Goal: Task Accomplishment & Management: Manage account settings

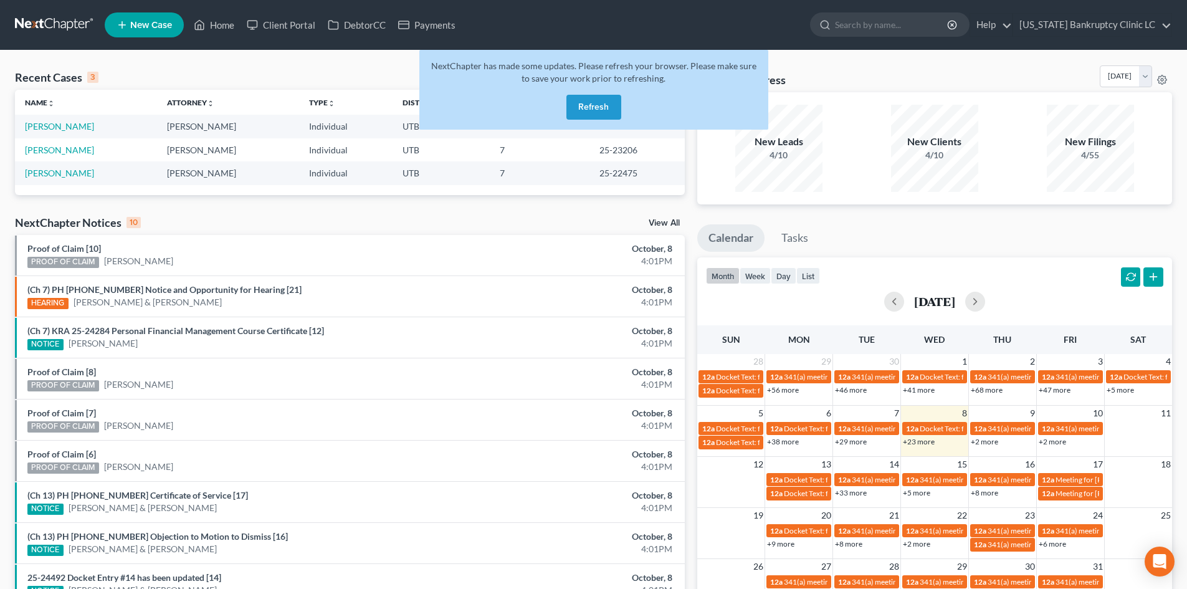
click at [602, 107] on button "Refresh" at bounding box center [593, 107] width 55 height 25
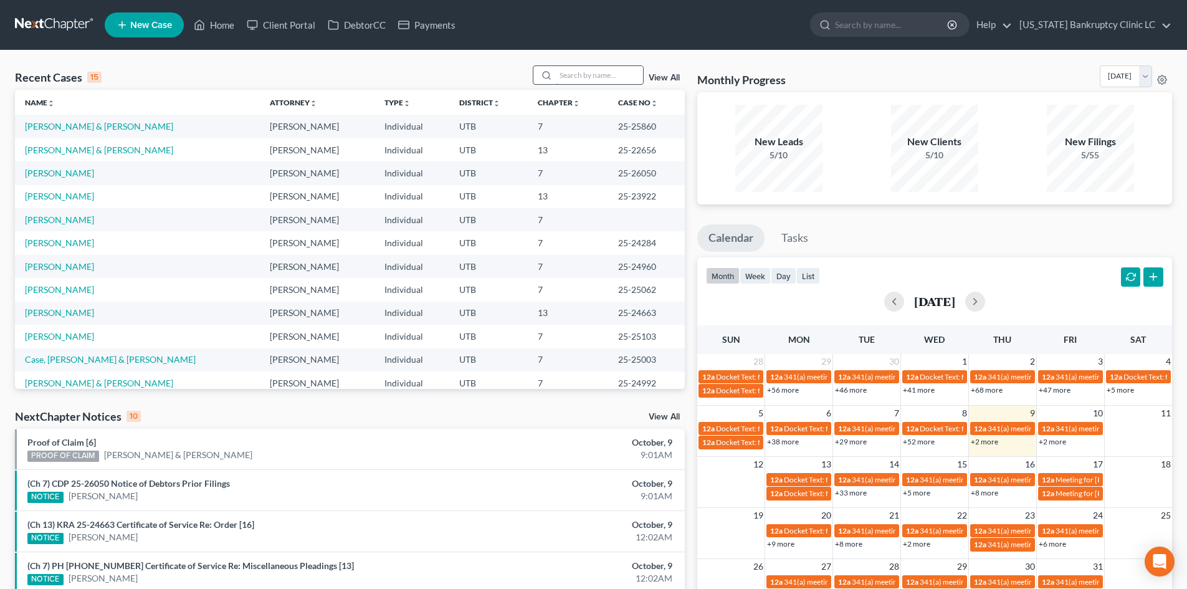
click at [599, 75] on input "search" at bounding box center [599, 75] width 87 height 18
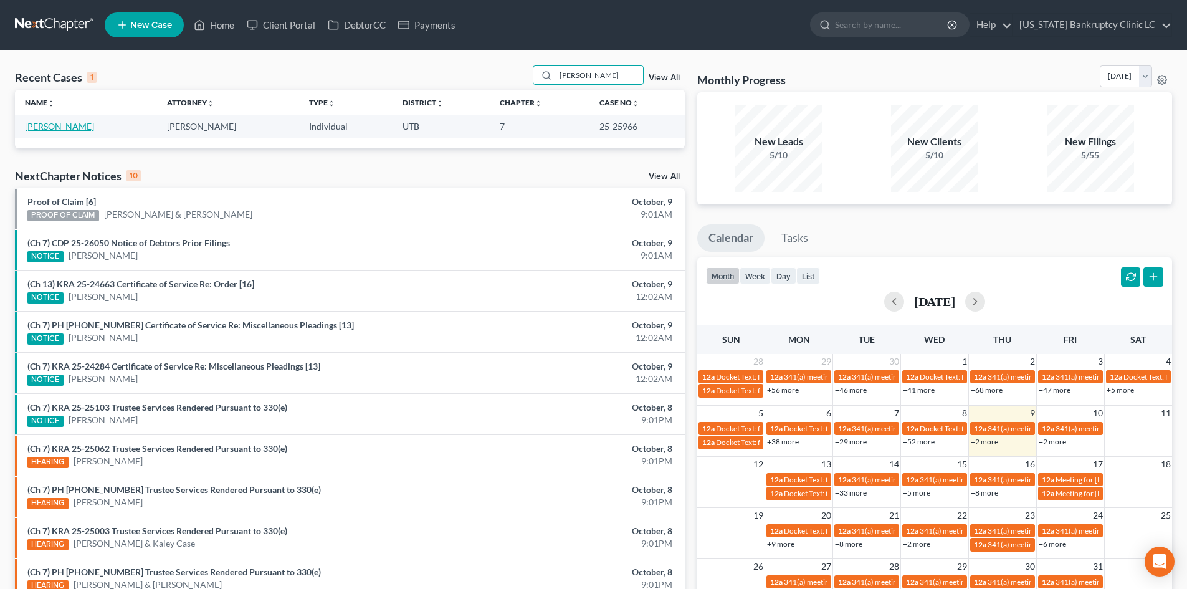
type input "[PERSON_NAME]"
click at [63, 123] on link "[PERSON_NAME]" at bounding box center [59, 126] width 69 height 11
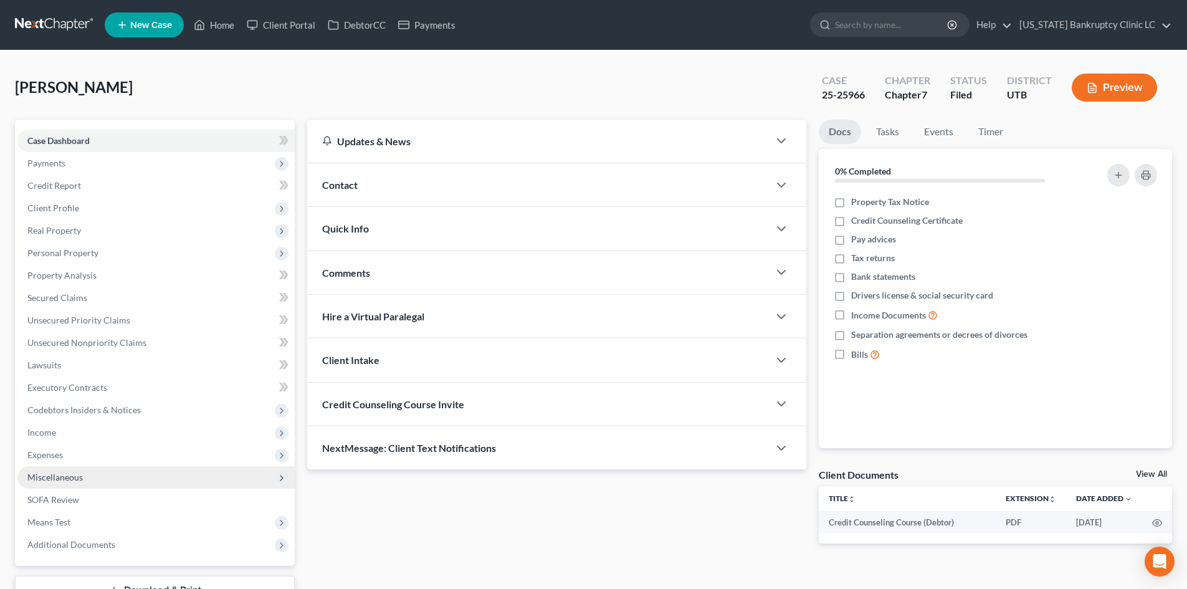
click at [106, 468] on span "Miscellaneous" at bounding box center [155, 477] width 277 height 22
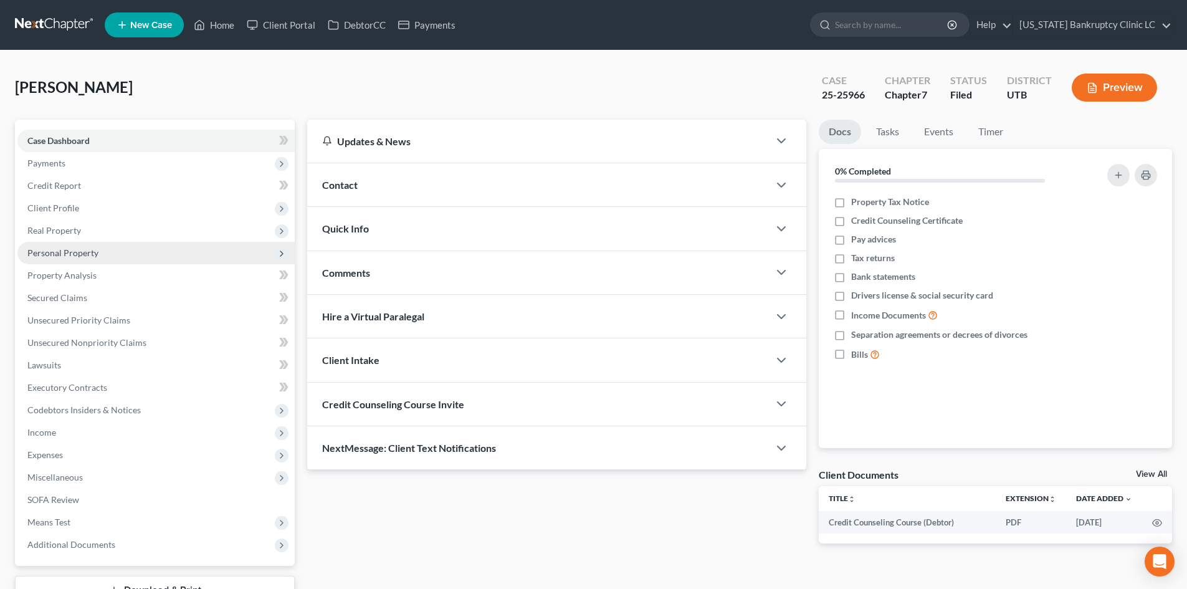
click at [100, 252] on span "Personal Property" at bounding box center [155, 253] width 277 height 22
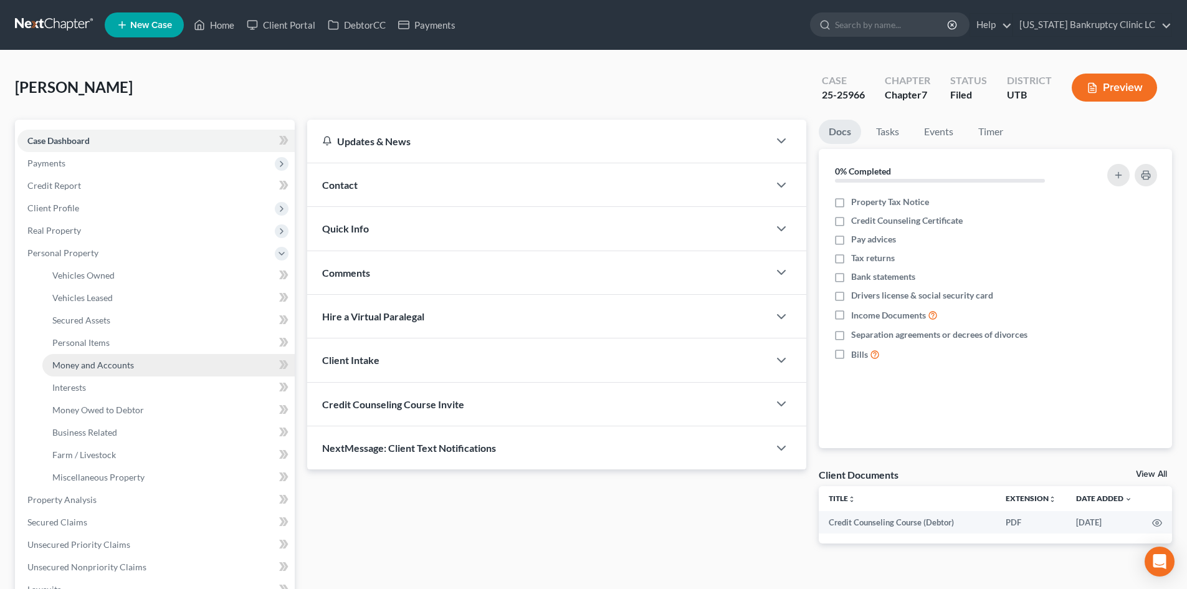
click at [100, 369] on span "Money and Accounts" at bounding box center [93, 364] width 82 height 11
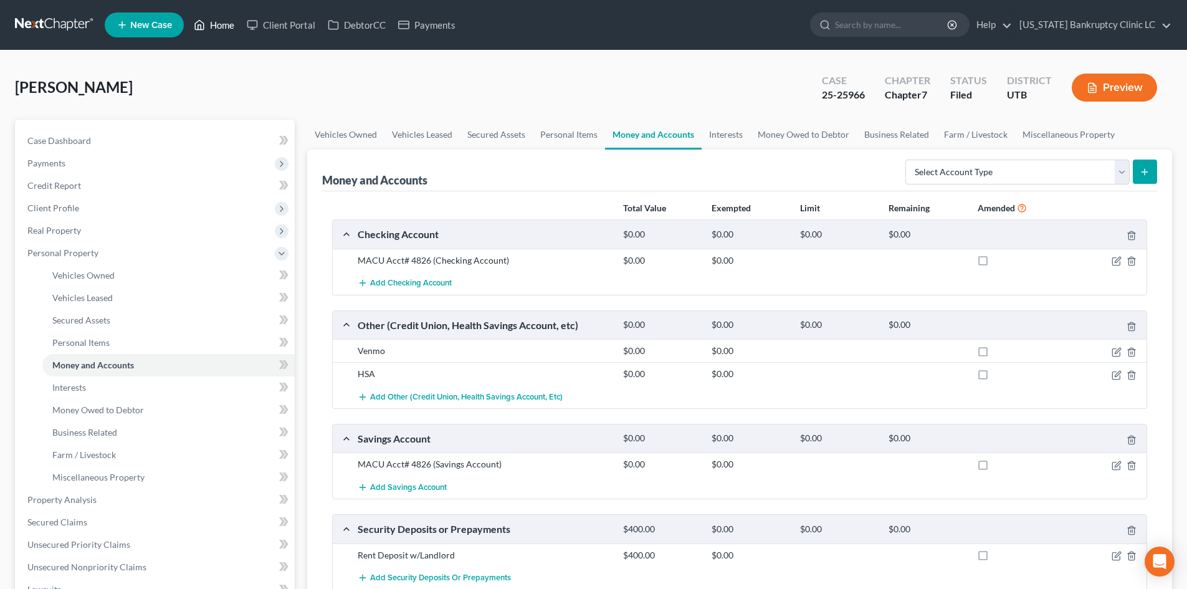
click at [227, 24] on link "Home" at bounding box center [214, 25] width 53 height 22
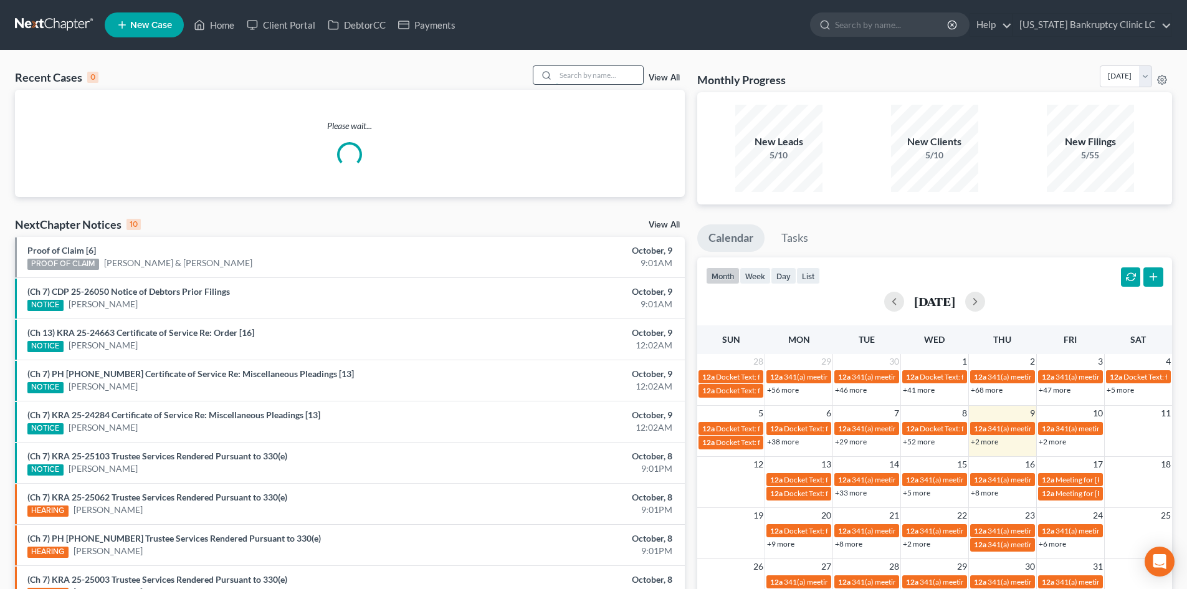
click at [571, 74] on input "search" at bounding box center [599, 75] width 87 height 18
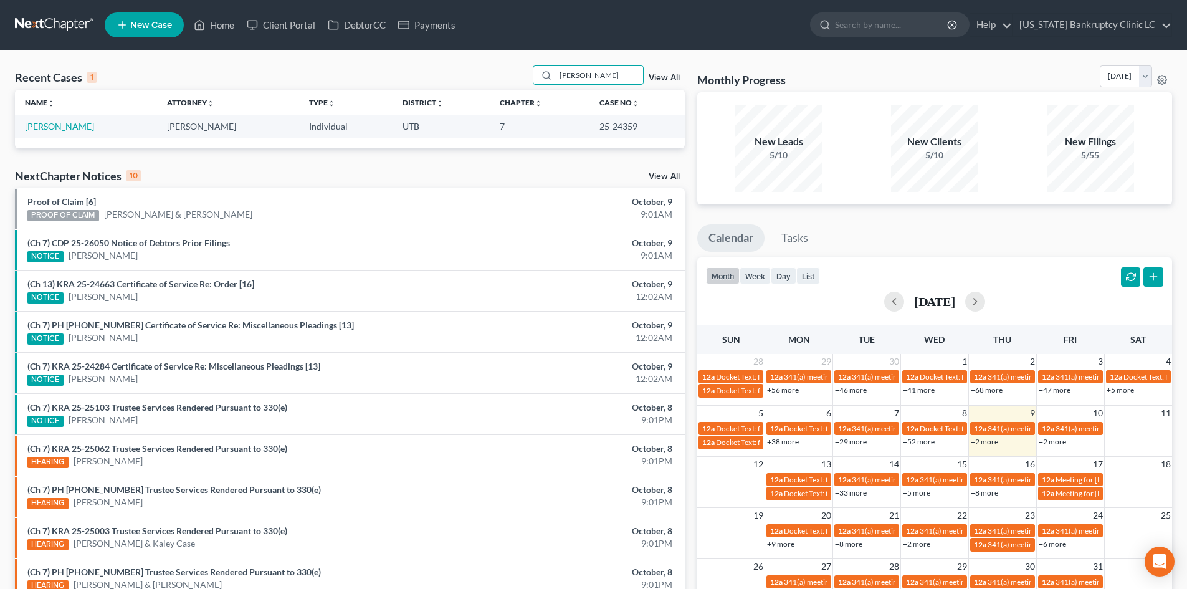
type input "[PERSON_NAME]"
click at [34, 129] on link "[PERSON_NAME]" at bounding box center [59, 126] width 69 height 11
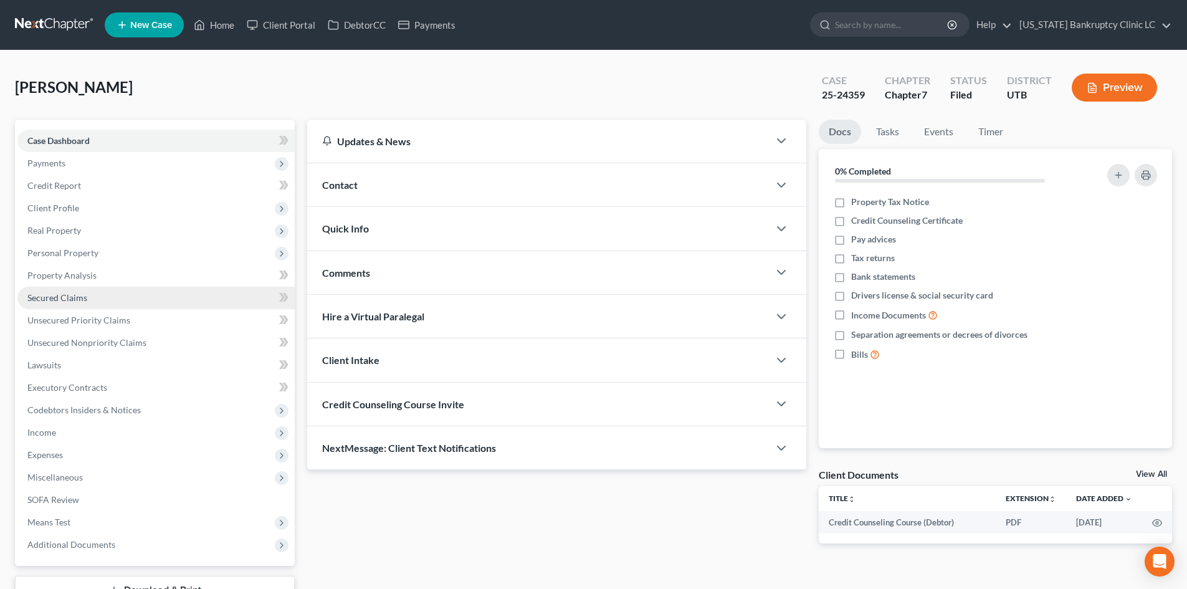
click at [87, 298] on link "Secured Claims" at bounding box center [155, 298] width 277 height 22
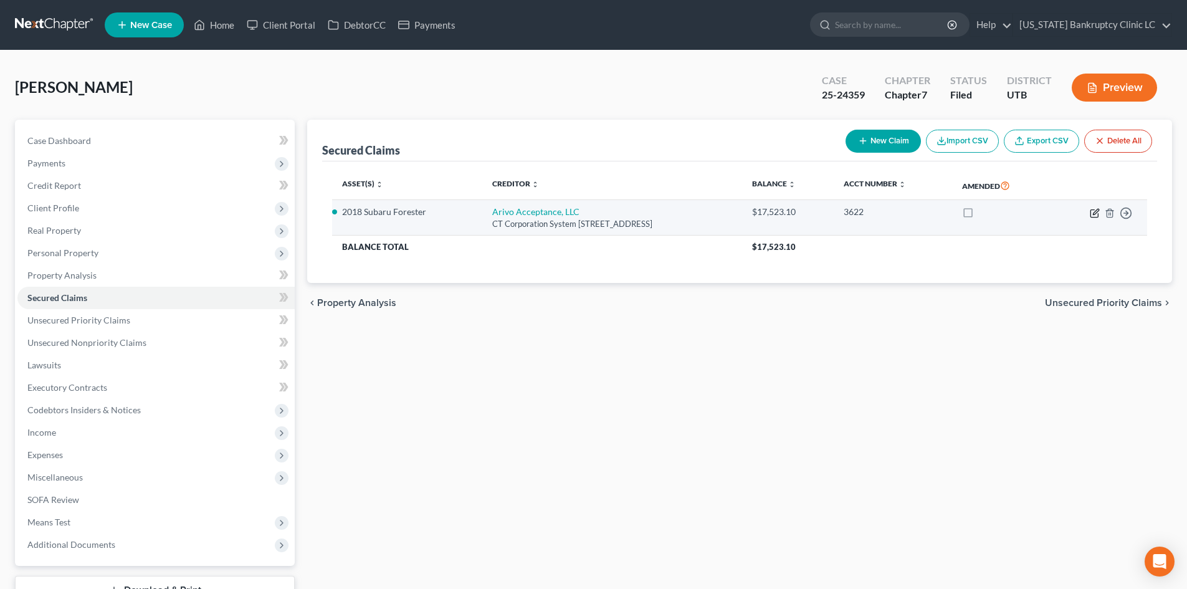
click at [1092, 211] on icon "button" at bounding box center [1095, 213] width 10 height 10
select select "46"
select select "2"
select select "0"
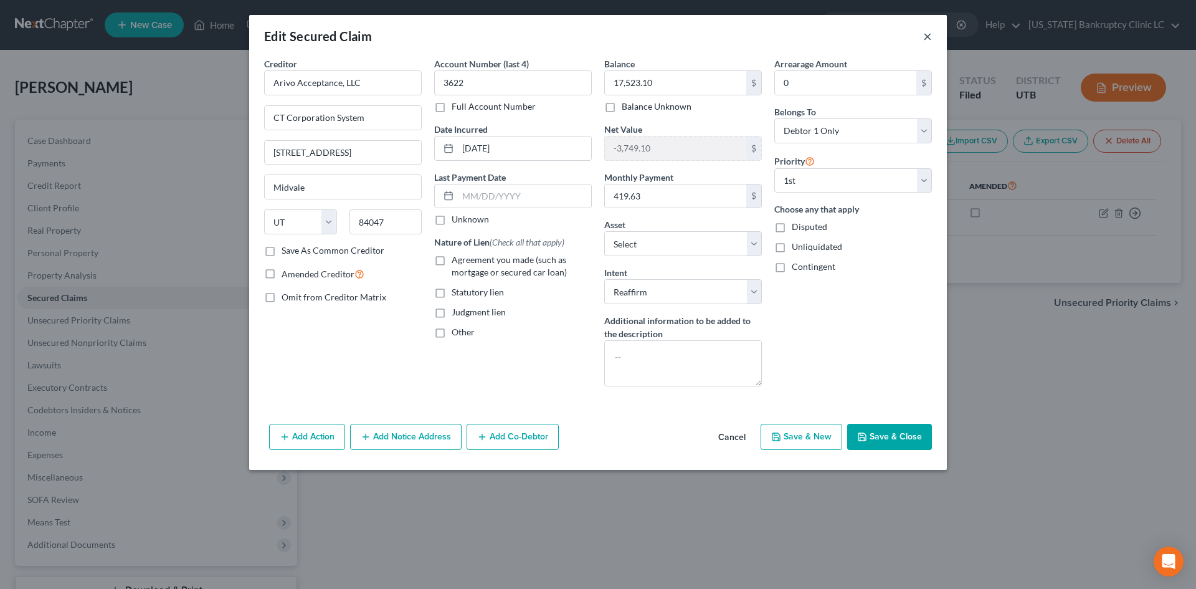
click at [929, 36] on button "×" at bounding box center [927, 36] width 9 height 15
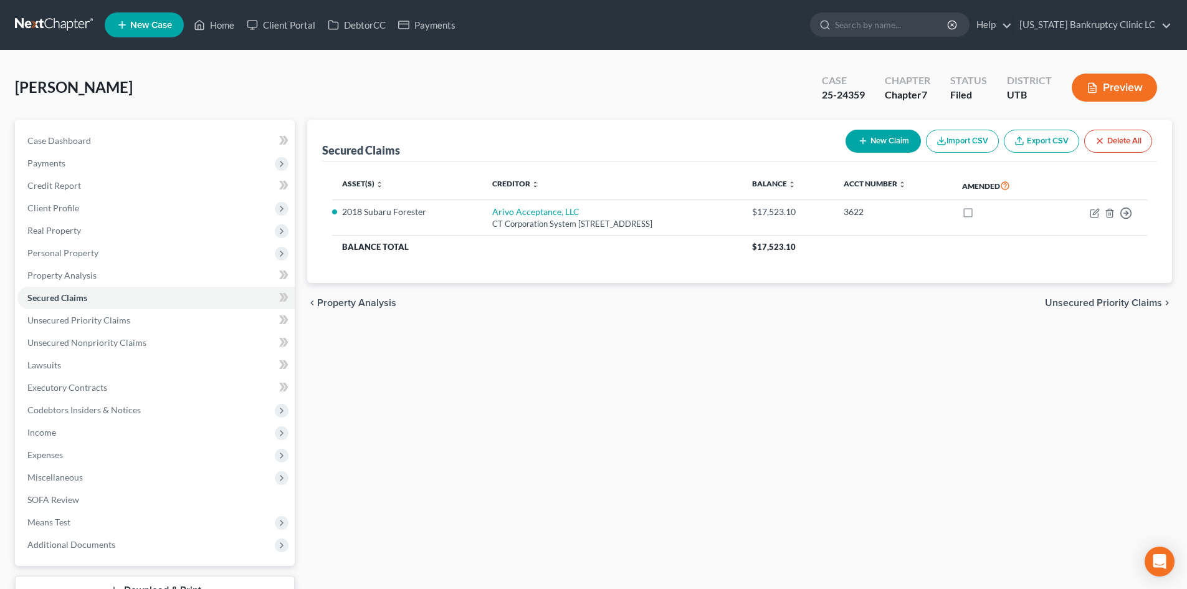
click at [840, 93] on div "25-24359" at bounding box center [843, 95] width 43 height 14
copy div "25-24359"
click at [693, 71] on div "[PERSON_NAME] Upgraded Case 25-24359 Chapter Chapter 7 Status Filed District UT…" at bounding box center [593, 92] width 1157 height 54
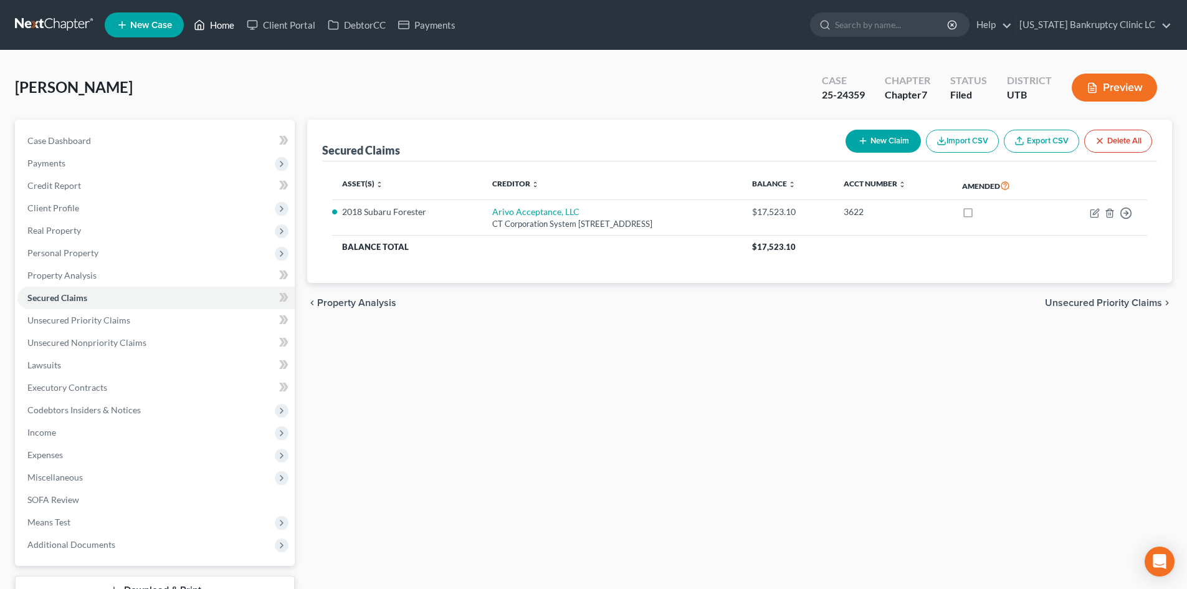
click at [217, 23] on link "Home" at bounding box center [214, 25] width 53 height 22
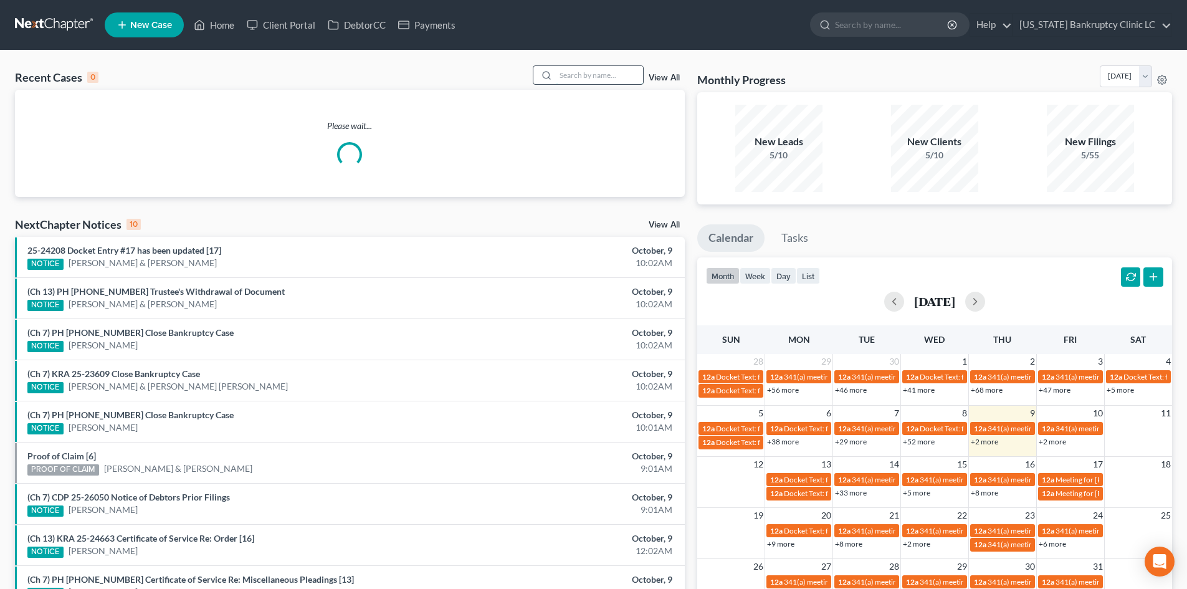
click at [601, 79] on input "search" at bounding box center [599, 75] width 87 height 18
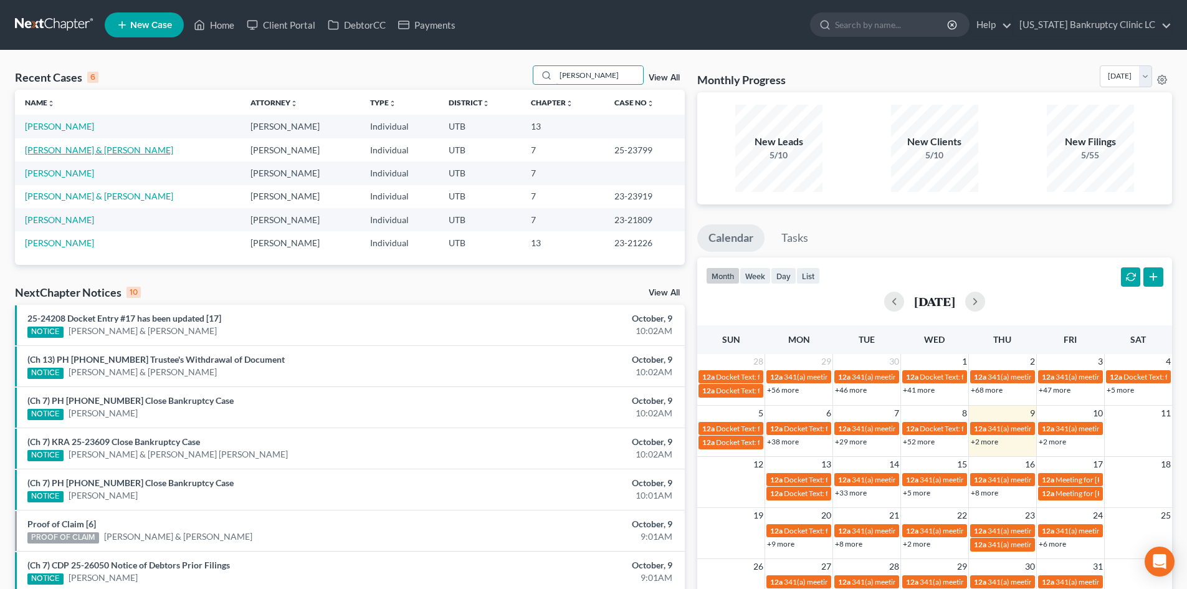
type input "[PERSON_NAME]"
click at [70, 150] on link "[PERSON_NAME] & [PERSON_NAME]" at bounding box center [99, 150] width 148 height 11
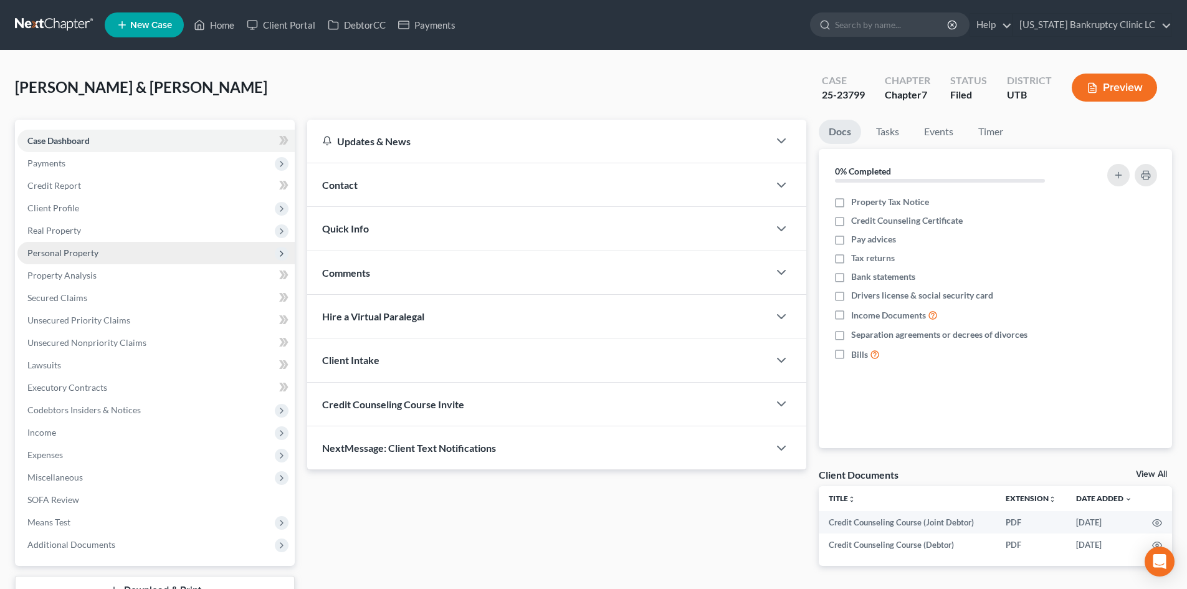
click at [106, 247] on span "Personal Property" at bounding box center [155, 253] width 277 height 22
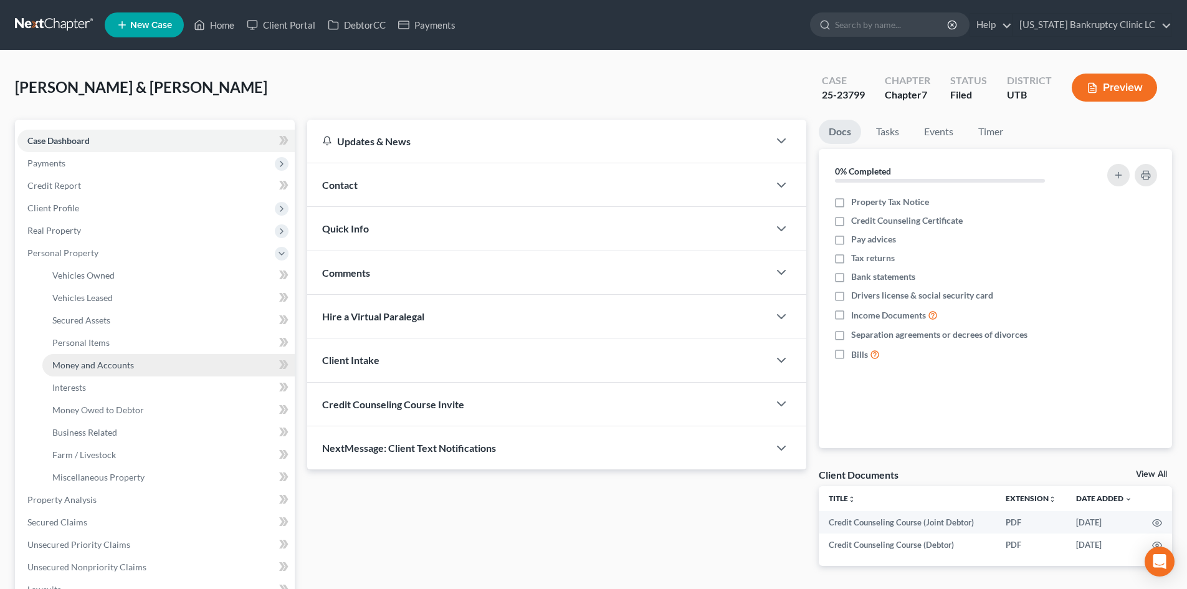
click at [128, 366] on span "Money and Accounts" at bounding box center [93, 364] width 82 height 11
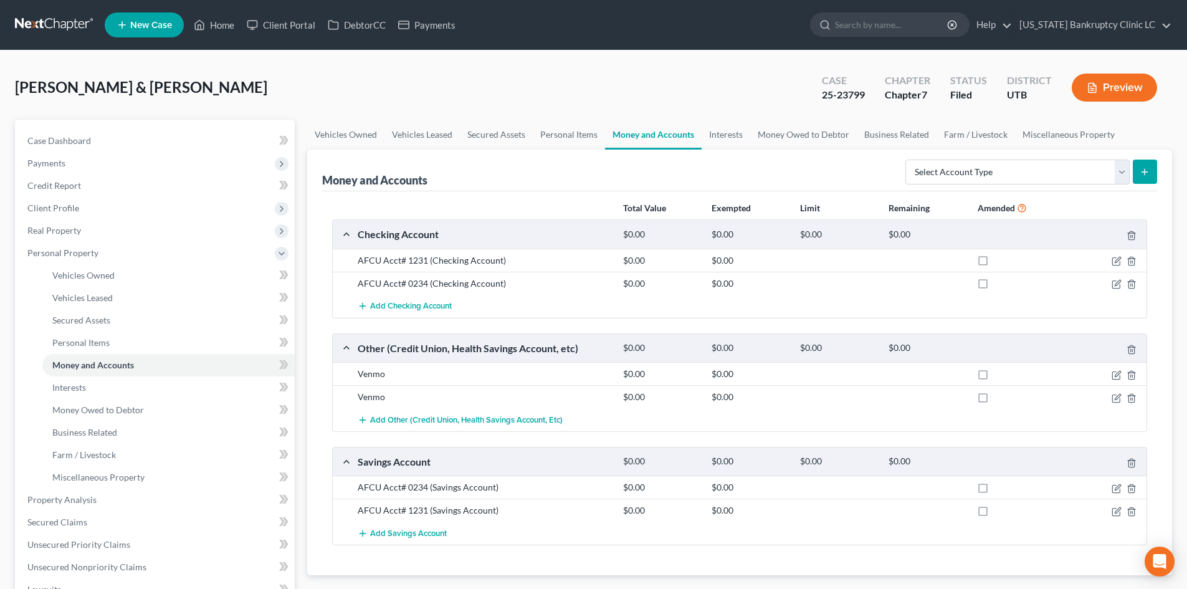
click at [1116, 255] on div at bounding box center [1103, 260] width 88 height 12
click at [1115, 257] on icon "button" at bounding box center [1117, 261] width 10 height 10
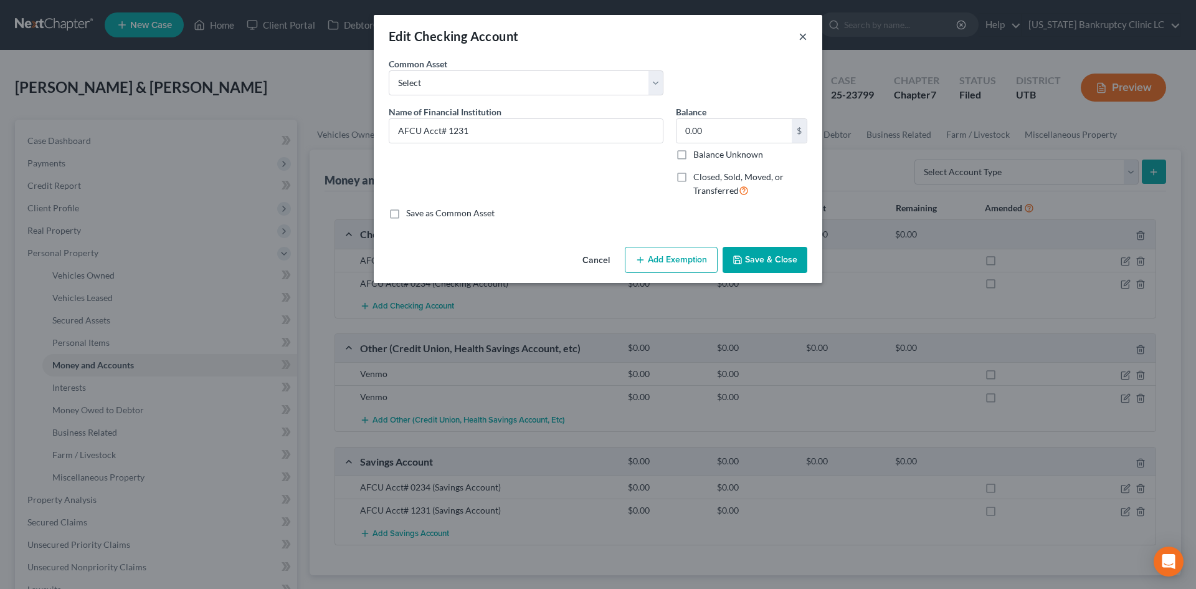
click at [805, 37] on button "×" at bounding box center [803, 36] width 9 height 15
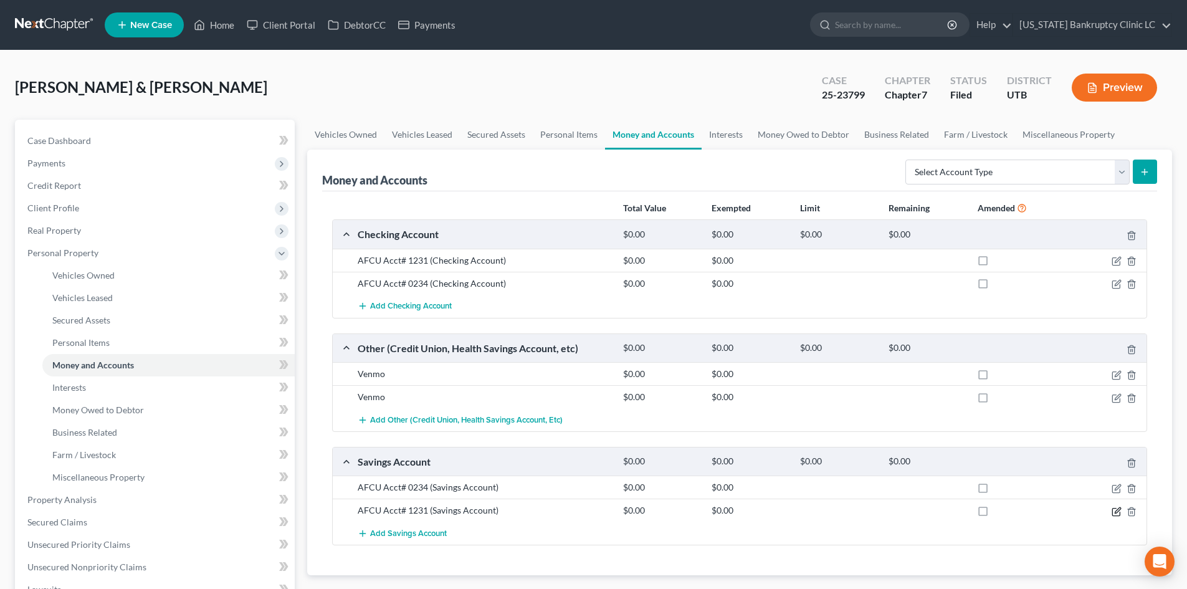
click at [1113, 513] on icon "button" at bounding box center [1117, 512] width 10 height 10
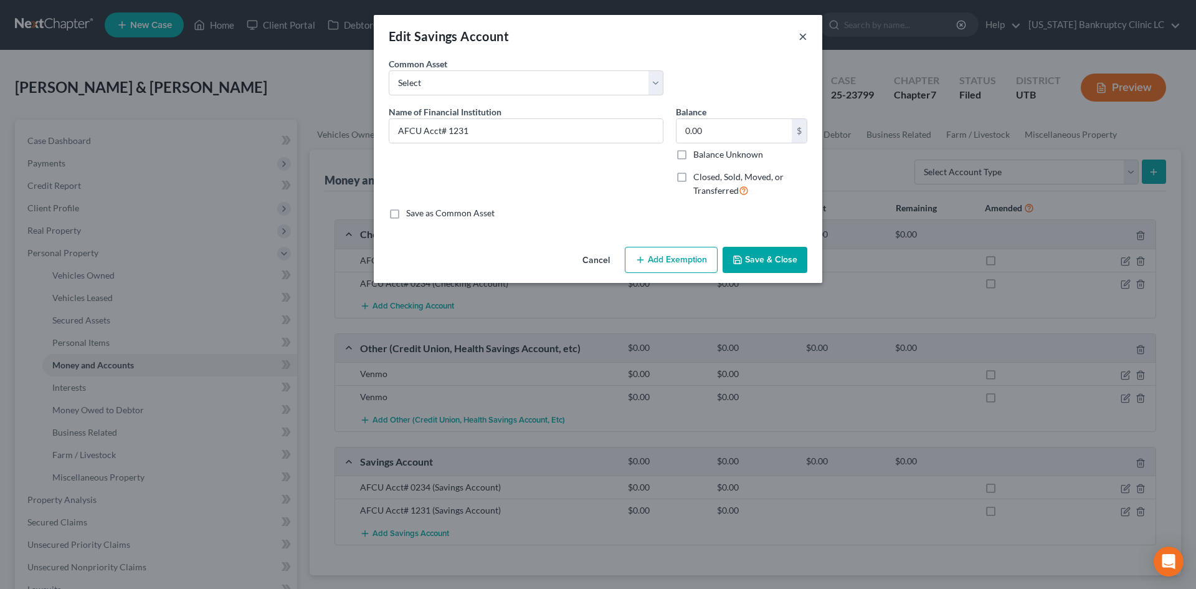
click at [804, 38] on button "×" at bounding box center [803, 36] width 9 height 15
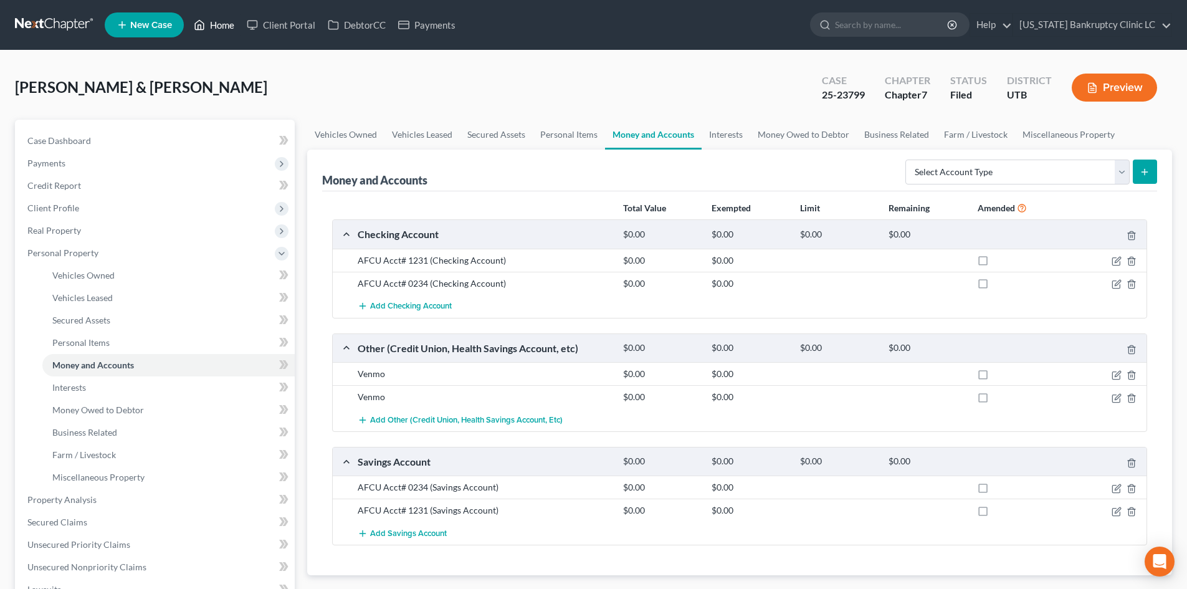
click at [216, 19] on link "Home" at bounding box center [214, 25] width 53 height 22
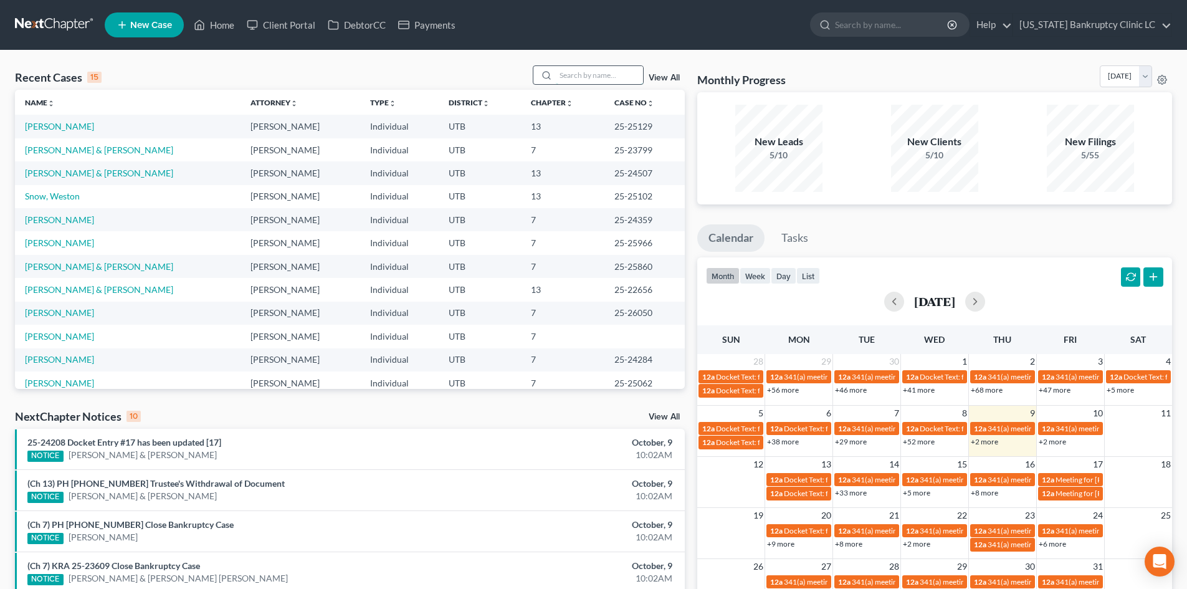
click at [619, 70] on input "search" at bounding box center [599, 75] width 87 height 18
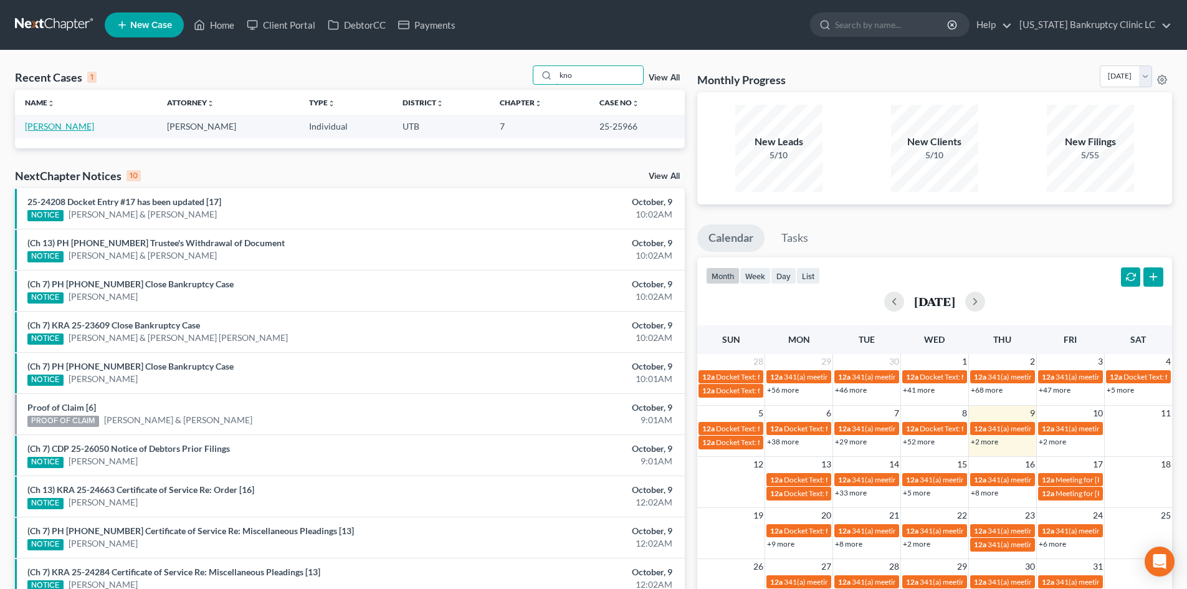
type input "kno"
click at [58, 121] on link "[PERSON_NAME]" at bounding box center [59, 126] width 69 height 11
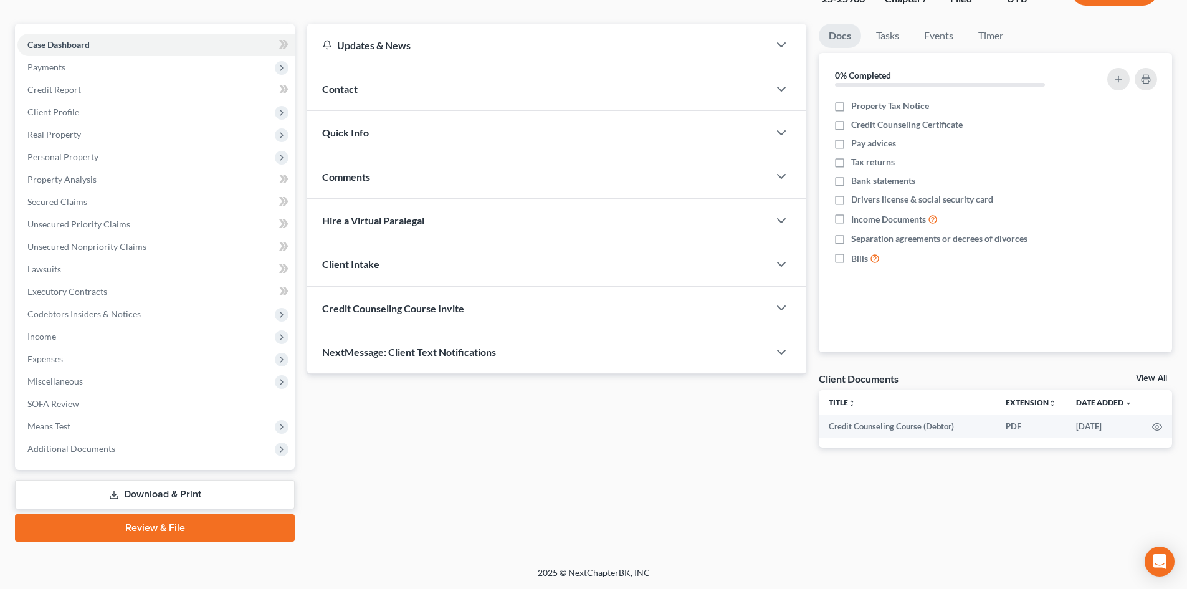
click at [135, 531] on link "Review & File" at bounding box center [155, 527] width 280 height 27
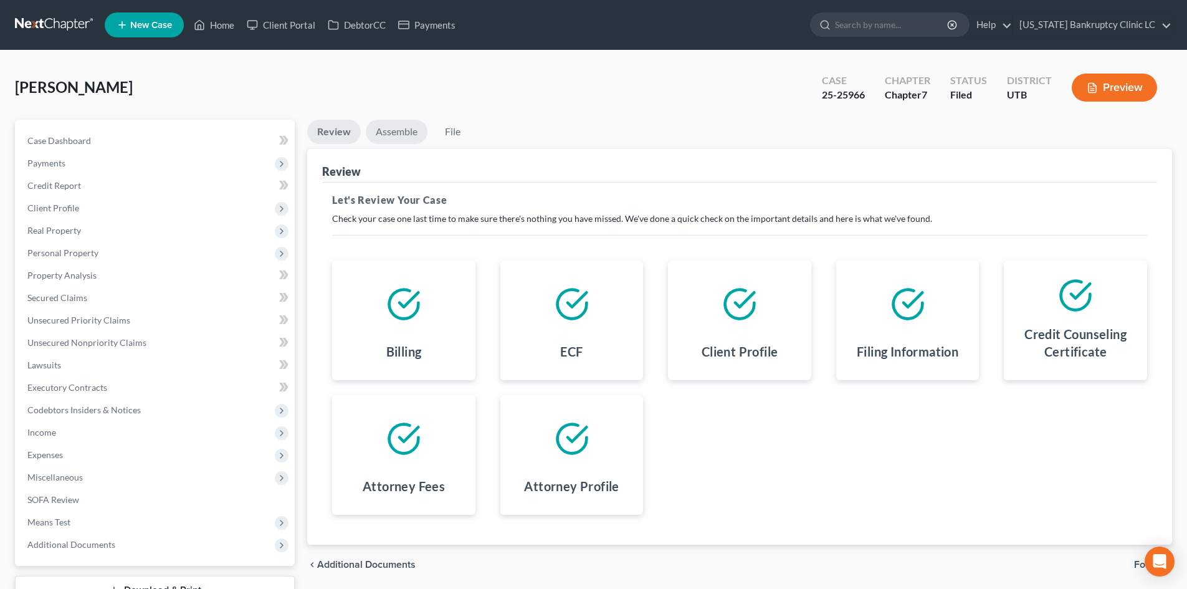
click at [401, 140] on link "Assemble" at bounding box center [397, 132] width 62 height 24
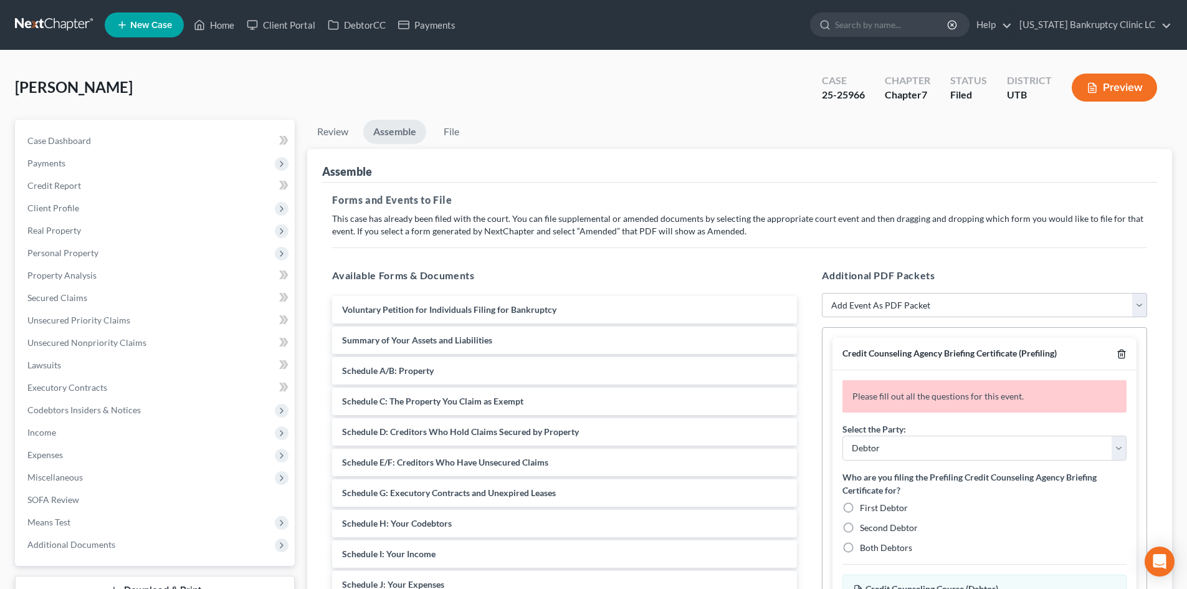
click at [1125, 351] on icon "button" at bounding box center [1121, 354] width 10 height 10
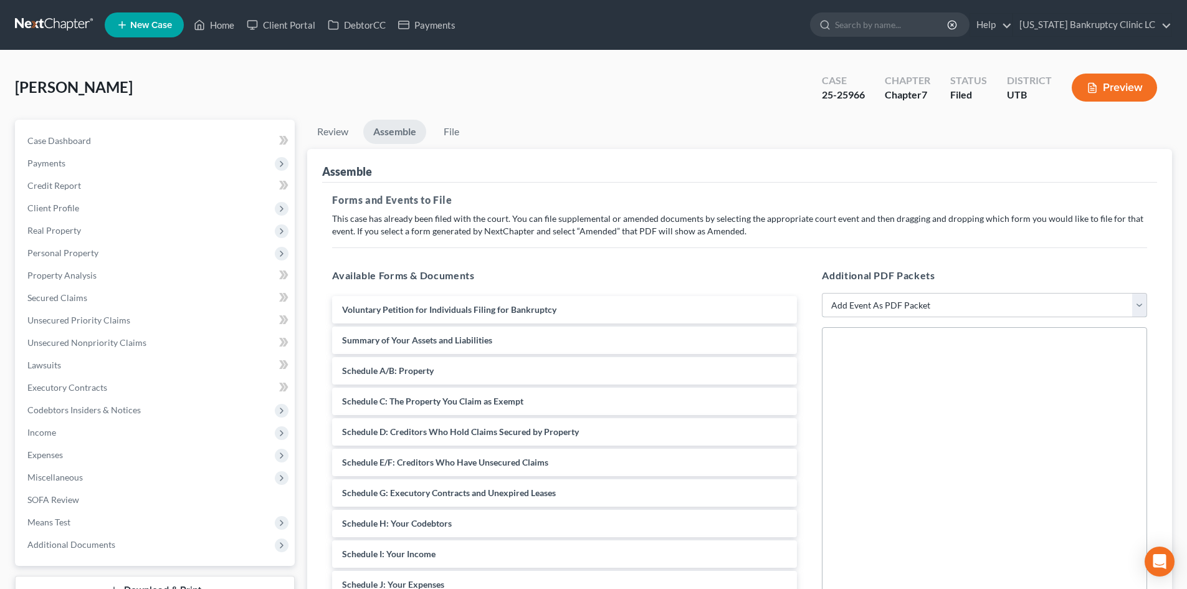
drag, startPoint x: 826, startPoint y: 302, endPoint x: 841, endPoint y: 300, distance: 15.1
click at [826, 302] on select "Add Event As PDF Packet Affidavit/Declaration Amended Document Amended Schedule…" at bounding box center [984, 305] width 325 height 25
click at [847, 300] on select "Add Event As PDF Packet Affidavit/Declaration Amended Document Amended Schedule…" at bounding box center [984, 305] width 325 height 25
click at [845, 308] on select "Add Event As PDF Packet Affidavit/Declaration Amended Document Amended Schedule…" at bounding box center [984, 305] width 325 height 25
select select "11"
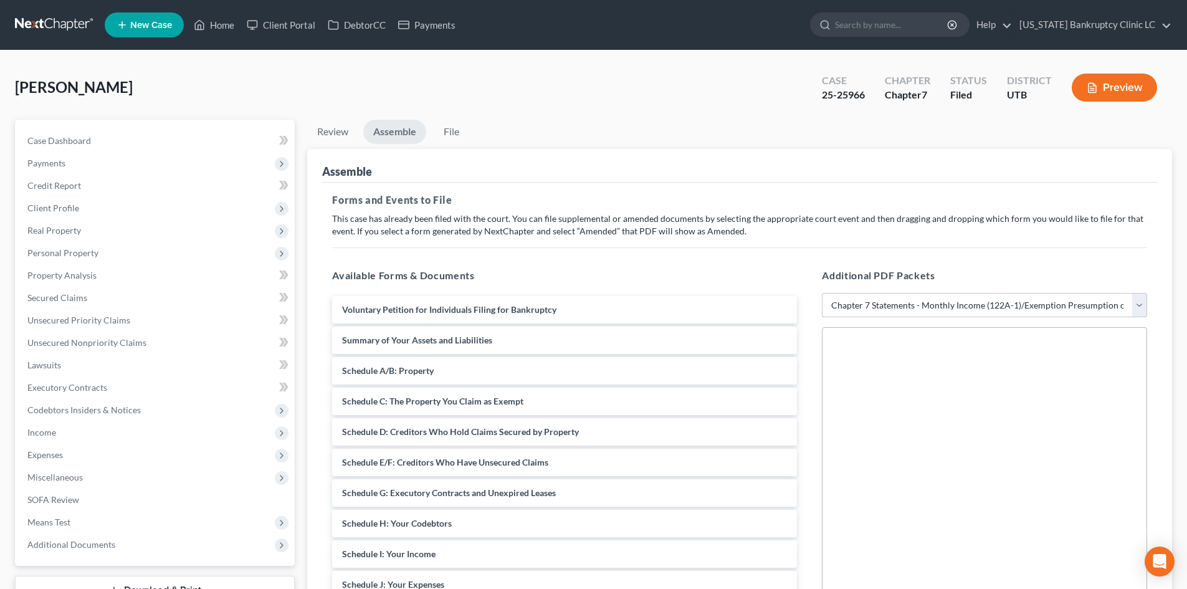
click at [822, 293] on select "Add Event As PDF Packet Affidavit/Declaration Amended Document Amended Schedule…" at bounding box center [984, 305] width 325 height 25
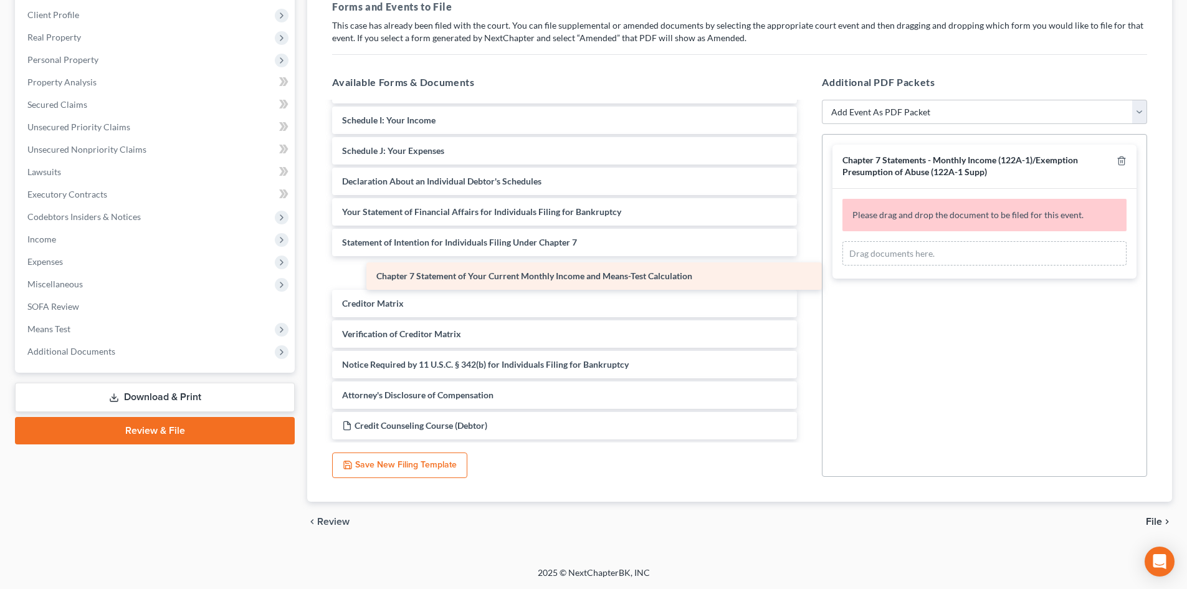
scroll to position [210, 0]
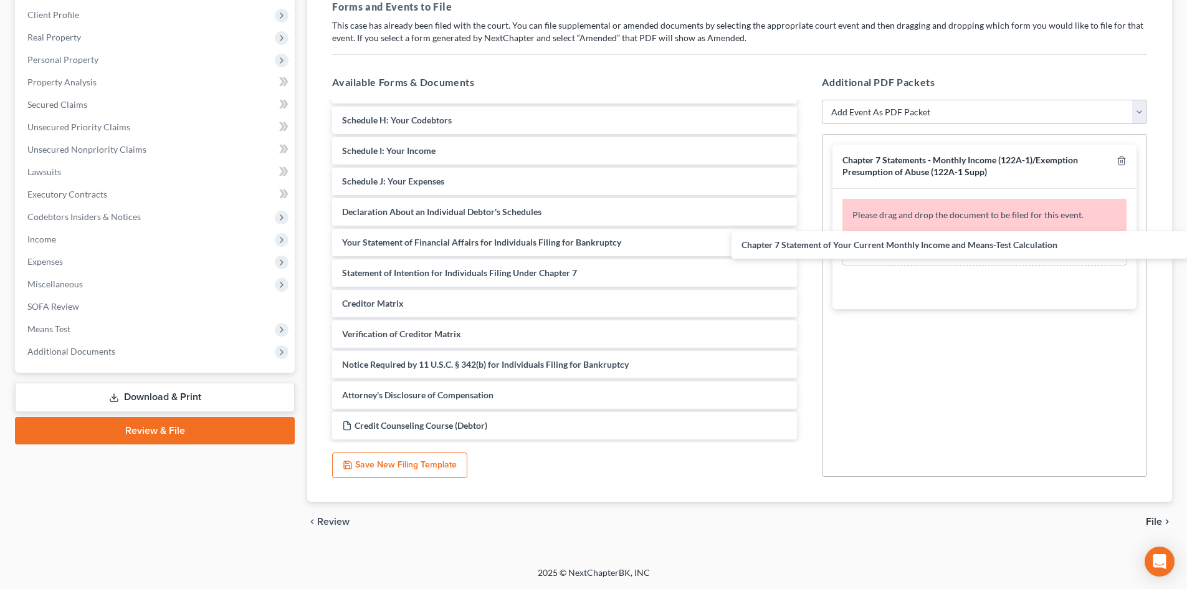
drag, startPoint x: 448, startPoint y: 265, endPoint x: 1022, endPoint y: 226, distance: 575.8
click at [807, 234] on div "Chapter 7 Statement of Your Current Monthly Income and Means-Test Calculation V…" at bounding box center [564, 166] width 485 height 546
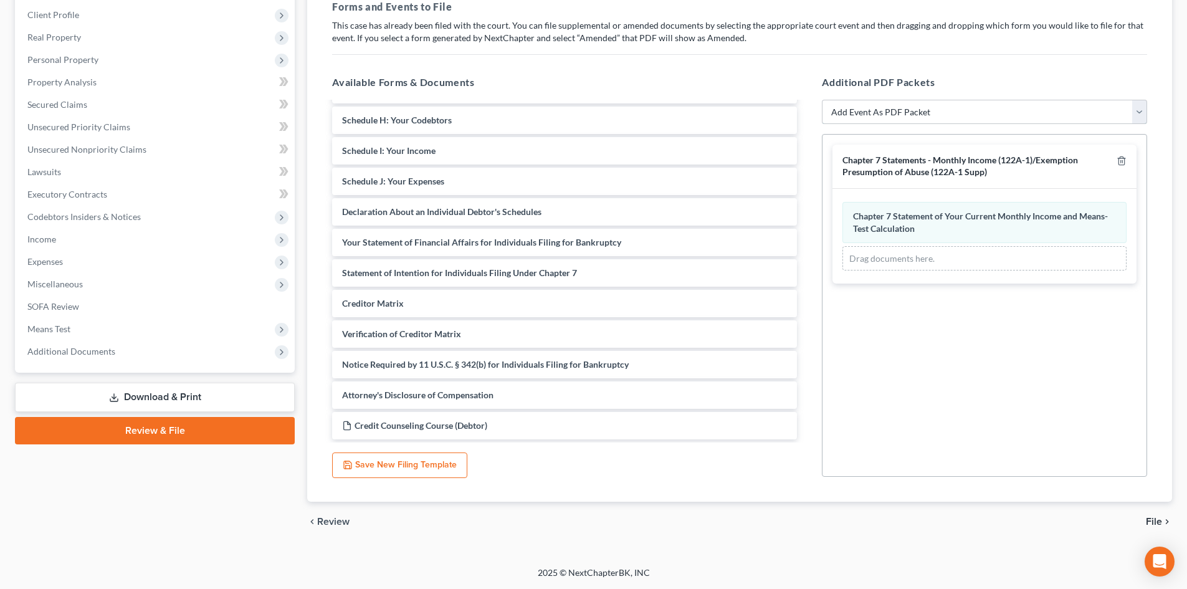
click at [921, 115] on select "Add Event As PDF Packet Affidavit/Declaration Amended Document Amended Schedule…" at bounding box center [984, 112] width 325 height 25
select select "19"
click at [822, 100] on select "Add Event As PDF Packet Affidavit/Declaration Amended Document Amended Schedule…" at bounding box center [984, 112] width 325 height 25
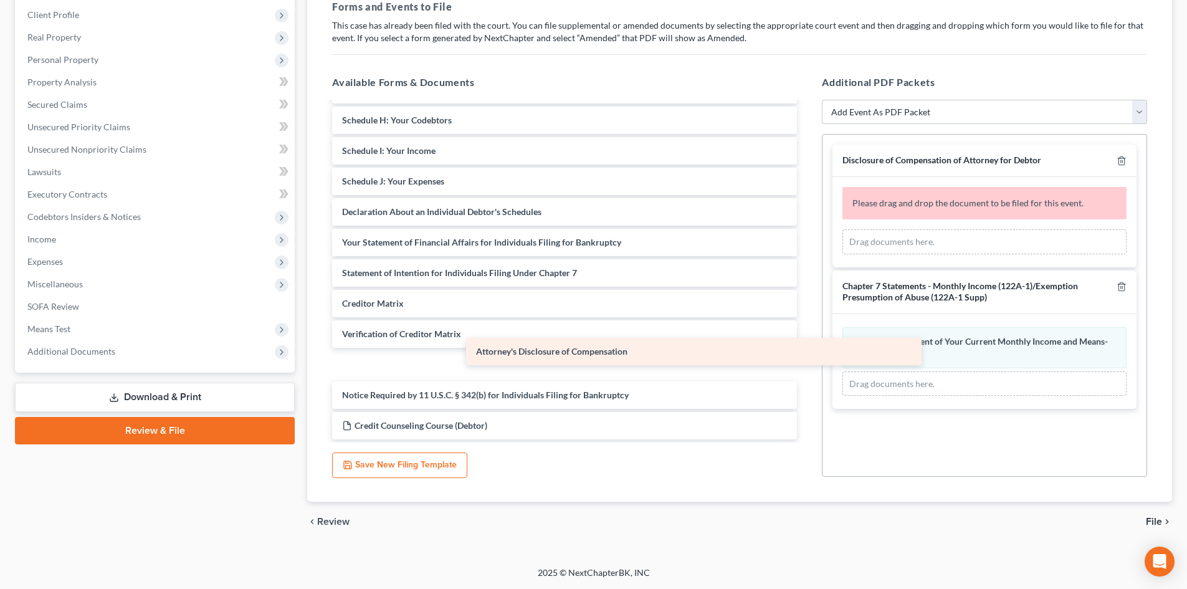
scroll to position [179, 0]
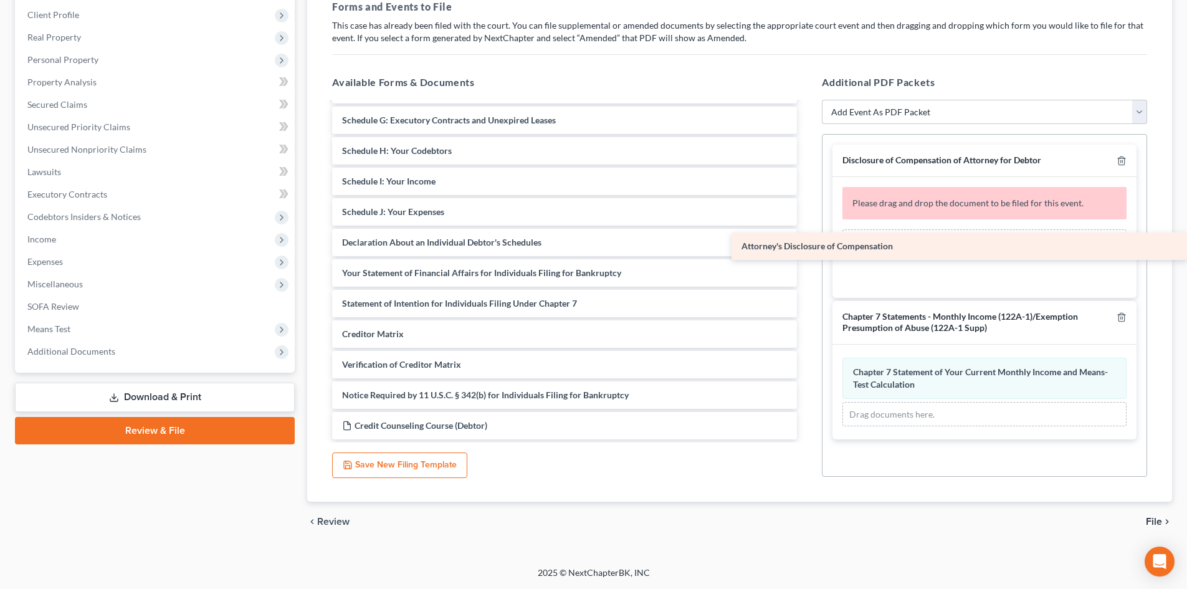
drag, startPoint x: 522, startPoint y: 393, endPoint x: 962, endPoint y: 241, distance: 465.2
click at [807, 241] on div "Attorney's Disclosure of Compensation Voluntary Petition for Individuals Filing…" at bounding box center [564, 181] width 485 height 516
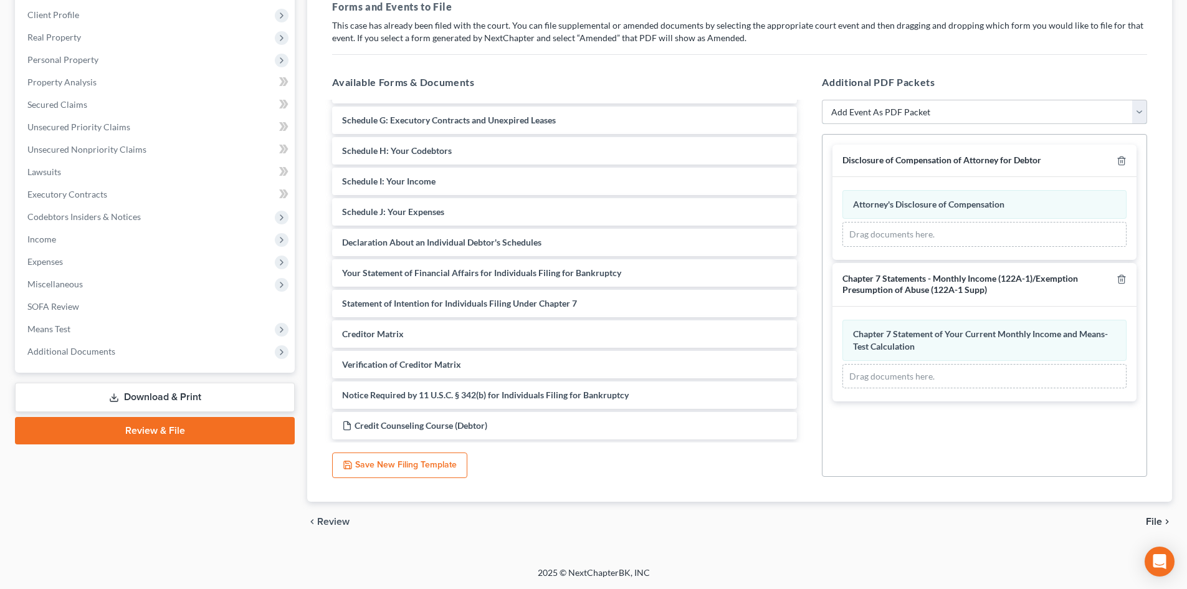
click at [915, 110] on select "Add Event As PDF Packet Affidavit/Declaration Amended Document Amended Schedule…" at bounding box center [984, 112] width 325 height 25
select select "47"
click at [822, 100] on select "Add Event As PDF Packet Affidavit/Declaration Amended Document Amended Schedule…" at bounding box center [984, 112] width 325 height 25
select select
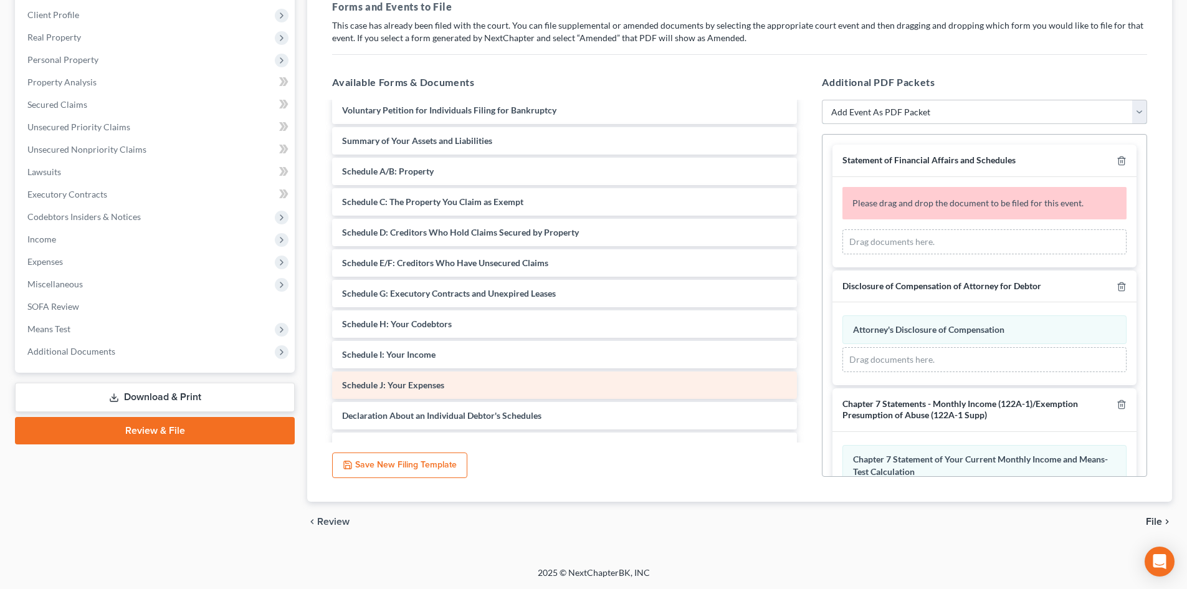
scroll to position [0, 0]
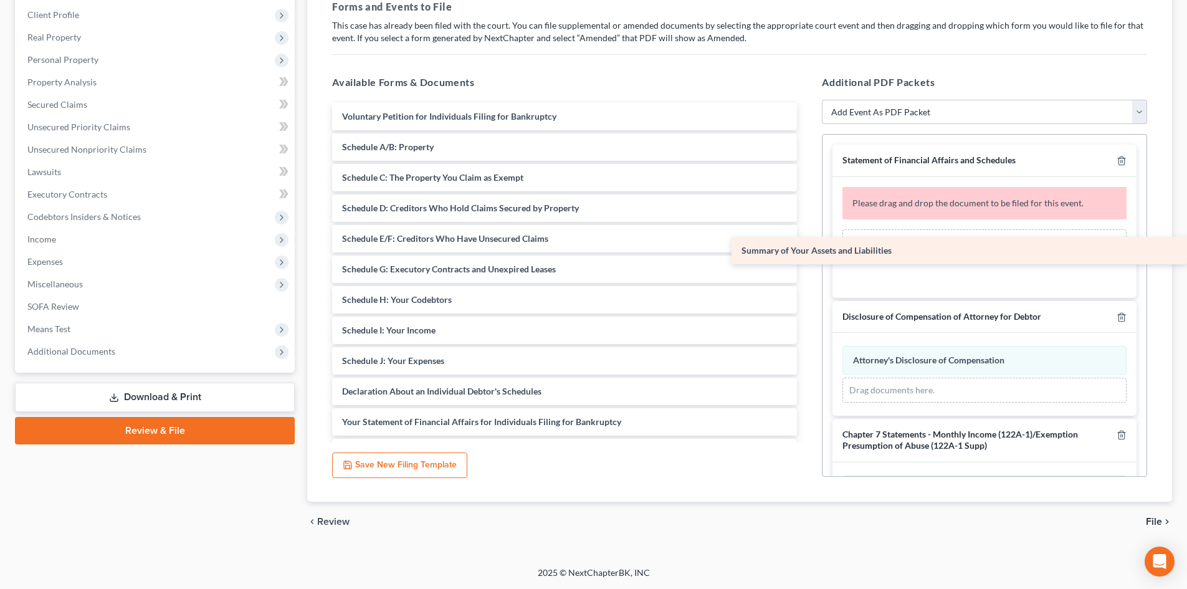
drag, startPoint x: 417, startPoint y: 145, endPoint x: 951, endPoint y: 234, distance: 541.9
click at [807, 234] on div "Summary of Your Assets and Liabilities Voluntary Petition for Individuals Filin…" at bounding box center [564, 345] width 485 height 485
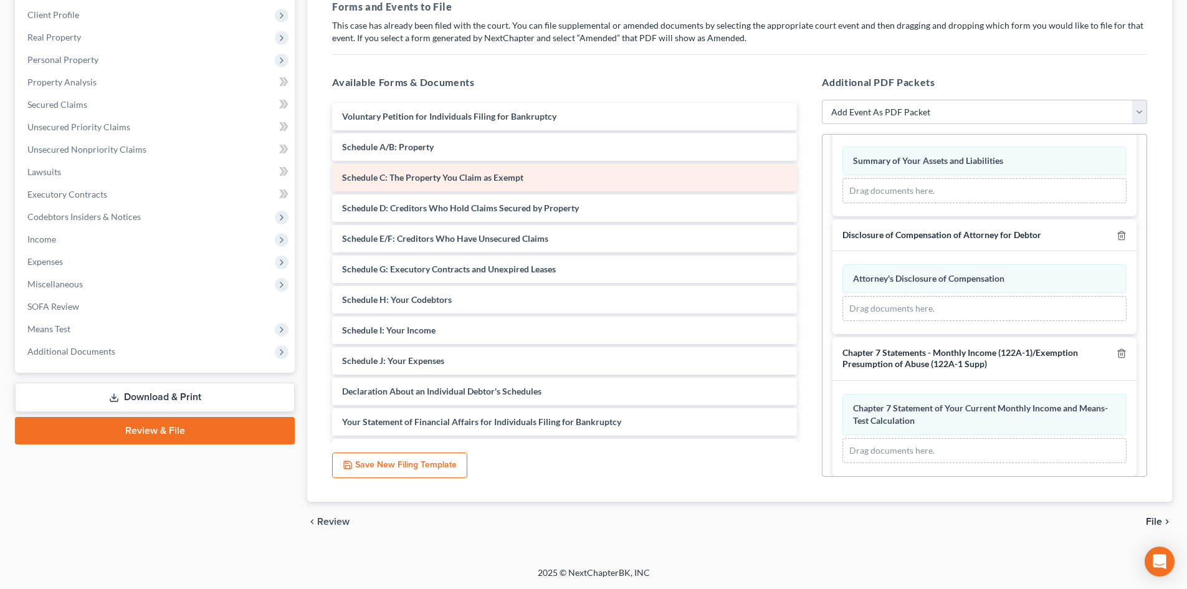
scroll to position [53, 0]
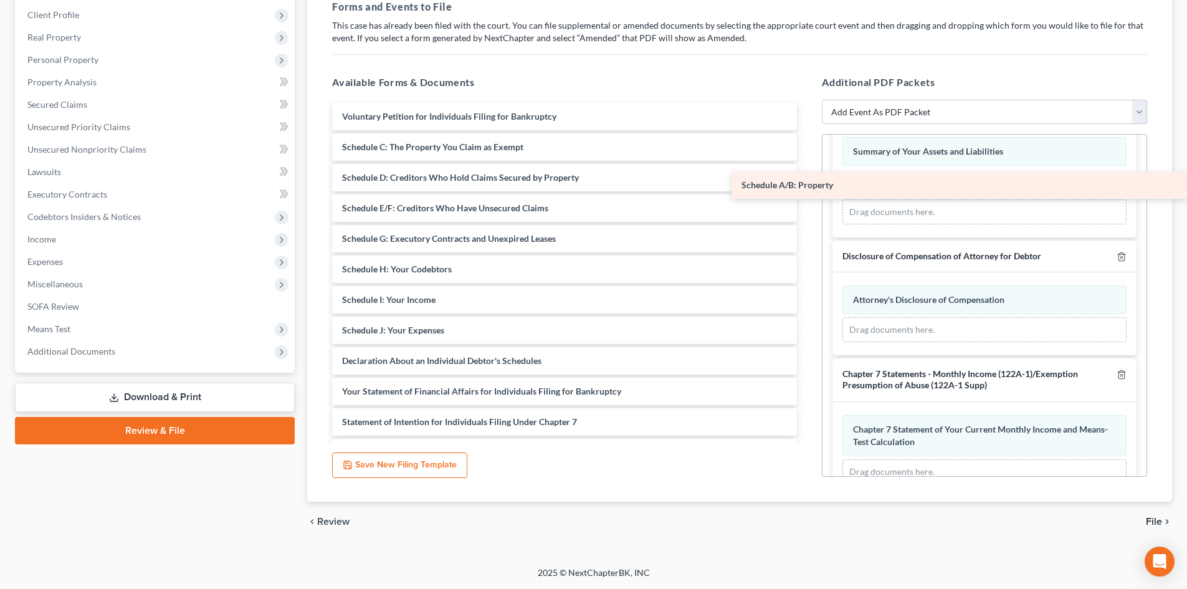
drag, startPoint x: 469, startPoint y: 143, endPoint x: 878, endPoint y: 181, distance: 411.2
click at [807, 181] on div "Schedule A/B: Property Voluntary Petition for Individuals Filing for Bankruptcy…" at bounding box center [564, 330] width 485 height 455
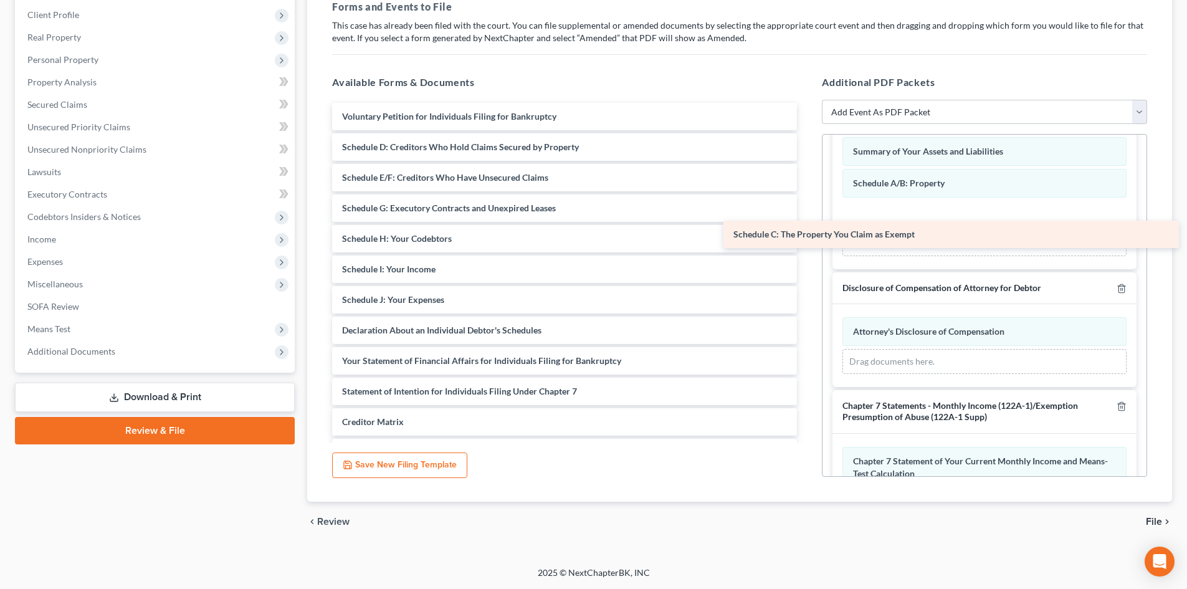
drag, startPoint x: 479, startPoint y: 146, endPoint x: 883, endPoint y: 231, distance: 413.1
click at [807, 229] on div "Schedule C: The Property You Claim as Exempt Voluntary Petition for Individuals…" at bounding box center [564, 315] width 485 height 424
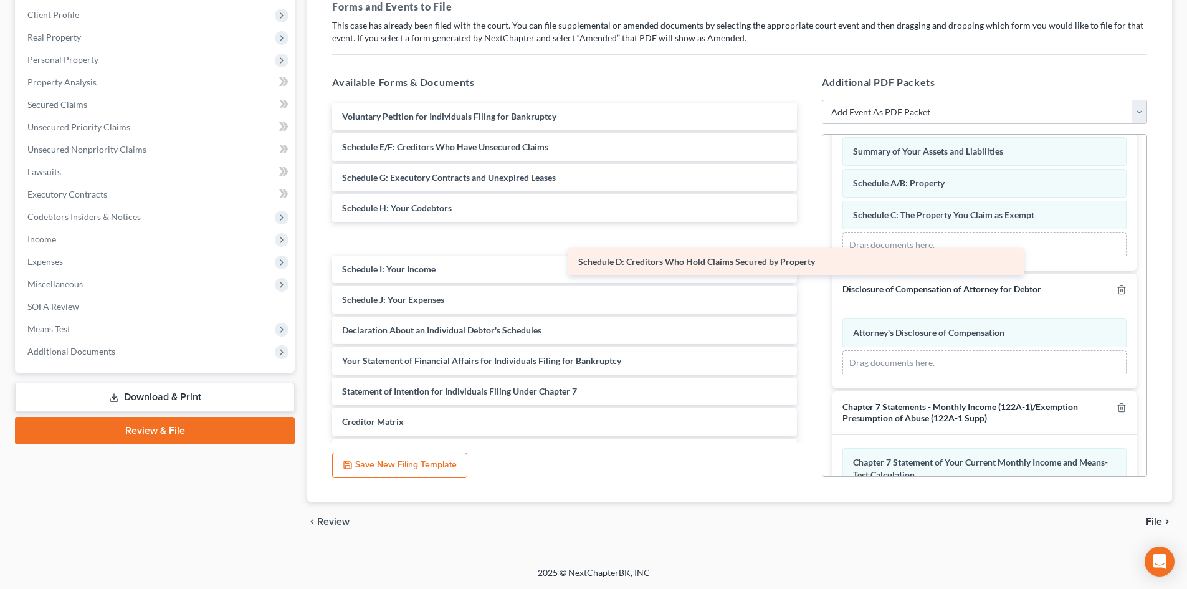
drag, startPoint x: 488, startPoint y: 152, endPoint x: 864, endPoint y: 273, distance: 394.7
click at [807, 273] on div "Schedule D: Creditors Who Hold Claims Secured by Property Voluntary Petition fo…" at bounding box center [564, 315] width 485 height 424
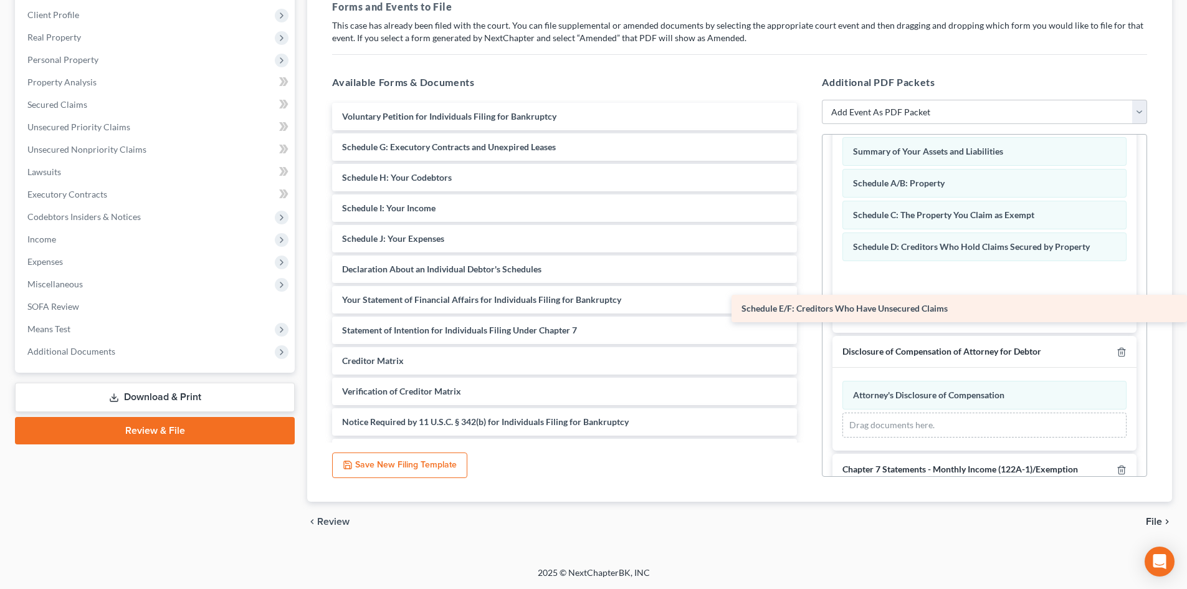
drag, startPoint x: 402, startPoint y: 145, endPoint x: 809, endPoint y: 296, distance: 433.9
click at [807, 305] on div "Schedule E/F: Creditors Who Have Unsecured Claims Voluntary Petition for Indivi…" at bounding box center [564, 284] width 485 height 363
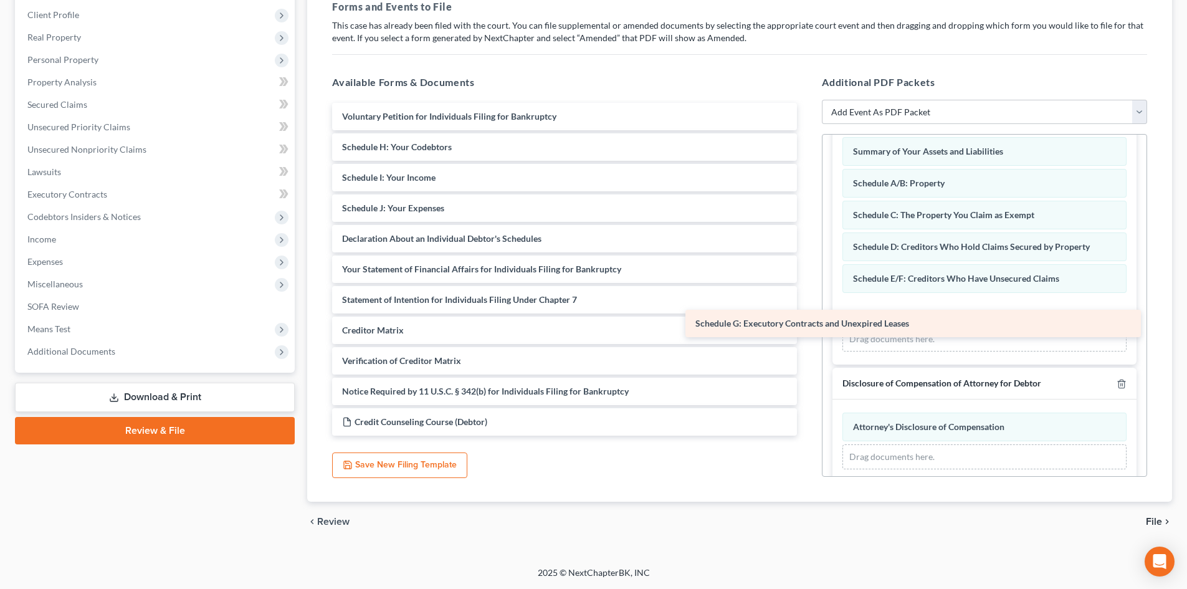
drag, startPoint x: 472, startPoint y: 143, endPoint x: 837, endPoint y: 318, distance: 404.6
click at [807, 318] on div "Schedule G: Executory Contracts and Unexpired Leases Voluntary Petition for Ind…" at bounding box center [564, 269] width 485 height 333
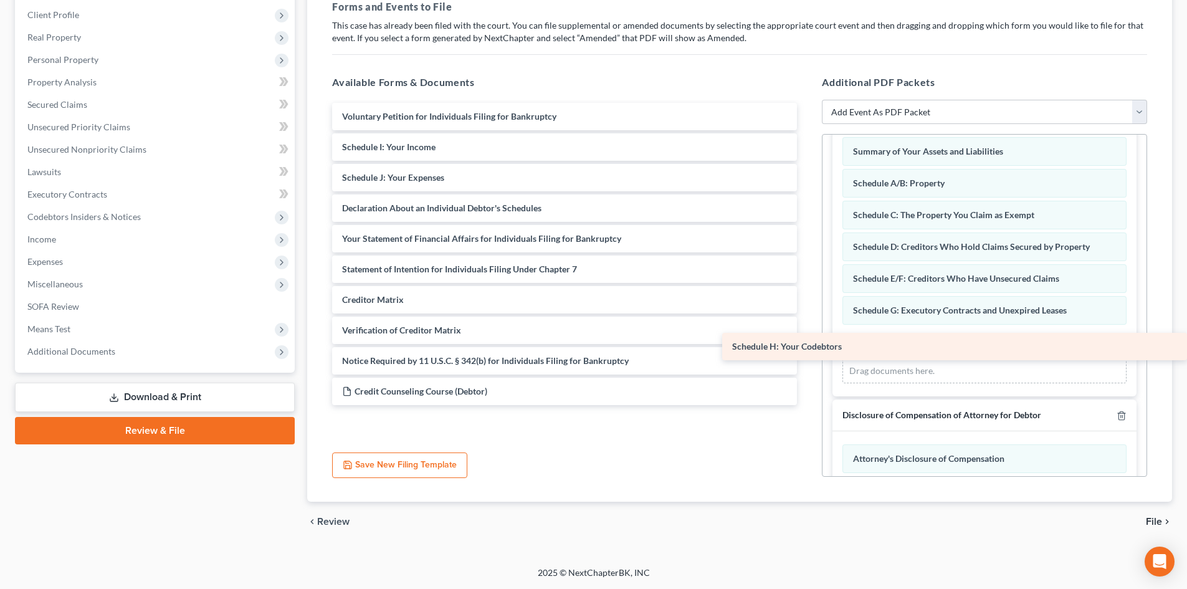
drag, startPoint x: 419, startPoint y: 138, endPoint x: 867, endPoint y: 339, distance: 491.4
click at [807, 341] on div "Schedule H: Your Codebtors Voluntary Petition for Individuals Filing for Bankru…" at bounding box center [564, 254] width 485 height 302
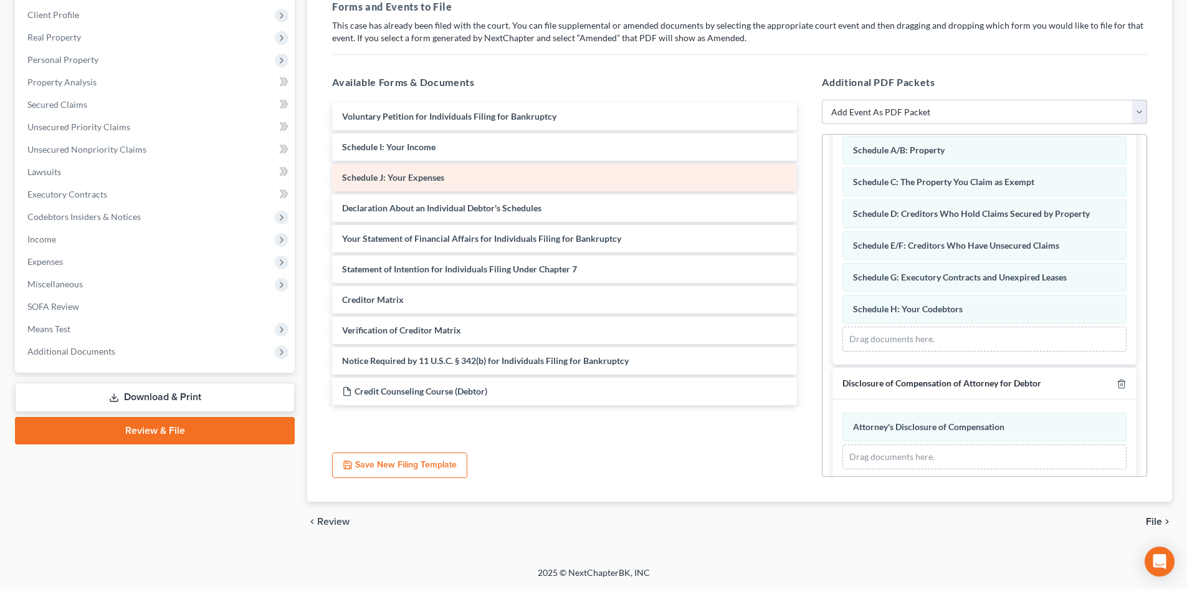
scroll to position [115, 0]
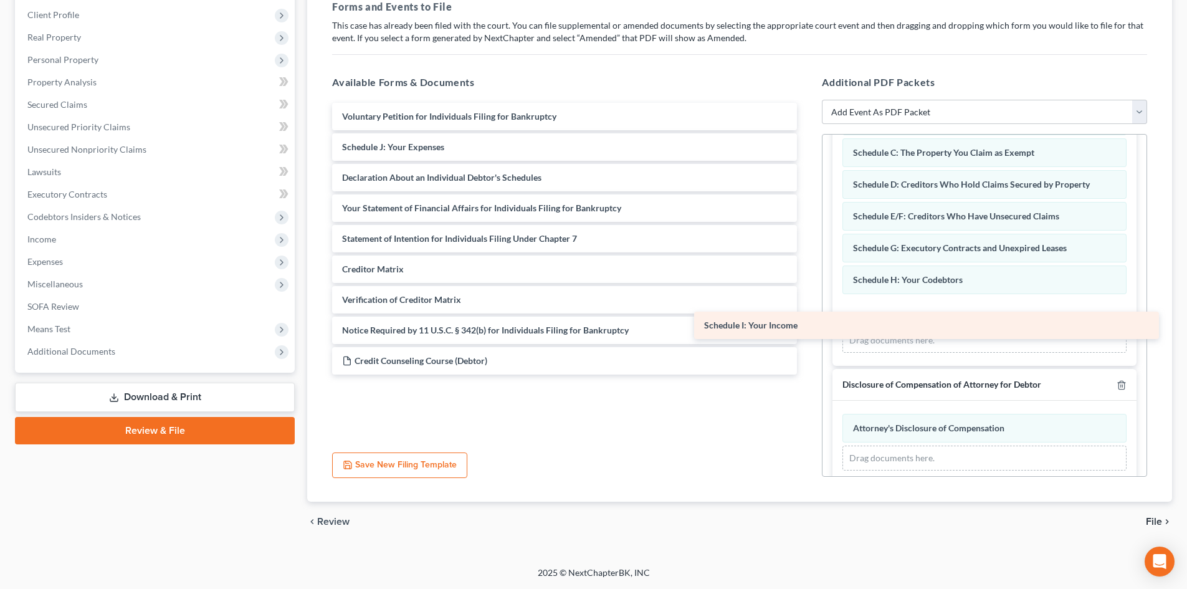
drag, startPoint x: 482, startPoint y: 149, endPoint x: 844, endPoint y: 327, distance: 403.5
click at [807, 327] on div "Schedule I: Your Income Voluntary Petition for Individuals Filing for Bankruptc…" at bounding box center [564, 239] width 485 height 272
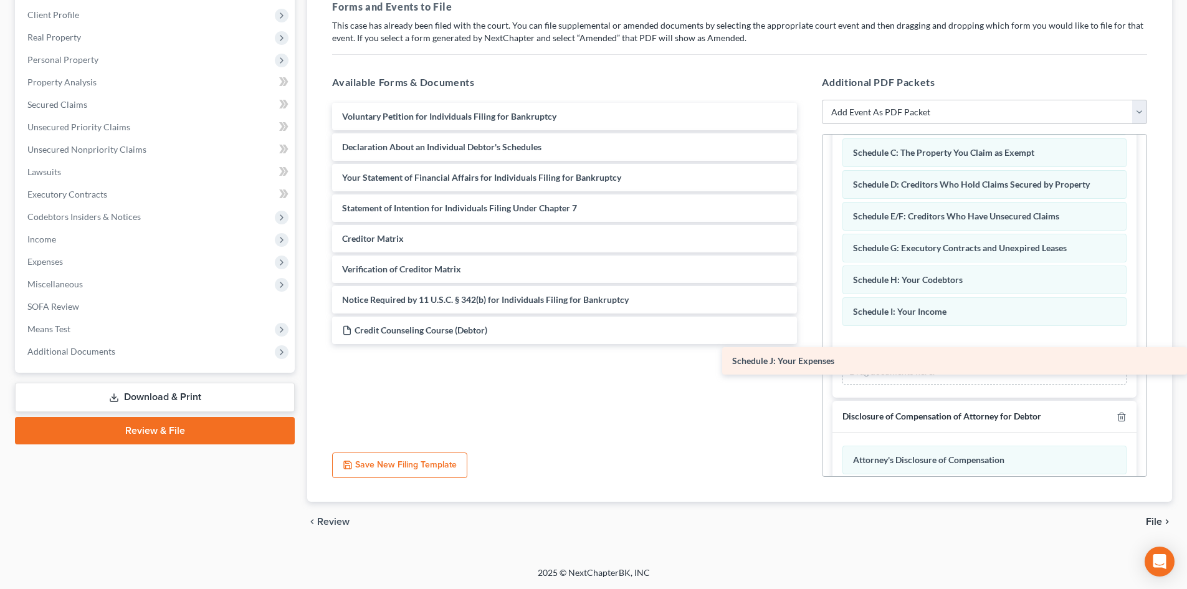
drag, startPoint x: 448, startPoint y: 140, endPoint x: 984, endPoint y: 359, distance: 579.2
click at [807, 344] on div "Schedule J: Your Expenses Voluntary Petition for Individuals Filing for Bankrup…" at bounding box center [564, 223] width 485 height 241
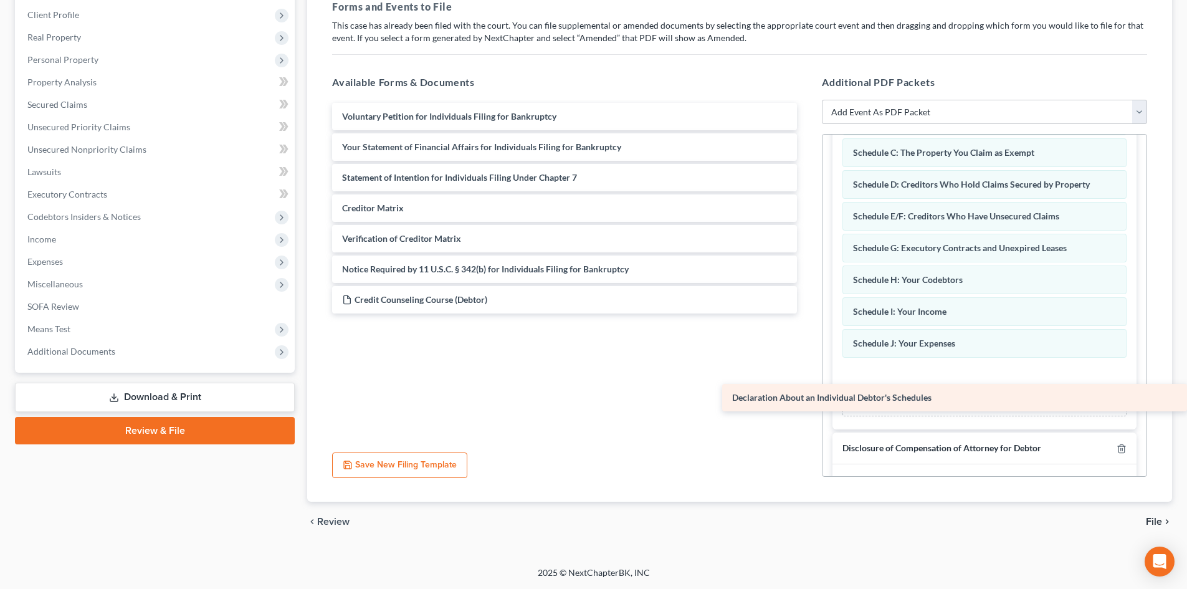
drag, startPoint x: 414, startPoint y: 151, endPoint x: 808, endPoint y: 403, distance: 467.3
click at [807, 313] on div "Declaration About an Individual Debtor's Schedules Voluntary Petition for Indiv…" at bounding box center [564, 208] width 485 height 211
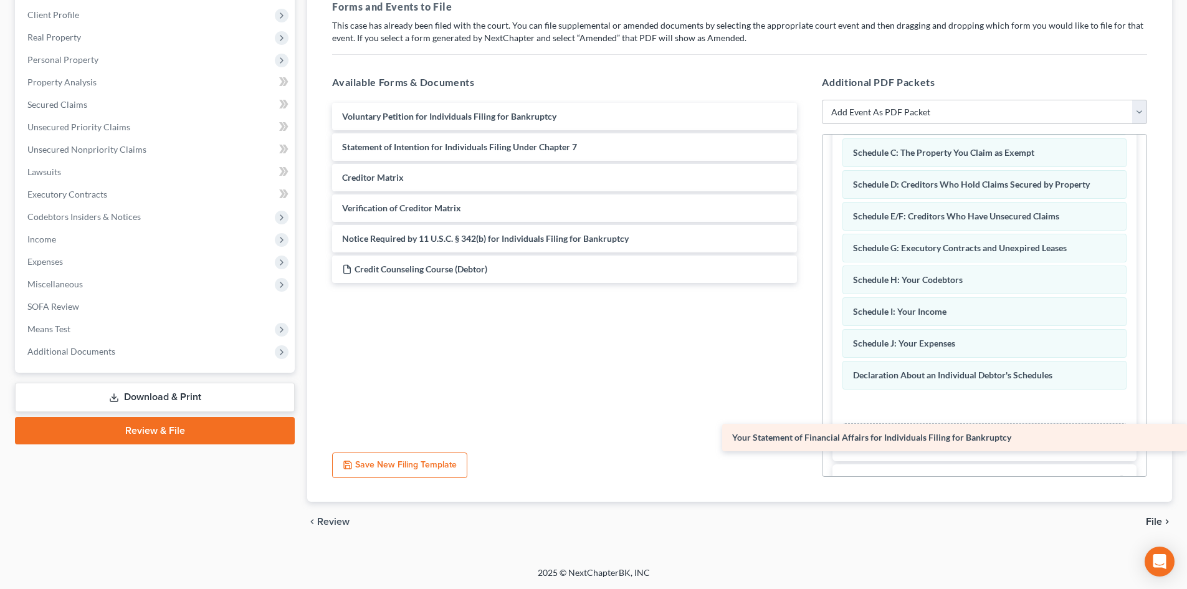
drag, startPoint x: 406, startPoint y: 147, endPoint x: 872, endPoint y: 427, distance: 544.1
click at [807, 283] on div "Your Statement of Financial Affairs for Individuals Filing for Bankruptcy Volun…" at bounding box center [564, 193] width 485 height 180
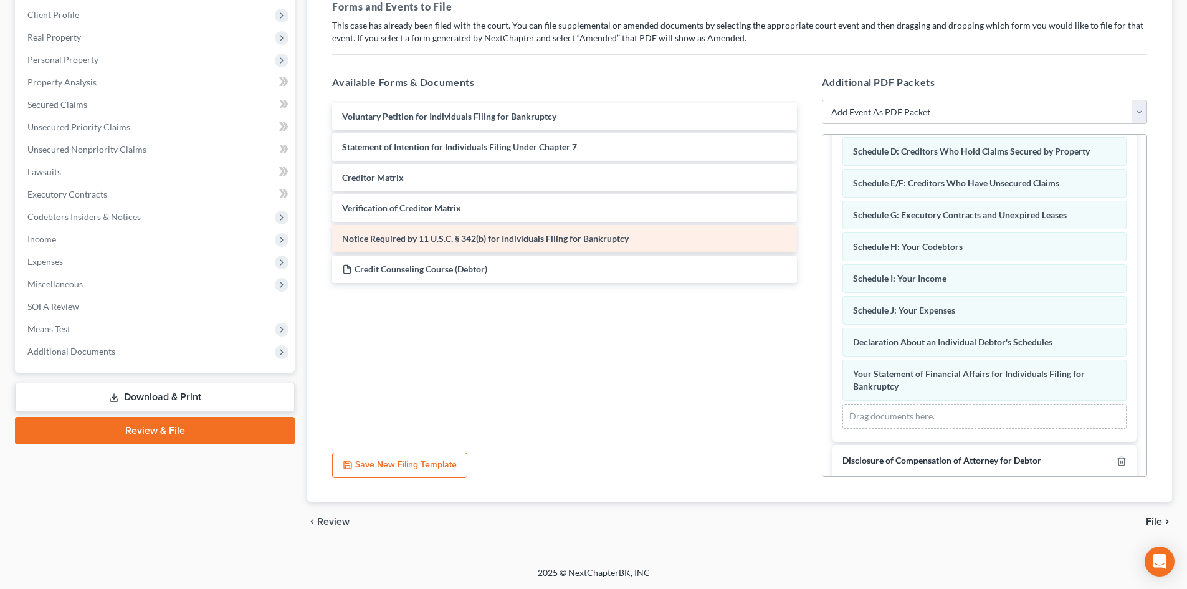
scroll to position [178, 0]
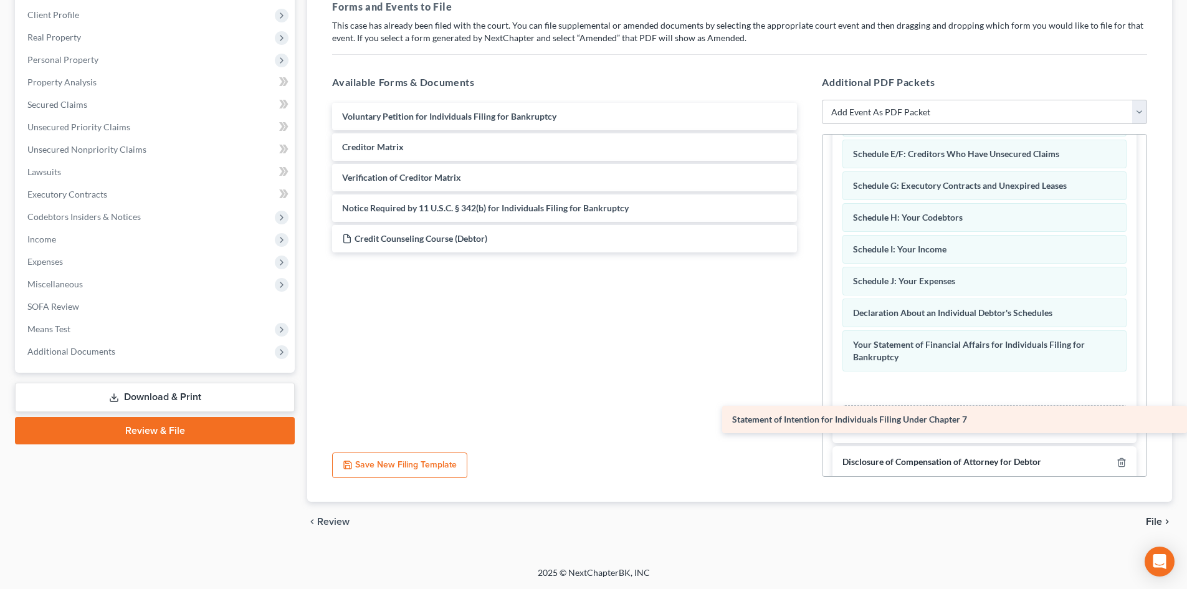
drag, startPoint x: 410, startPoint y: 145, endPoint x: 822, endPoint y: 417, distance: 493.7
click at [807, 252] on div "Statement of Intention for Individuals Filing Under Chapter 7 Voluntary Petitio…" at bounding box center [564, 178] width 485 height 150
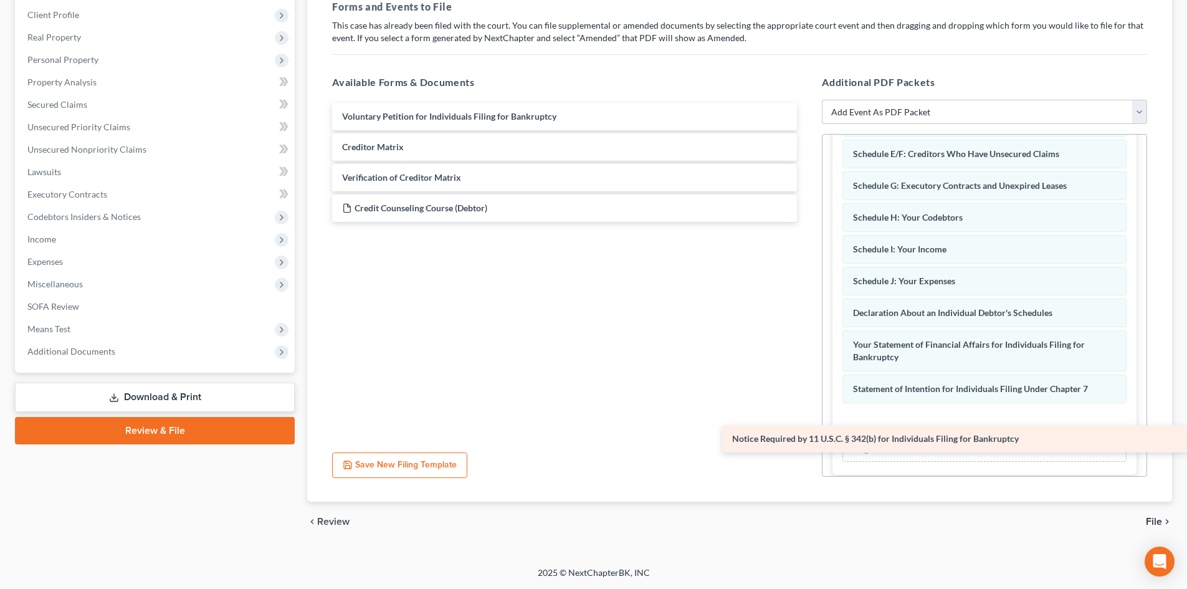
drag, startPoint x: 409, startPoint y: 207, endPoint x: 815, endPoint y: 432, distance: 463.5
click at [807, 222] on div "Notice Required by 11 U.S.C. § 342(b) for Individuals Filing for Bankruptcy Vol…" at bounding box center [564, 162] width 485 height 119
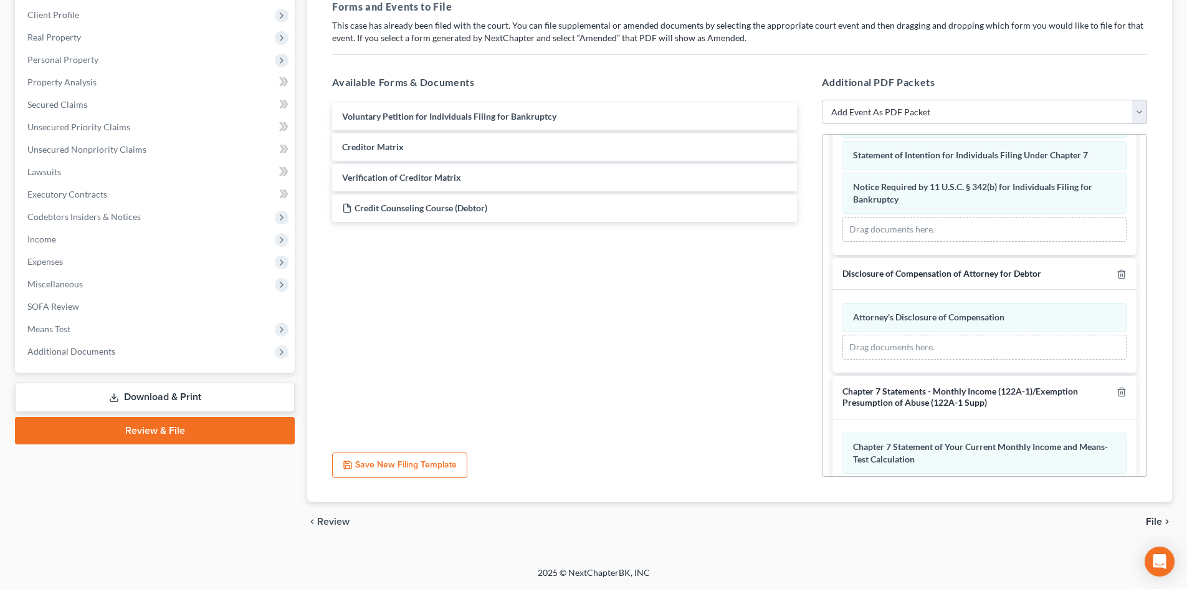
scroll to position [459, 0]
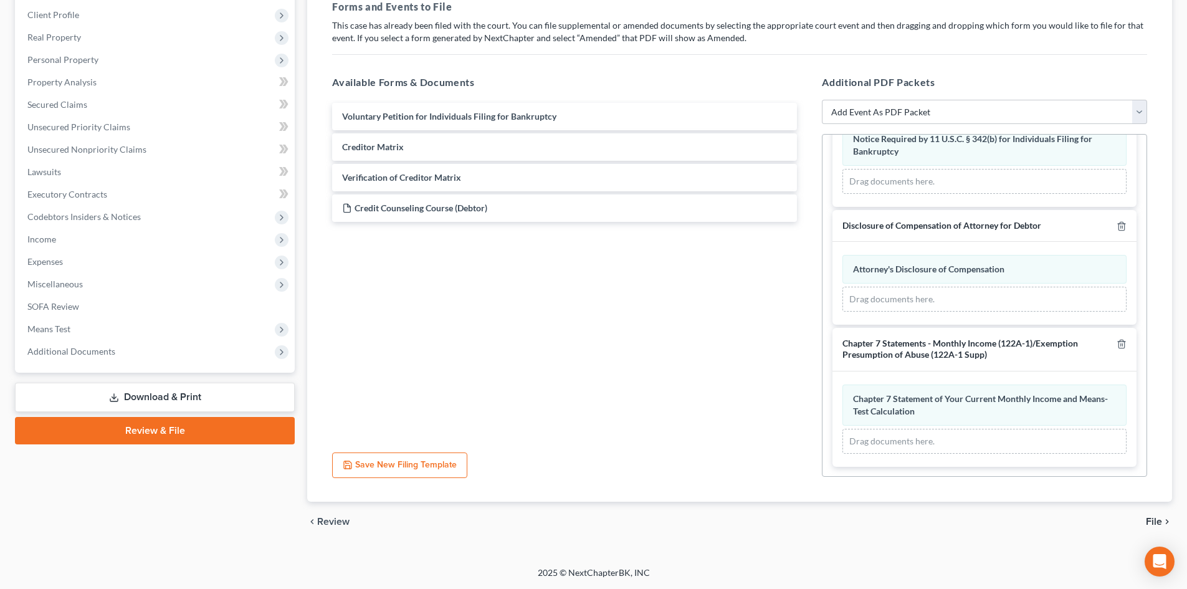
click at [1159, 520] on span "File" at bounding box center [1154, 522] width 16 height 10
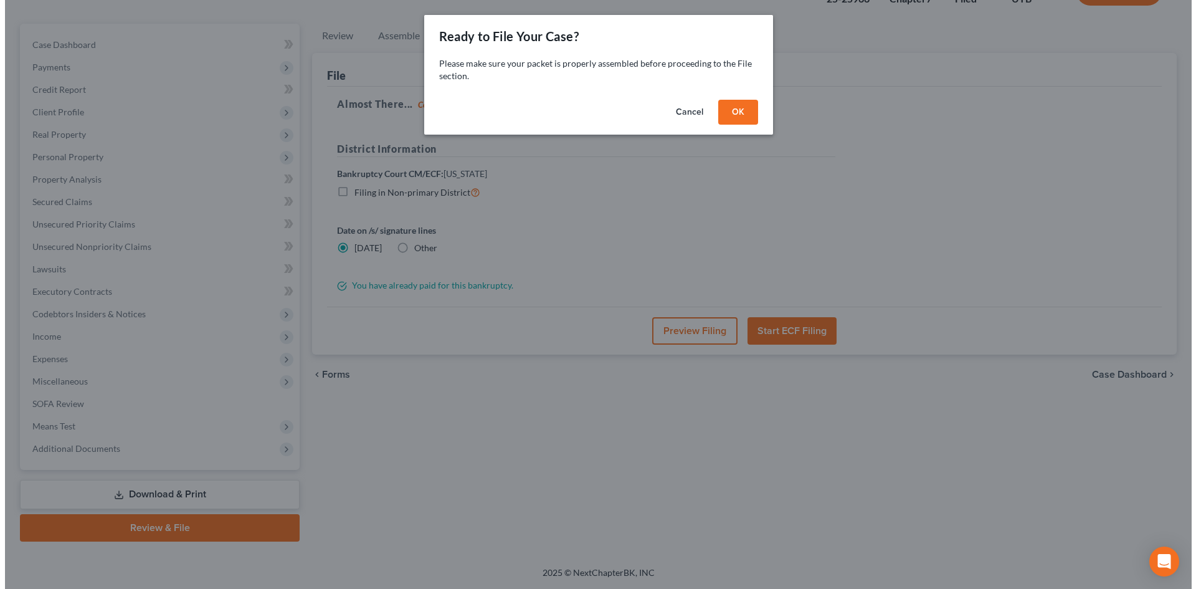
scroll to position [96, 0]
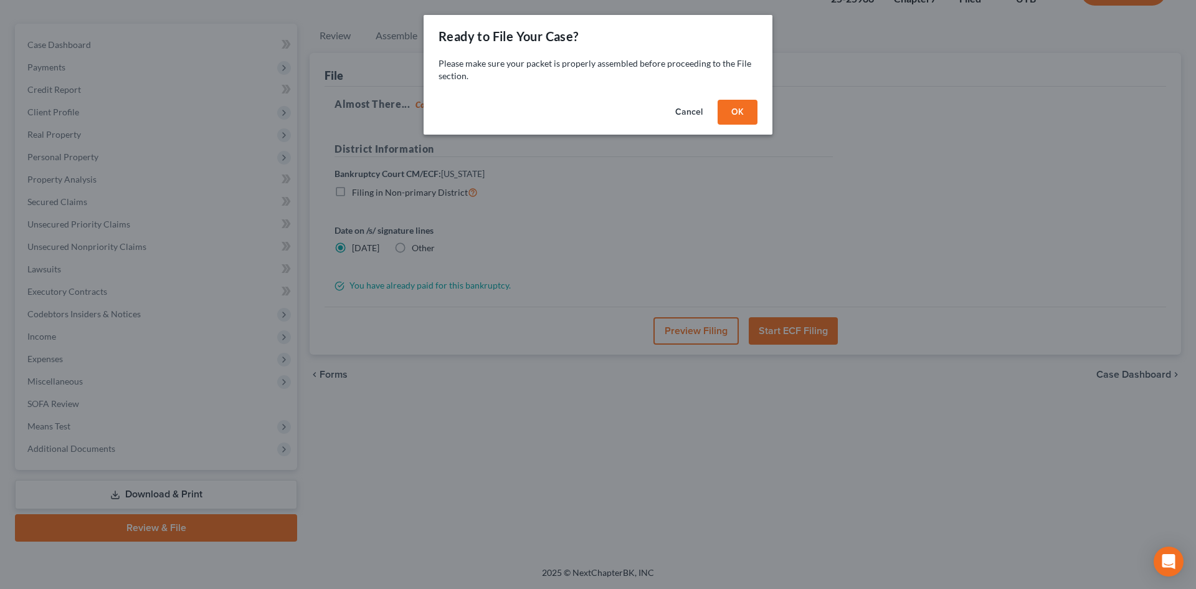
click at [730, 113] on button "OK" at bounding box center [738, 112] width 40 height 25
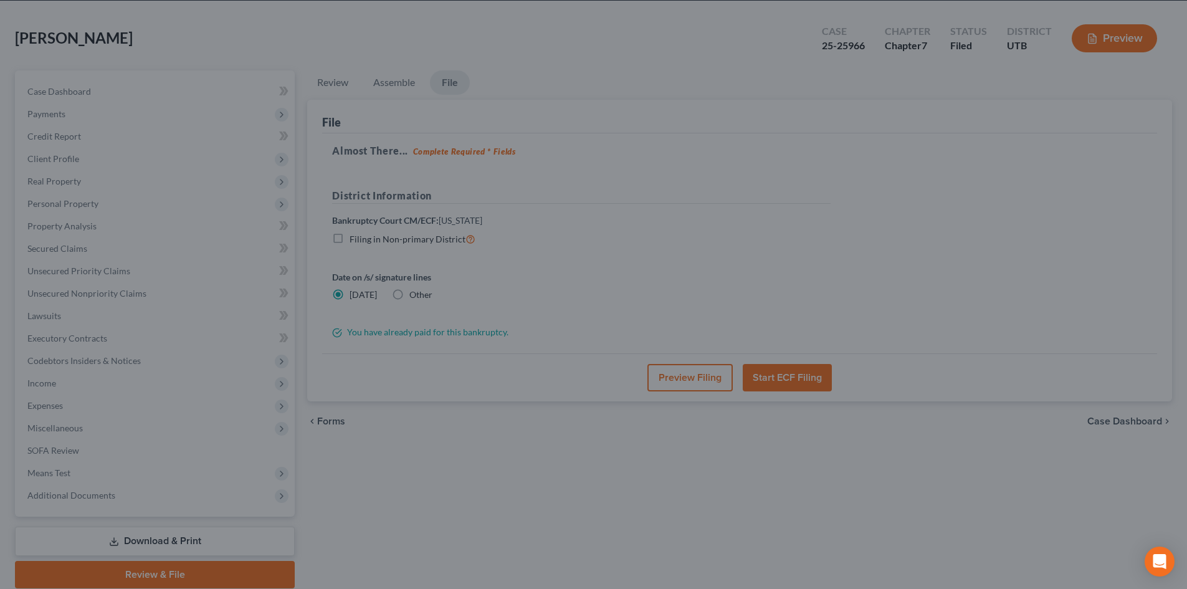
scroll to position [0, 0]
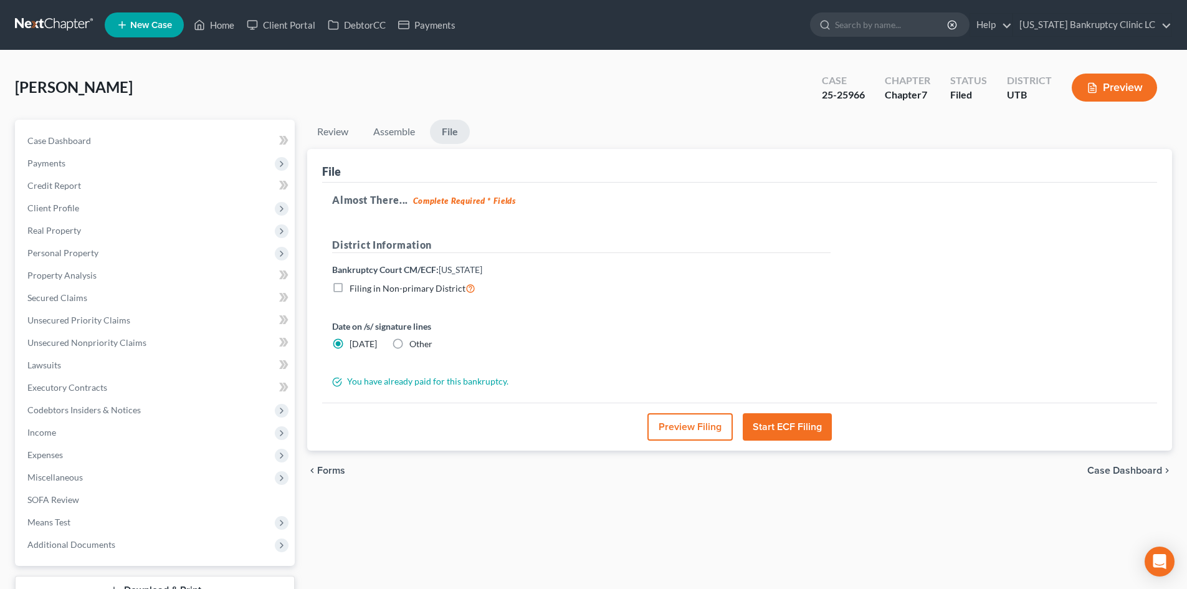
click at [797, 421] on button "Start ECF Filing" at bounding box center [787, 426] width 89 height 27
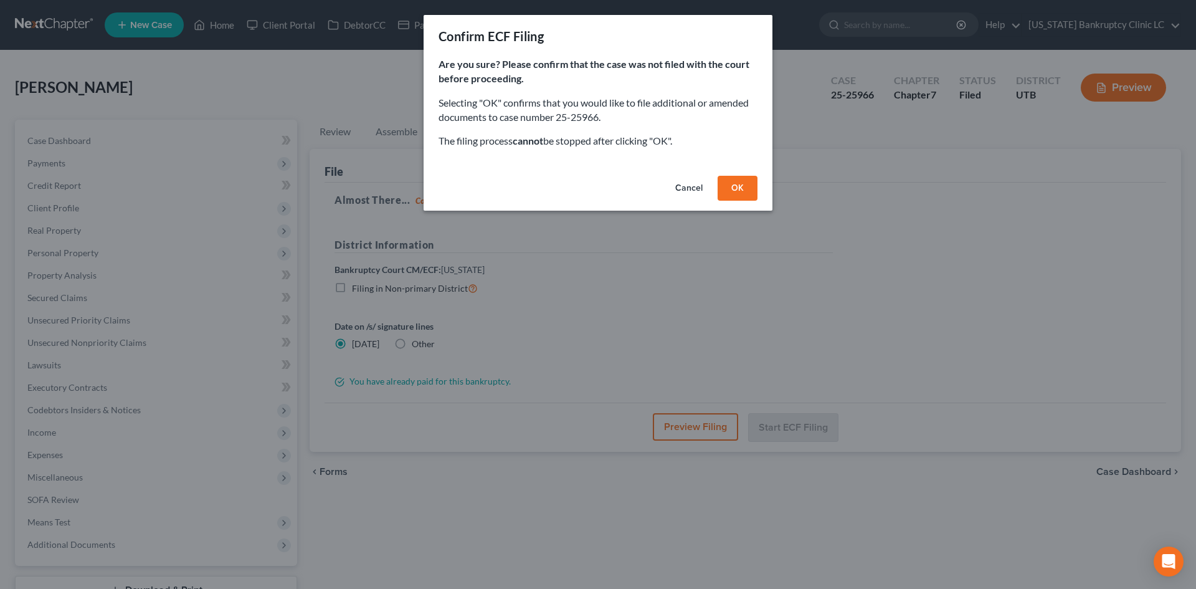
click at [734, 186] on button "OK" at bounding box center [738, 188] width 40 height 25
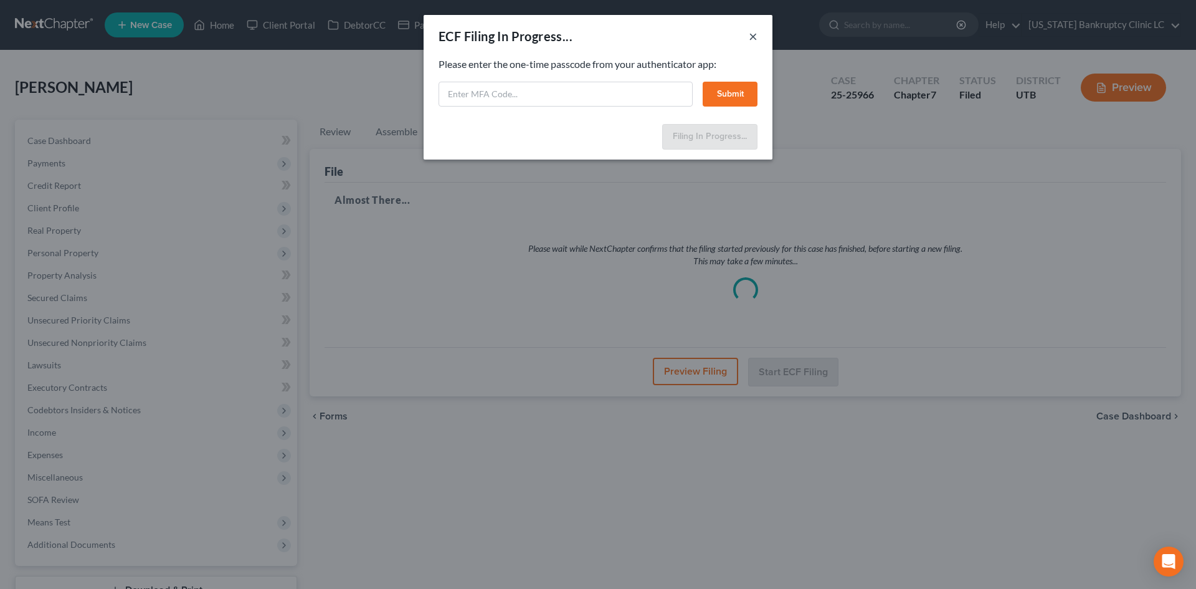
click at [751, 36] on button "×" at bounding box center [753, 36] width 9 height 15
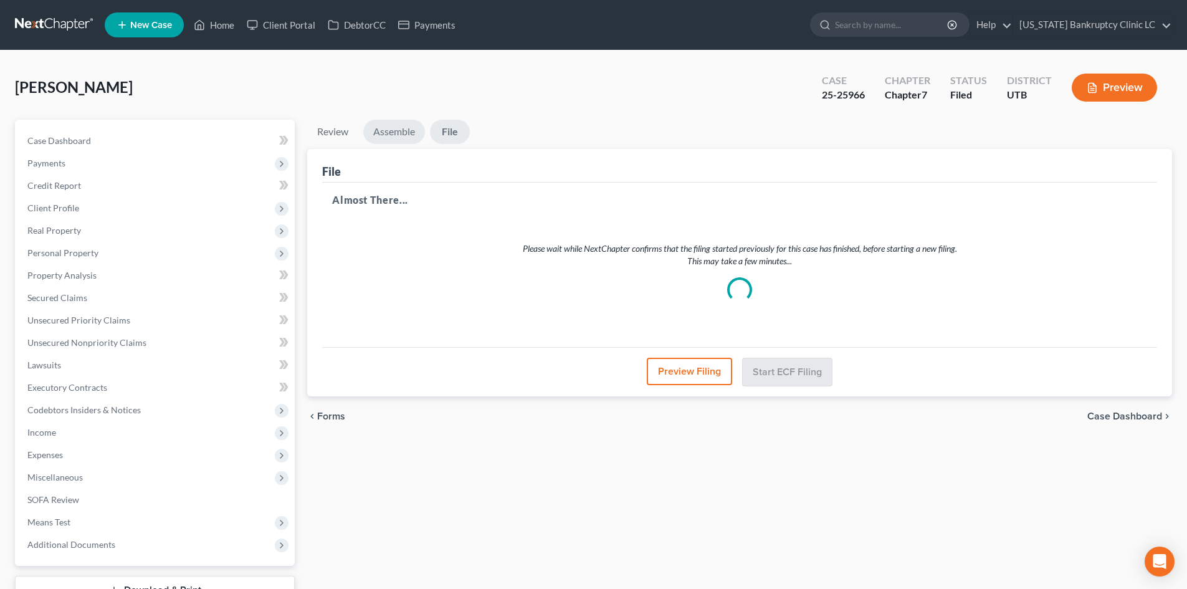
click at [369, 136] on link "Assemble" at bounding box center [394, 132] width 62 height 24
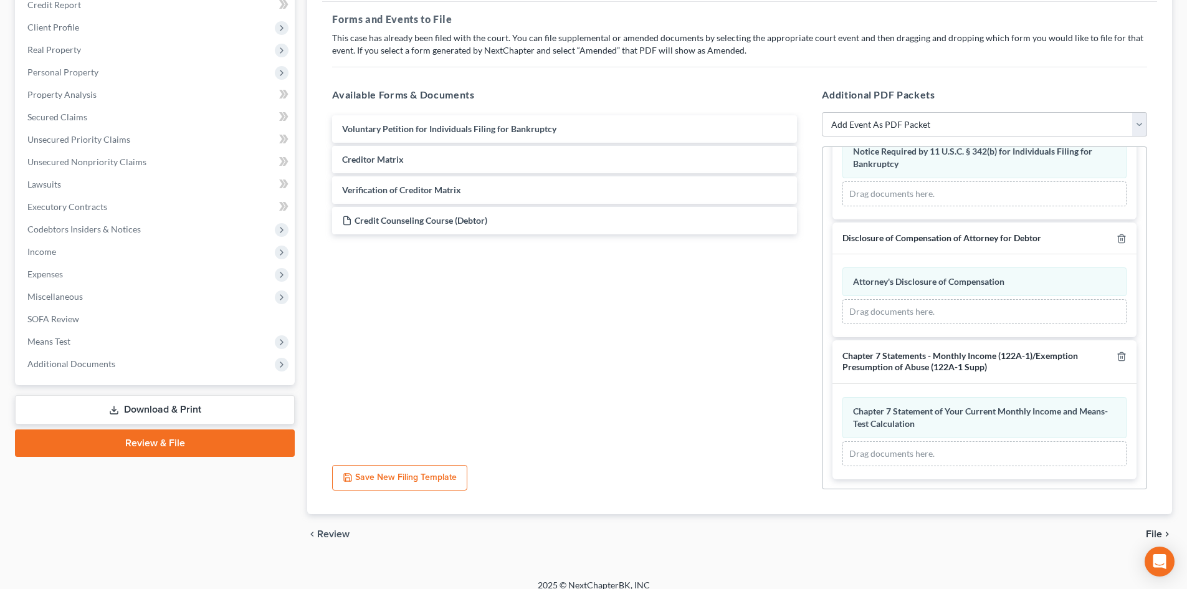
scroll to position [193, 0]
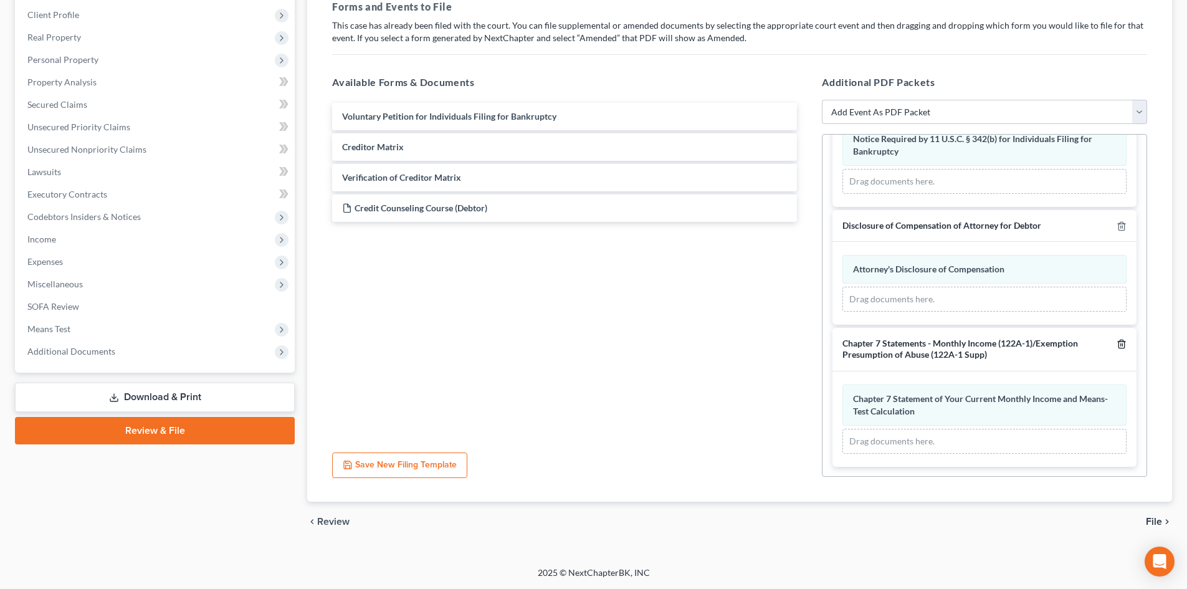
click at [1116, 343] on icon "button" at bounding box center [1121, 344] width 10 height 10
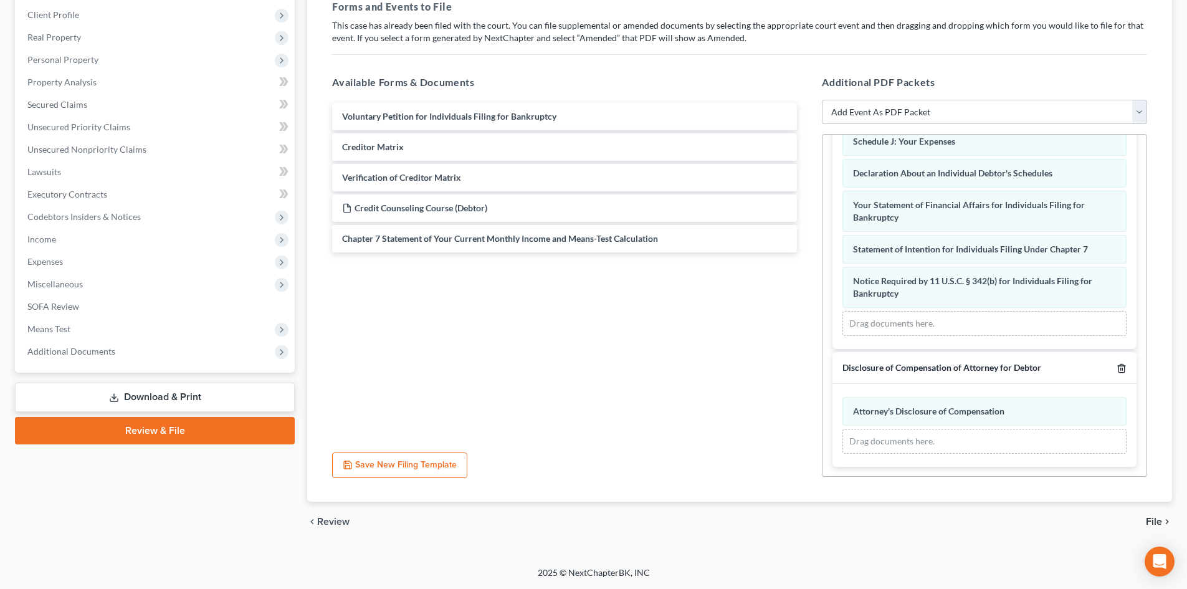
click at [1122, 370] on line "button" at bounding box center [1122, 369] width 0 height 2
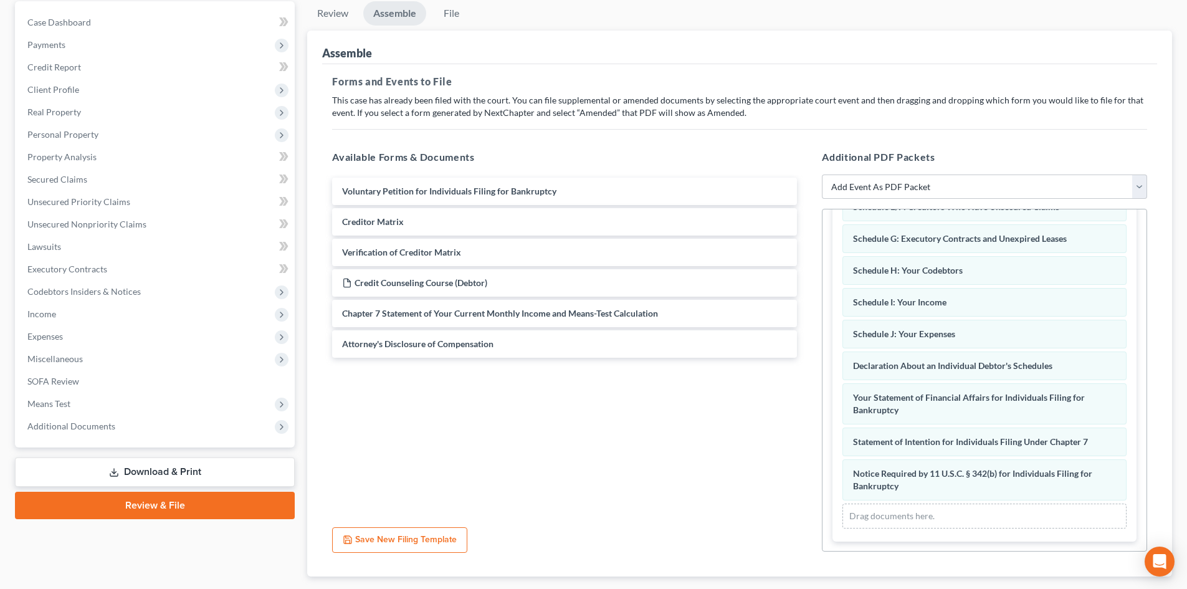
scroll to position [6, 0]
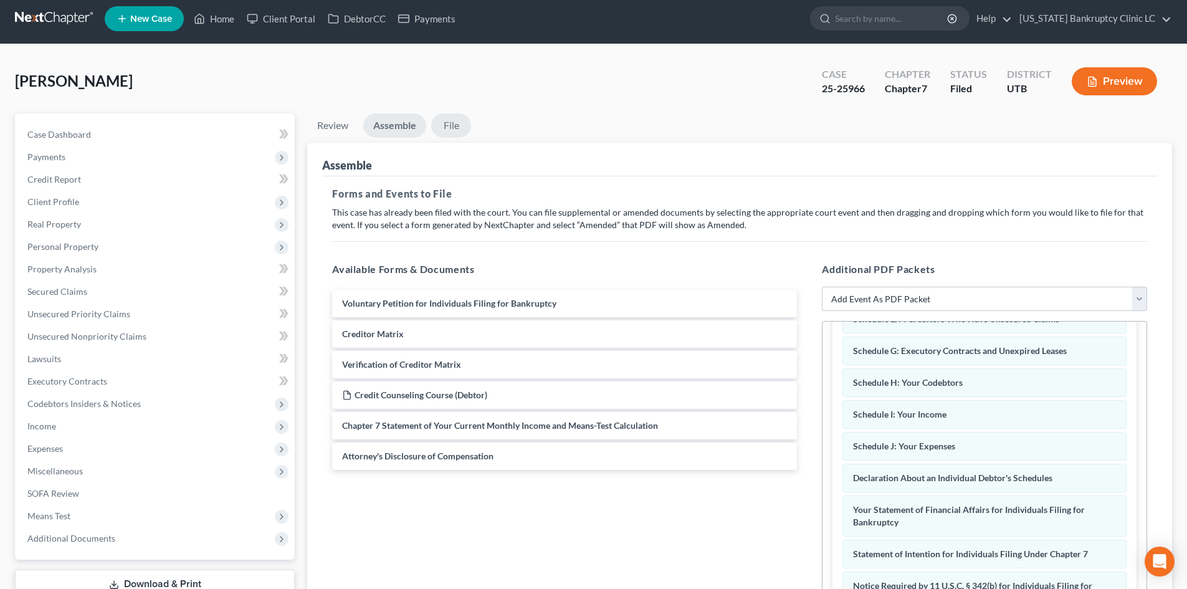
click at [459, 122] on link "File" at bounding box center [451, 125] width 40 height 24
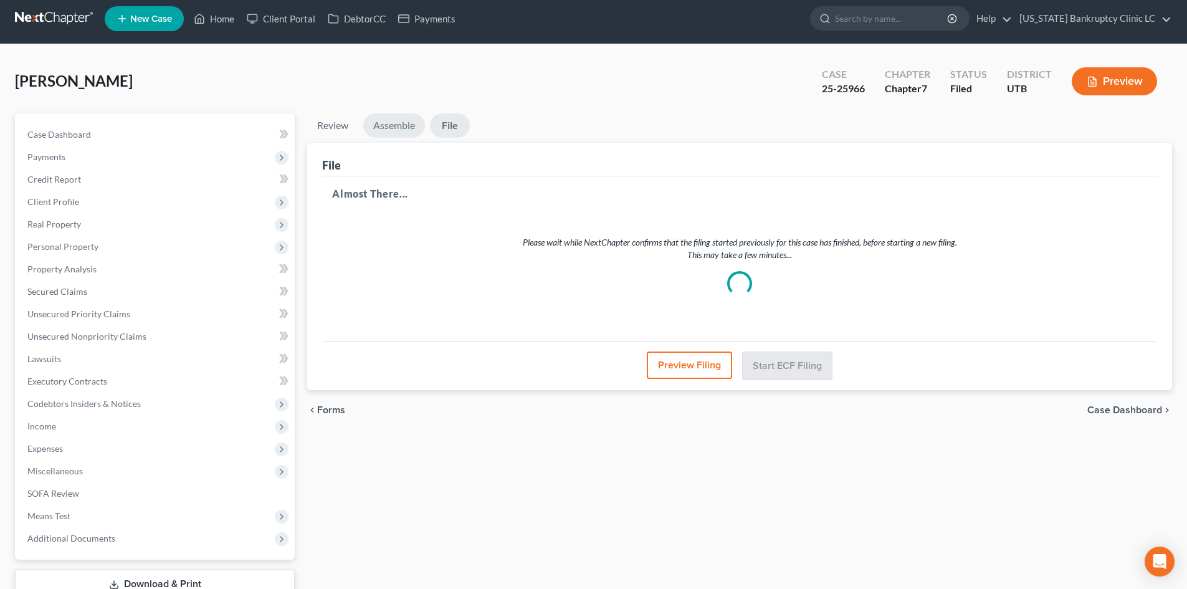
click at [410, 128] on link "Assemble" at bounding box center [394, 125] width 62 height 24
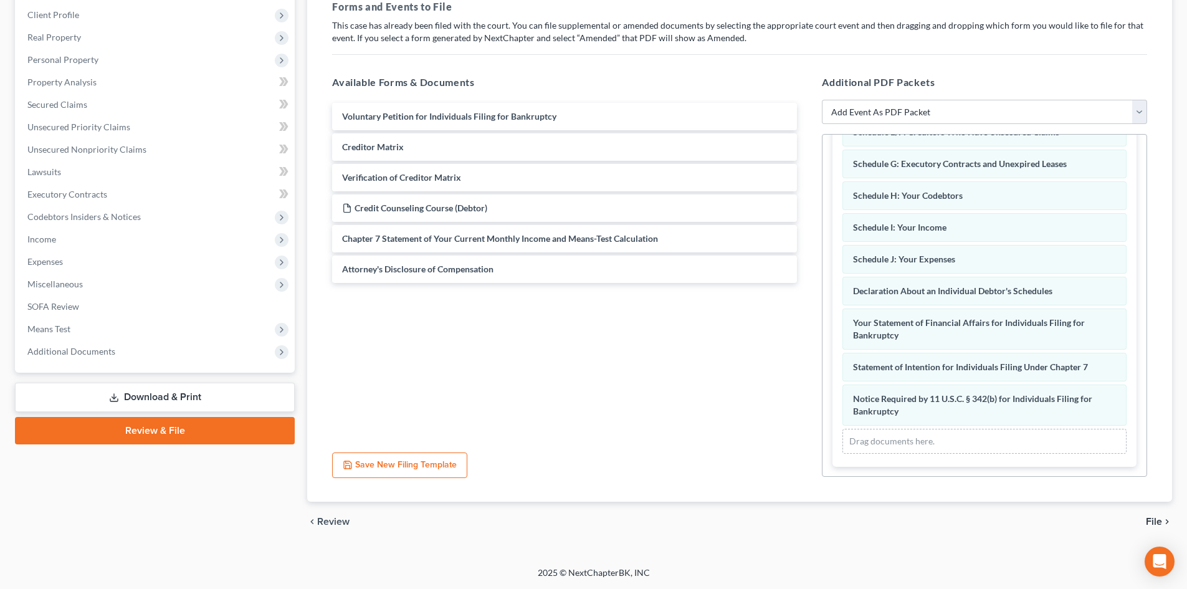
click at [172, 399] on link "Download & Print" at bounding box center [155, 397] width 280 height 29
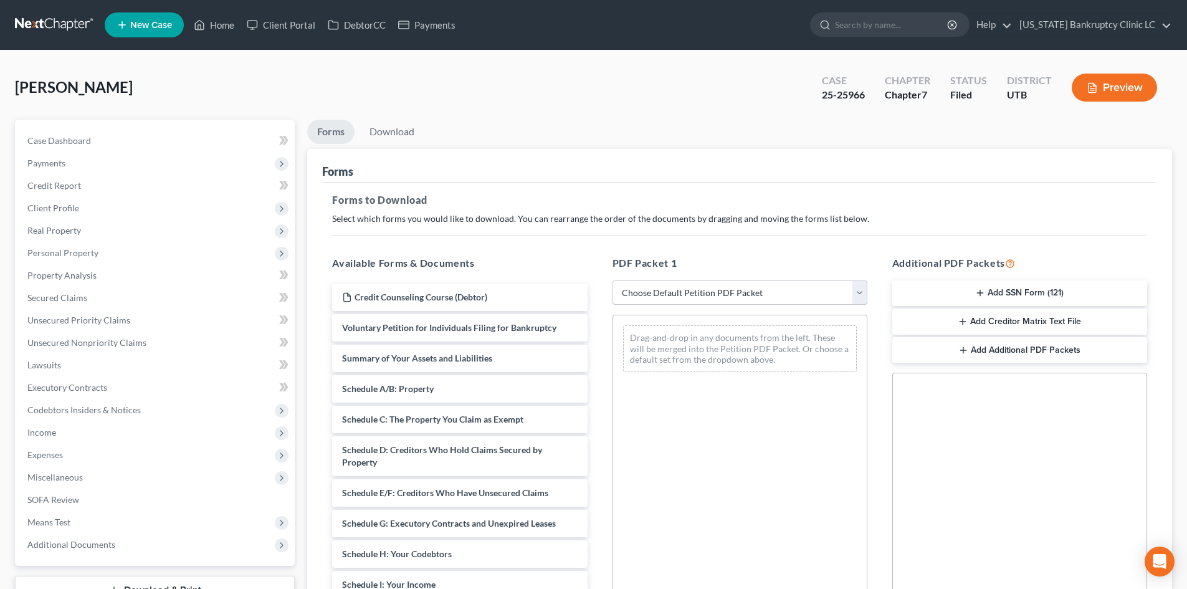
click at [698, 280] on select "Choose Default Petition PDF Packet Complete Bankruptcy Petition (all forms and …" at bounding box center [739, 292] width 255 height 25
select select "6"
click at [612, 280] on select "Choose Default Petition PDF Packet Complete Bankruptcy Petition (all forms and …" at bounding box center [739, 292] width 255 height 25
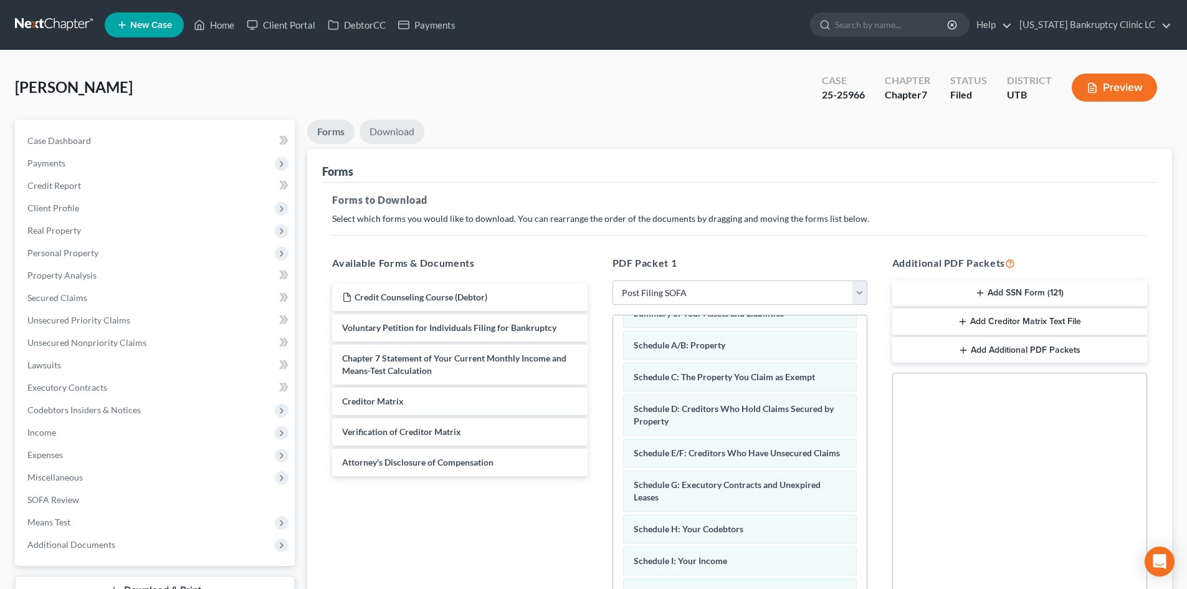
click at [413, 133] on link "Download" at bounding box center [391, 132] width 65 height 24
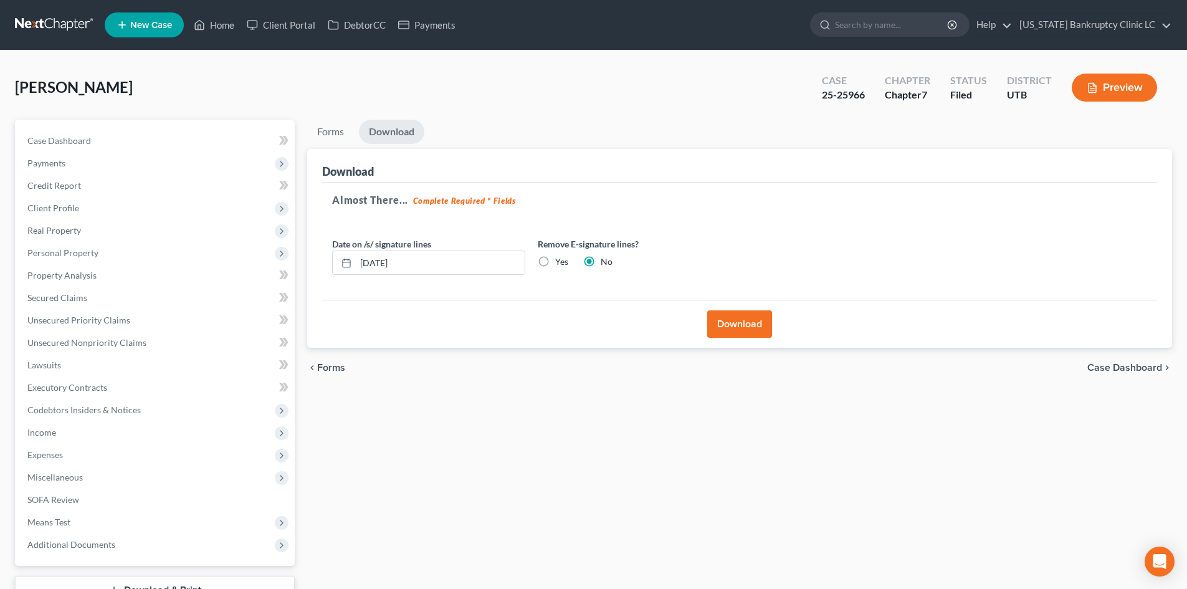
click at [730, 324] on button "Download" at bounding box center [739, 323] width 65 height 27
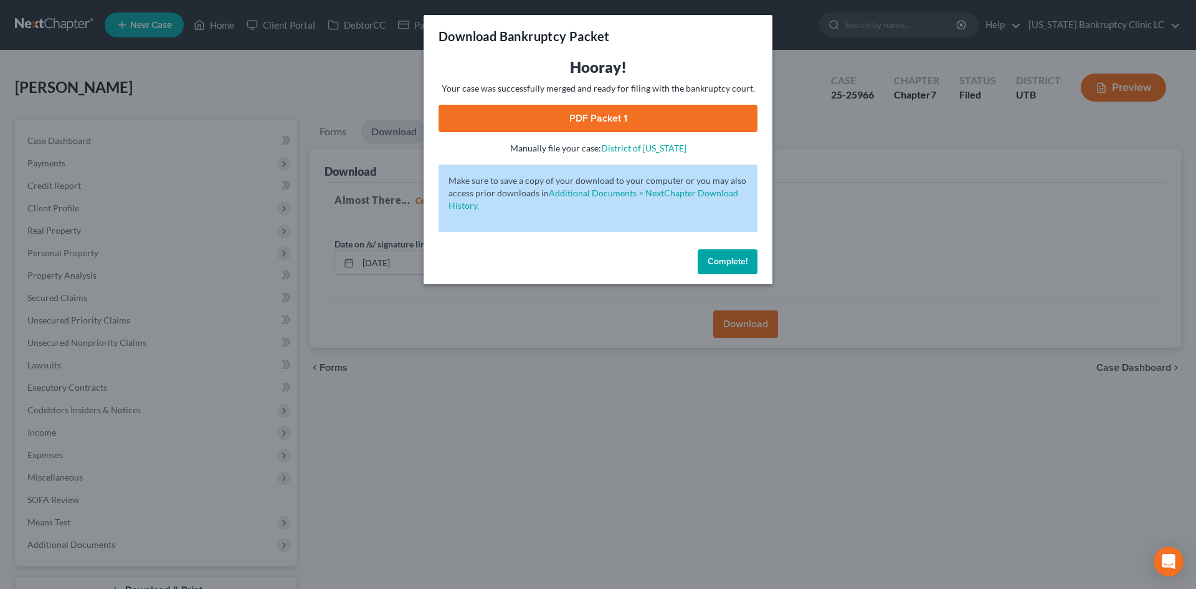
click at [680, 117] on link "PDF Packet 1" at bounding box center [598, 118] width 319 height 27
click at [748, 268] on button "Complete!" at bounding box center [728, 261] width 60 height 25
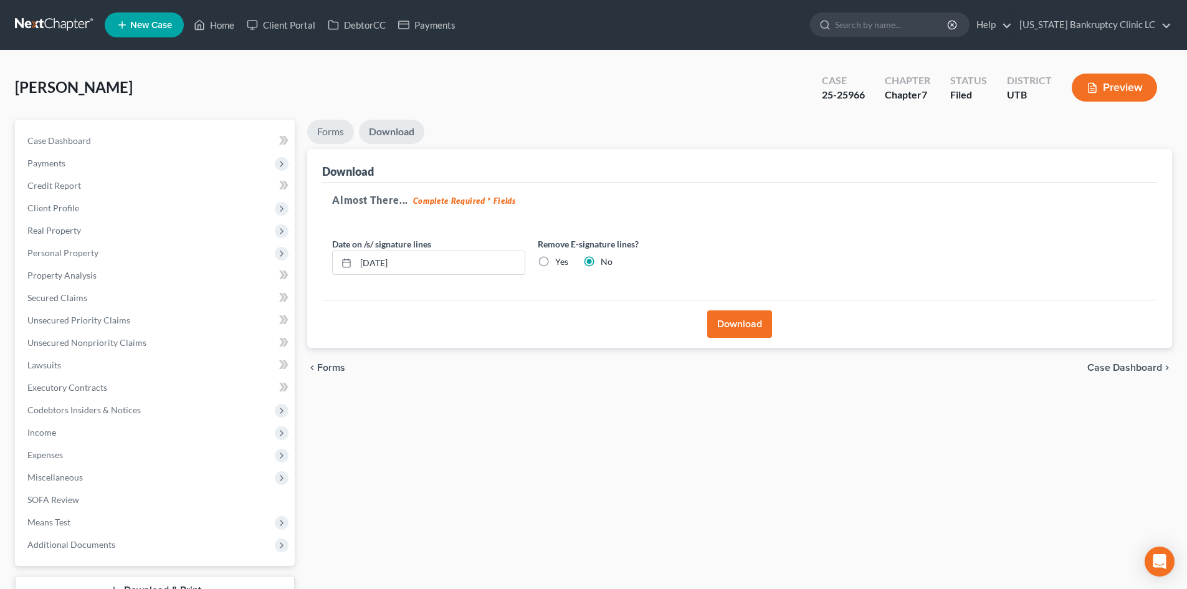
click at [326, 131] on link "Forms" at bounding box center [330, 132] width 47 height 24
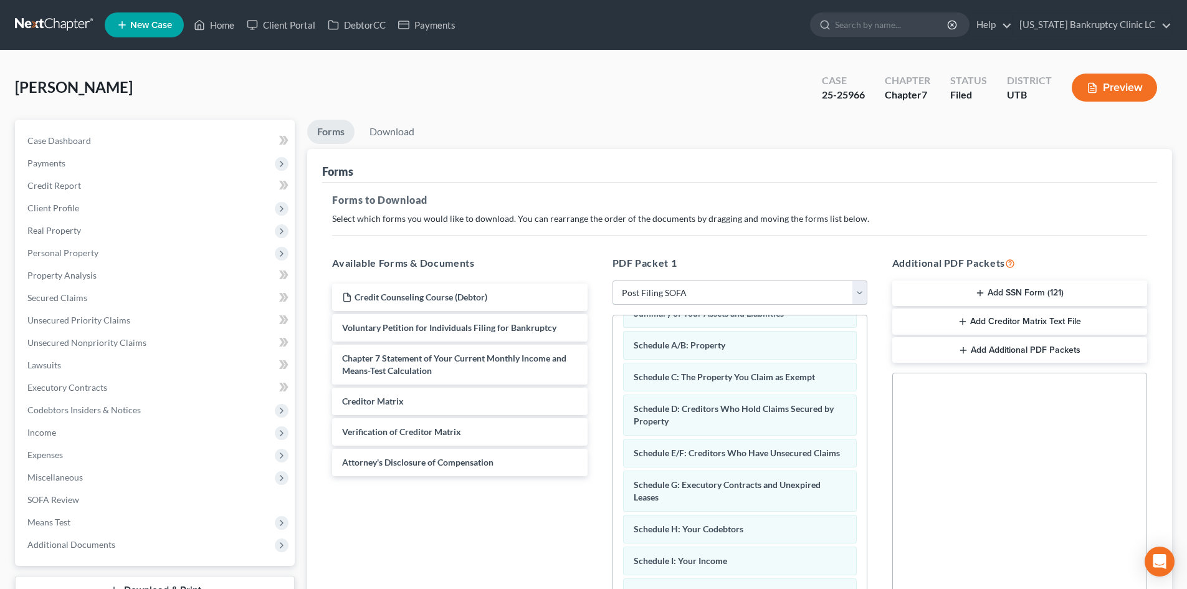
click at [771, 292] on select "Choose Default Petition PDF Packet Complete Bankruptcy Petition (all forms and …" at bounding box center [739, 292] width 255 height 25
select select
click at [612, 280] on select "Choose Default Petition PDF Packet Complete Bankruptcy Petition (all forms and …" at bounding box center [739, 292] width 255 height 25
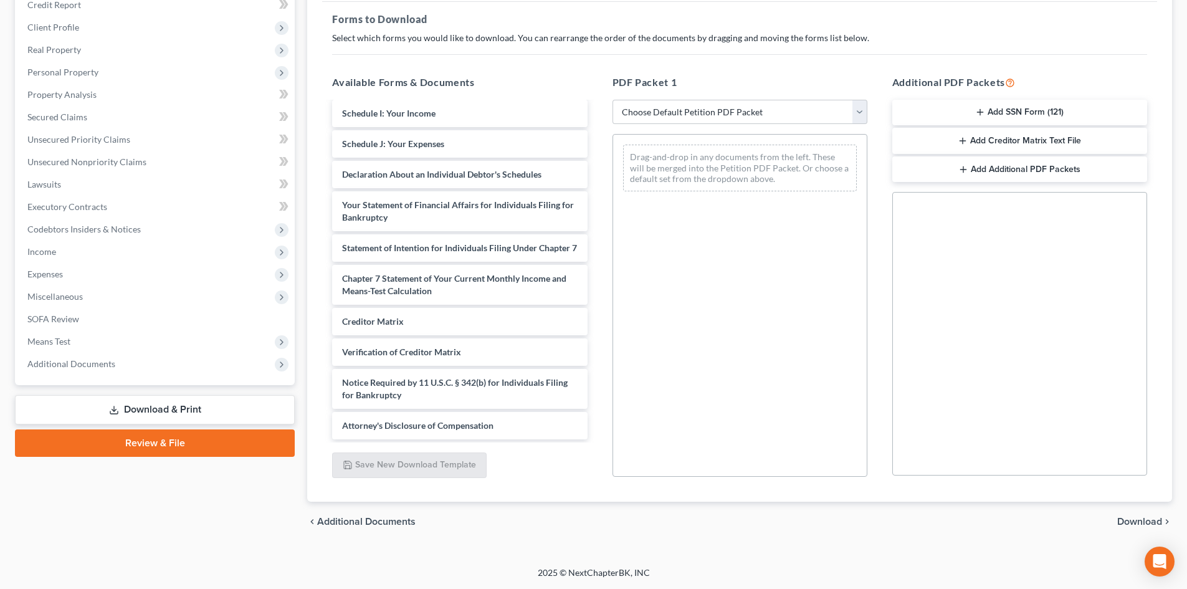
scroll to position [272, 0]
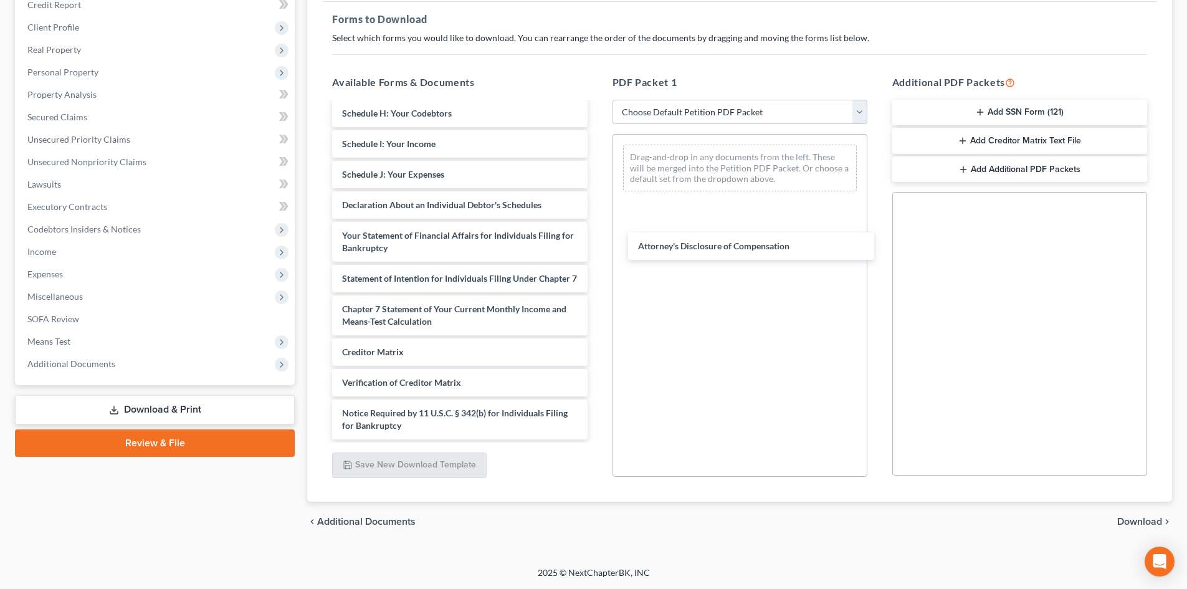
drag, startPoint x: 439, startPoint y: 424, endPoint x: 726, endPoint y: 226, distance: 349.3
click at [597, 231] on div "Attorney's Disclosure of Compensation Credit Counseling Course (Debtor) Volunta…" at bounding box center [459, 141] width 275 height 596
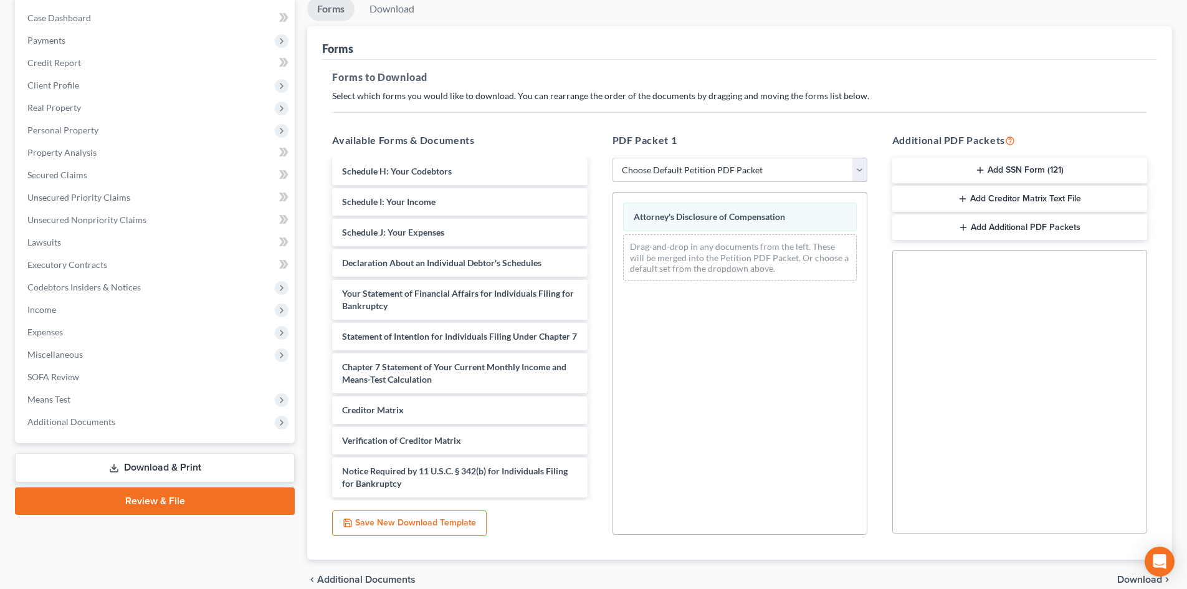
scroll to position [0, 0]
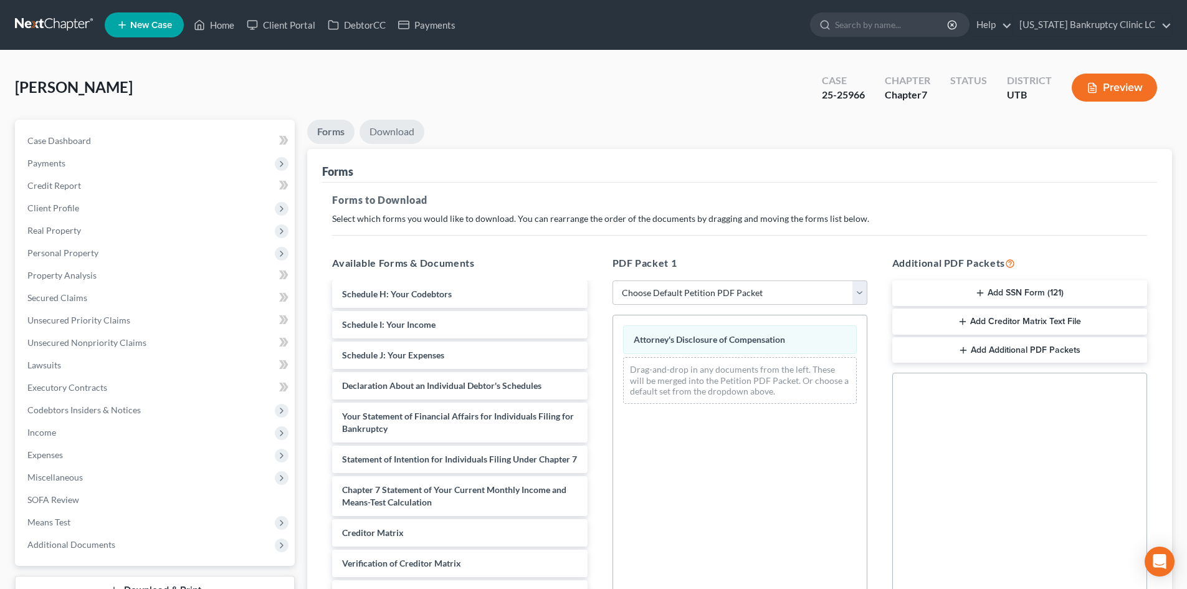
click at [384, 129] on link "Download" at bounding box center [391, 132] width 65 height 24
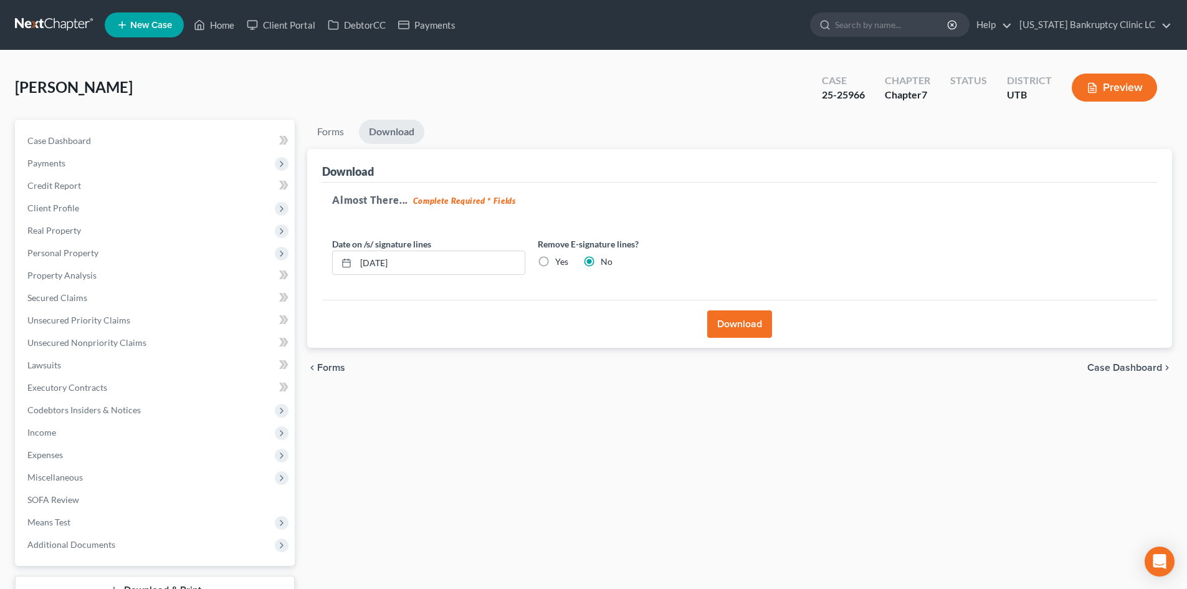
click at [719, 331] on button "Download" at bounding box center [739, 323] width 65 height 27
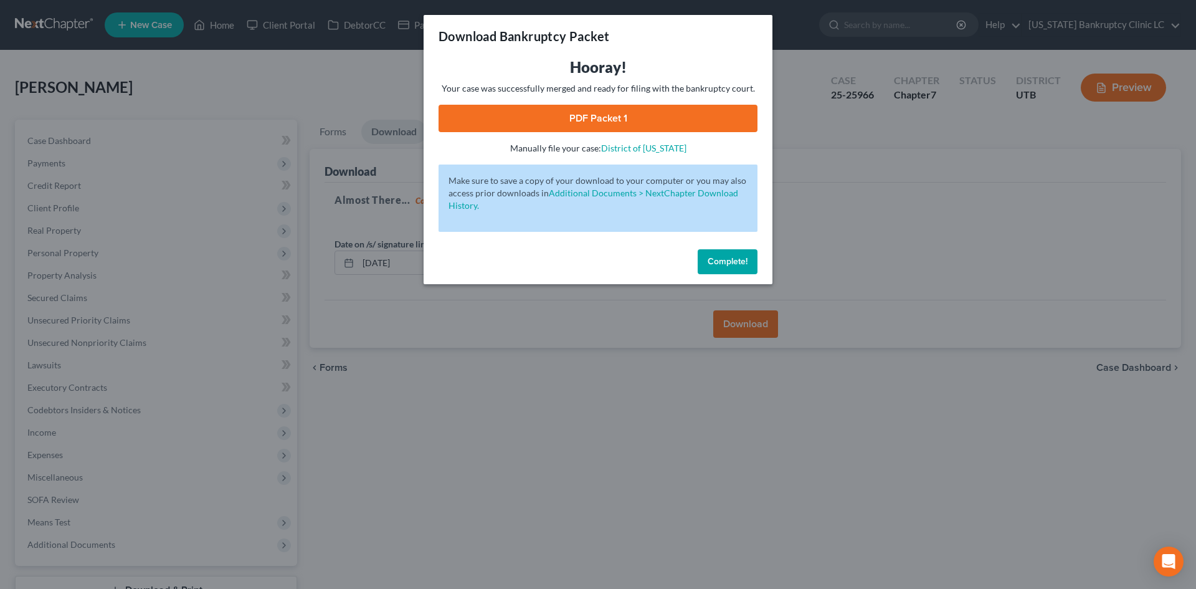
click at [597, 125] on link "PDF Packet 1" at bounding box center [598, 118] width 319 height 27
click at [728, 259] on span "Complete!" at bounding box center [728, 261] width 40 height 11
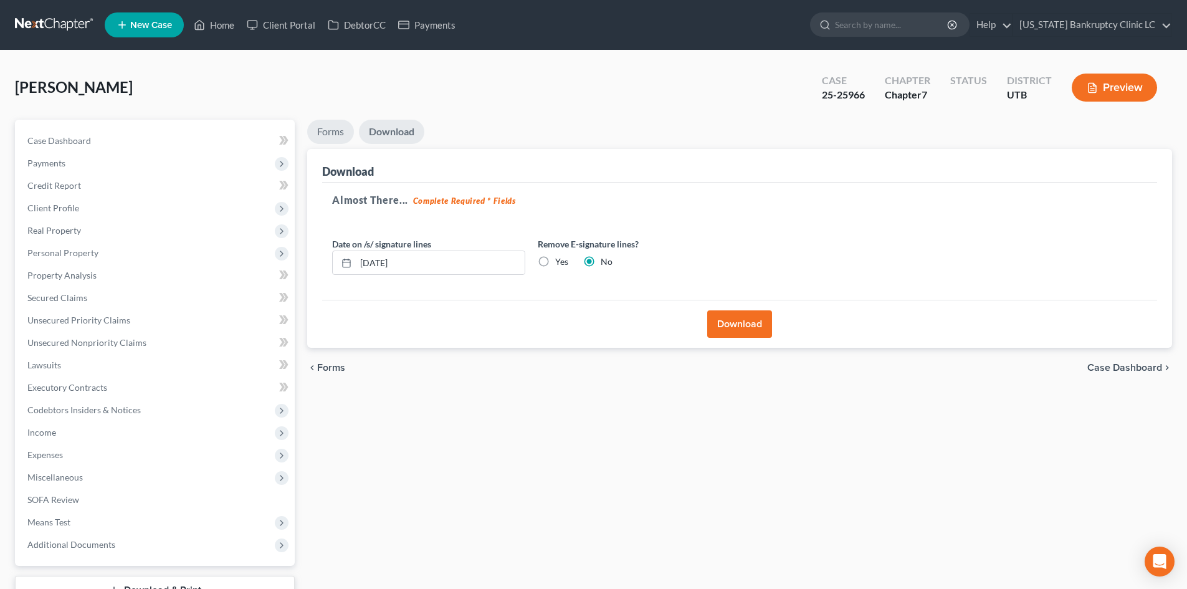
click at [319, 134] on link "Forms" at bounding box center [330, 132] width 47 height 24
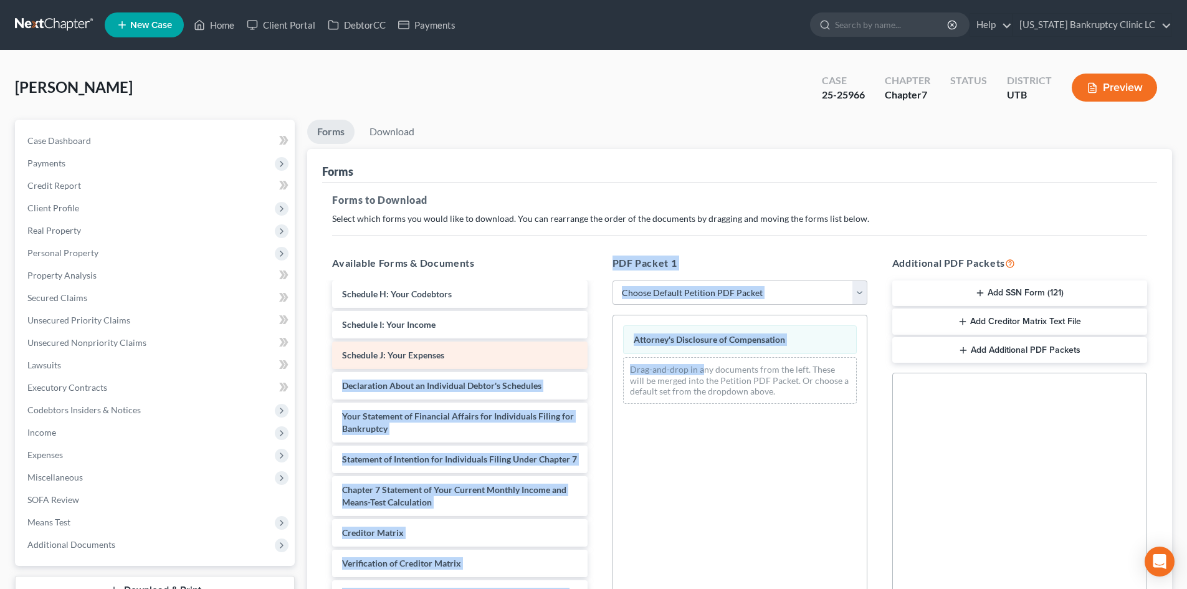
drag, startPoint x: 700, startPoint y: 357, endPoint x: 515, endPoint y: 354, distance: 185.1
click at [515, 354] on div "Available Forms & Documents Credit Counseling Course (Debtor) Voluntary Petitio…" at bounding box center [740, 456] width 840 height 422
click at [619, 372] on div "Attorney's Disclosure of Compensation Drag-and-drop in any documents from the l…" at bounding box center [740, 364] width 254 height 98
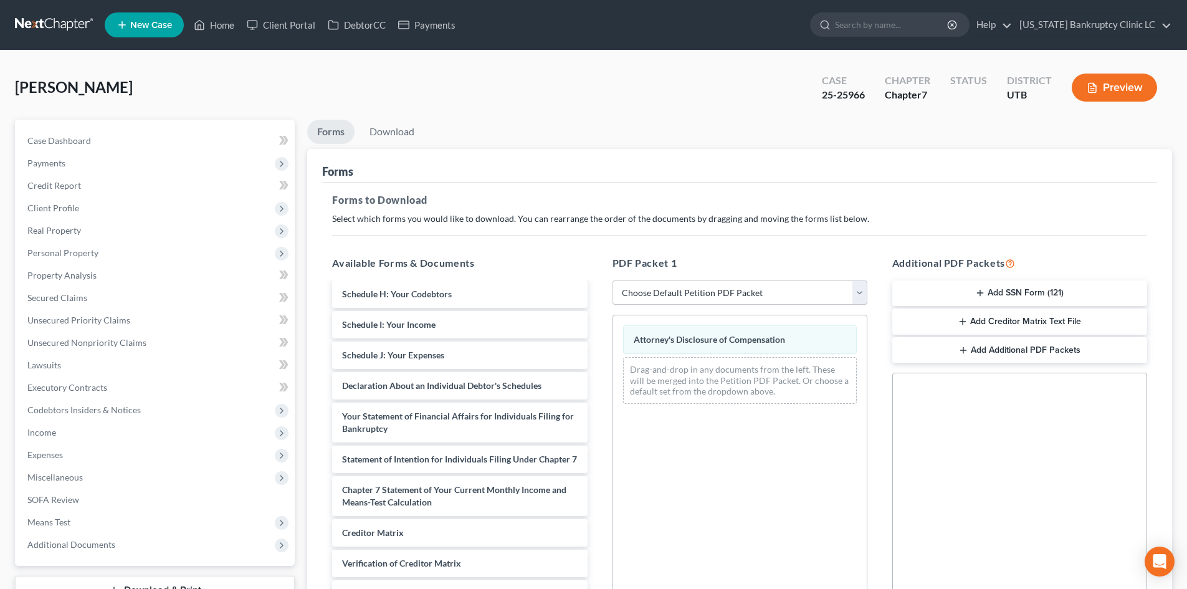
click at [715, 297] on select "Choose Default Petition PDF Packet Complete Bankruptcy Petition (all forms and …" at bounding box center [739, 292] width 255 height 25
click at [612, 280] on select "Choose Default Petition PDF Packet Complete Bankruptcy Petition (all forms and …" at bounding box center [739, 292] width 255 height 25
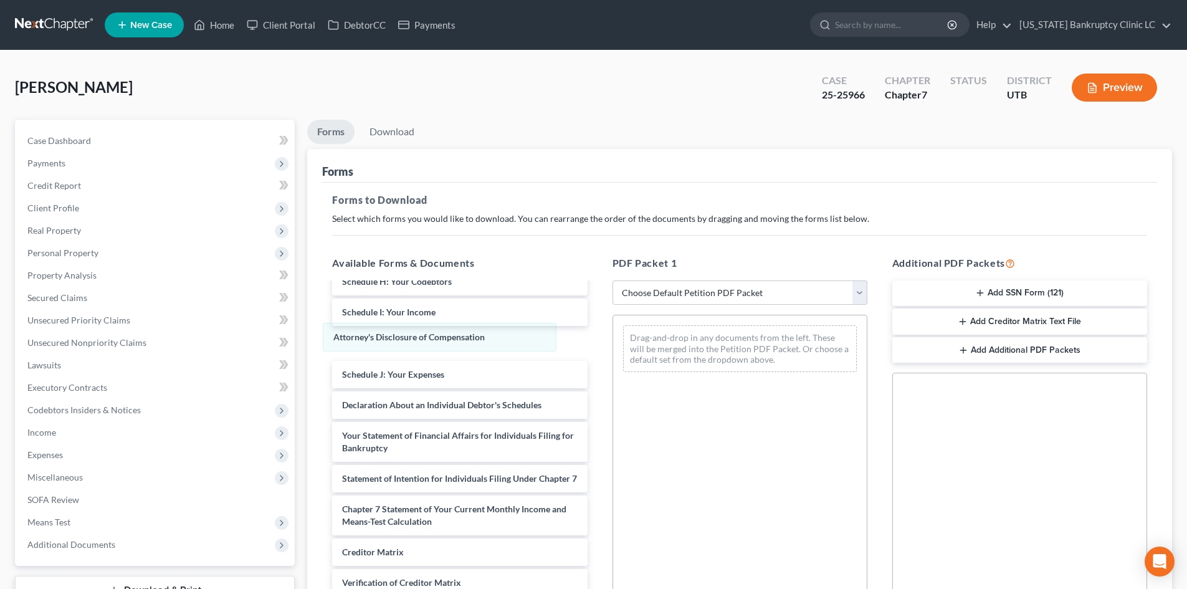
click at [613, 335] on div "Attorney's Disclosure of Compensation Attorney's Disclosure of Compensation Dra…" at bounding box center [740, 348] width 254 height 67
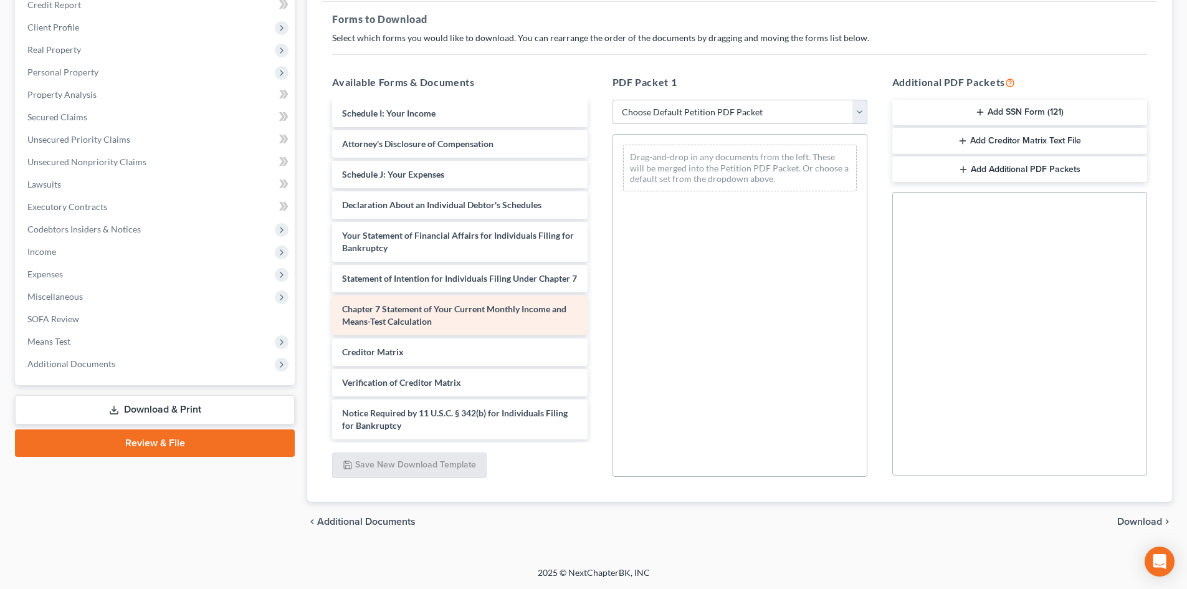
scroll to position [260, 0]
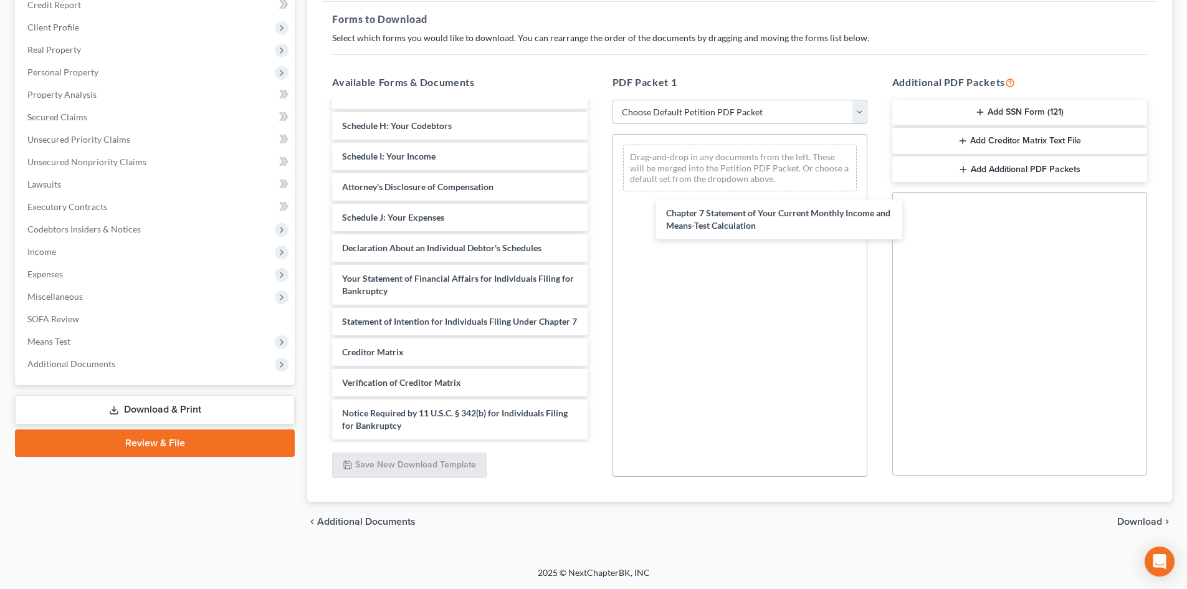
drag, startPoint x: 404, startPoint y: 312, endPoint x: 411, endPoint y: 312, distance: 6.9
click at [597, 216] on div "Chapter 7 Statement of Your Current Monthly Income and Means-Test Calculation C…" at bounding box center [459, 147] width 275 height 584
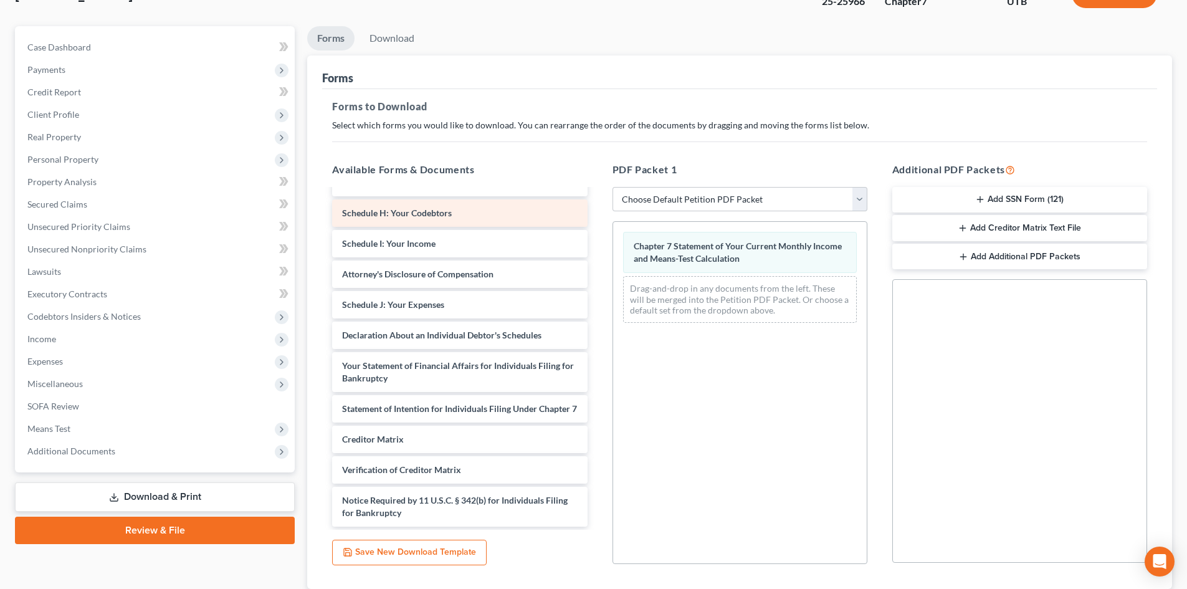
scroll to position [0, 0]
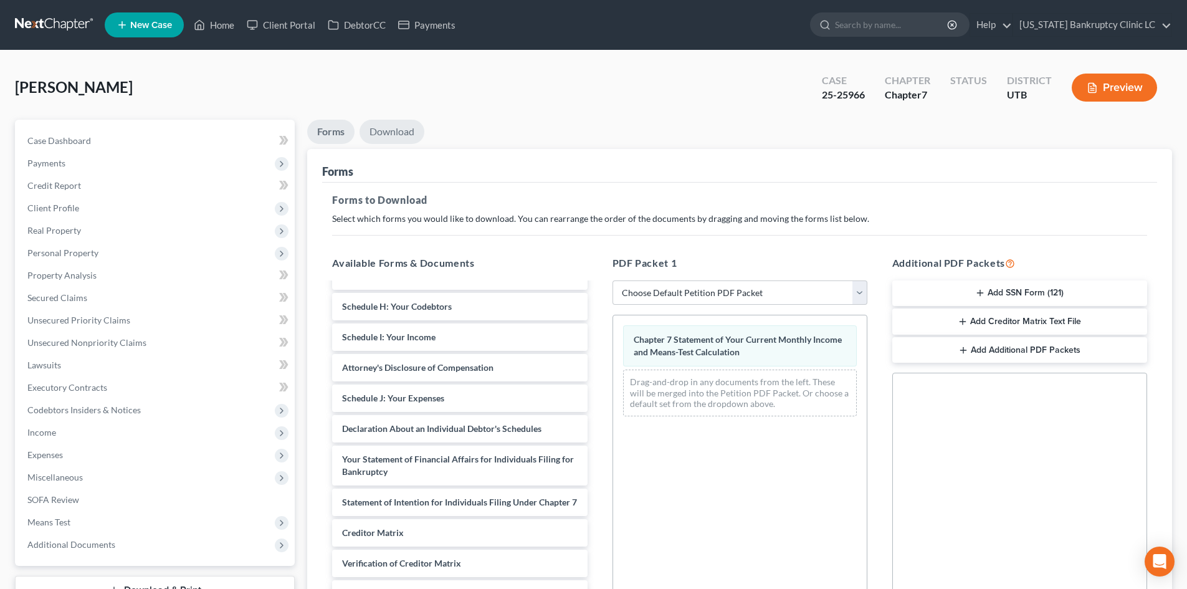
click at [410, 138] on link "Download" at bounding box center [391, 132] width 65 height 24
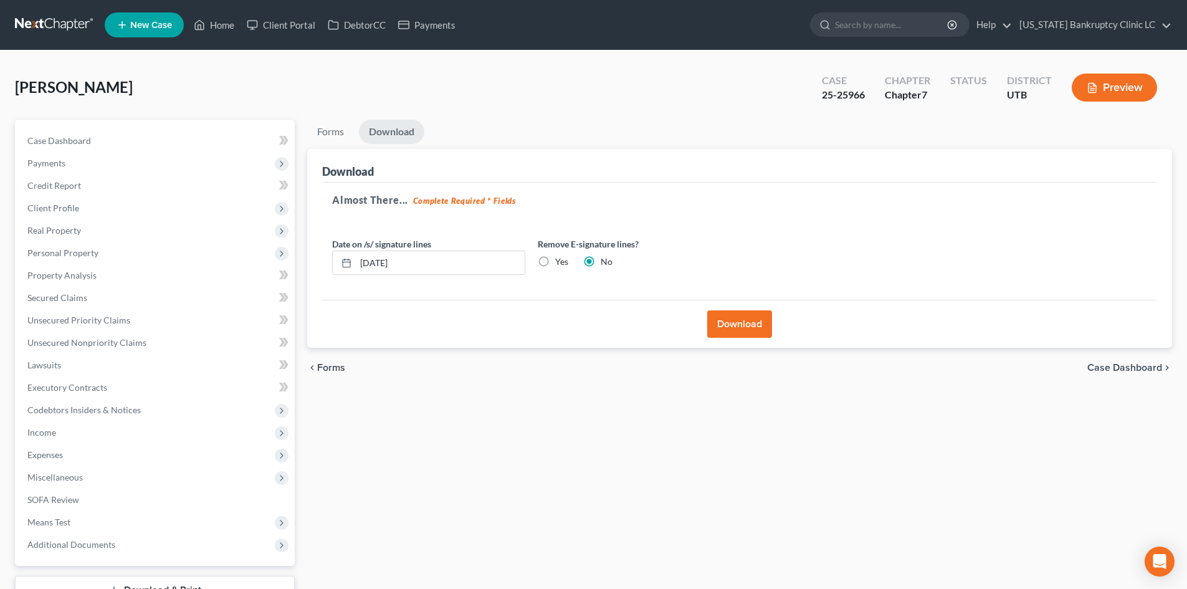
click at [732, 315] on button "Download" at bounding box center [739, 323] width 65 height 27
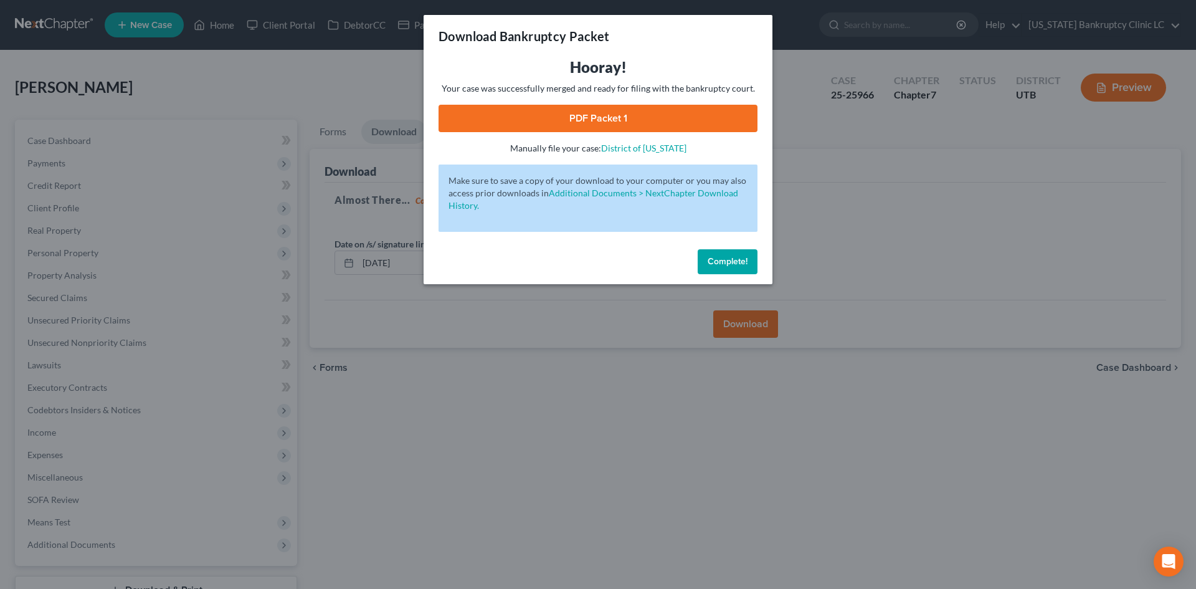
click at [744, 259] on span "Complete!" at bounding box center [728, 261] width 40 height 11
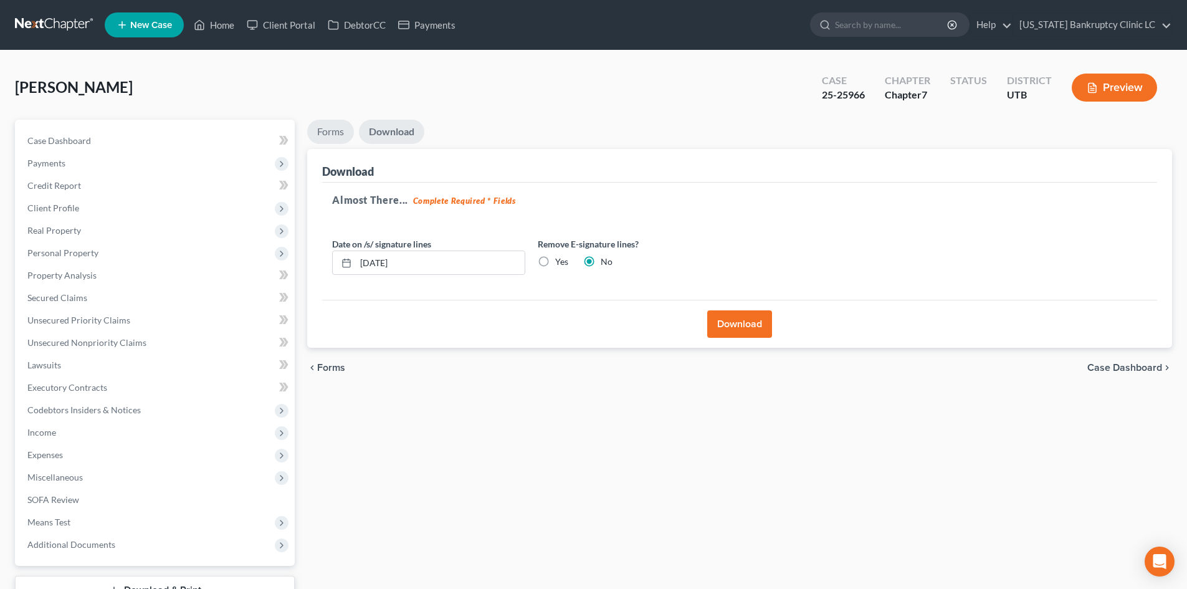
click at [345, 139] on link "Forms" at bounding box center [330, 132] width 47 height 24
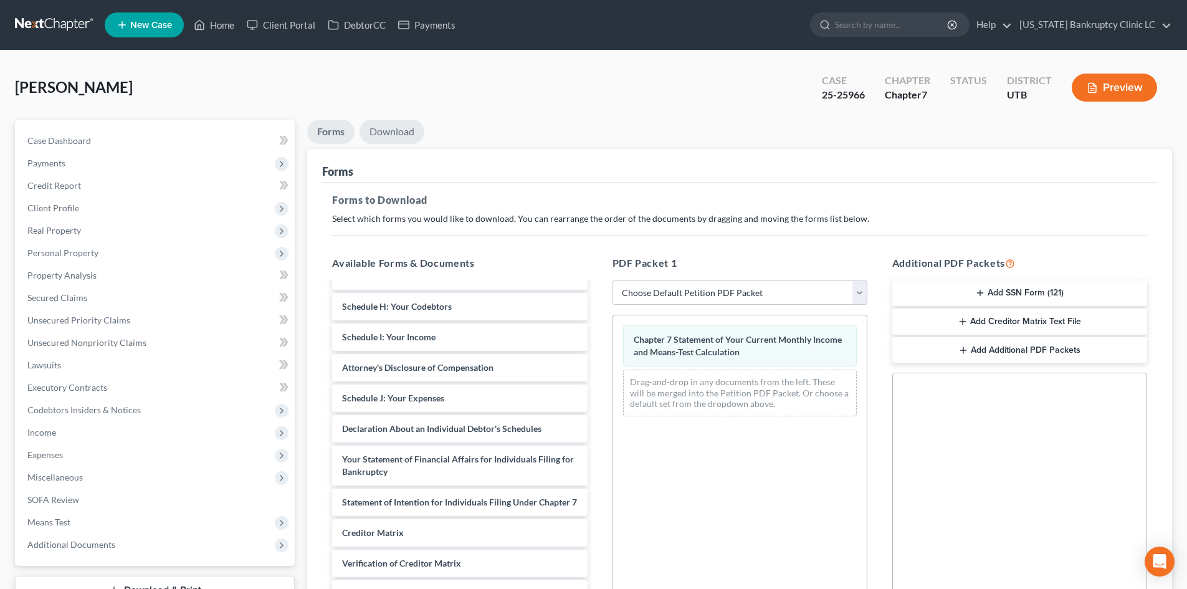
click at [396, 136] on link "Download" at bounding box center [391, 132] width 65 height 24
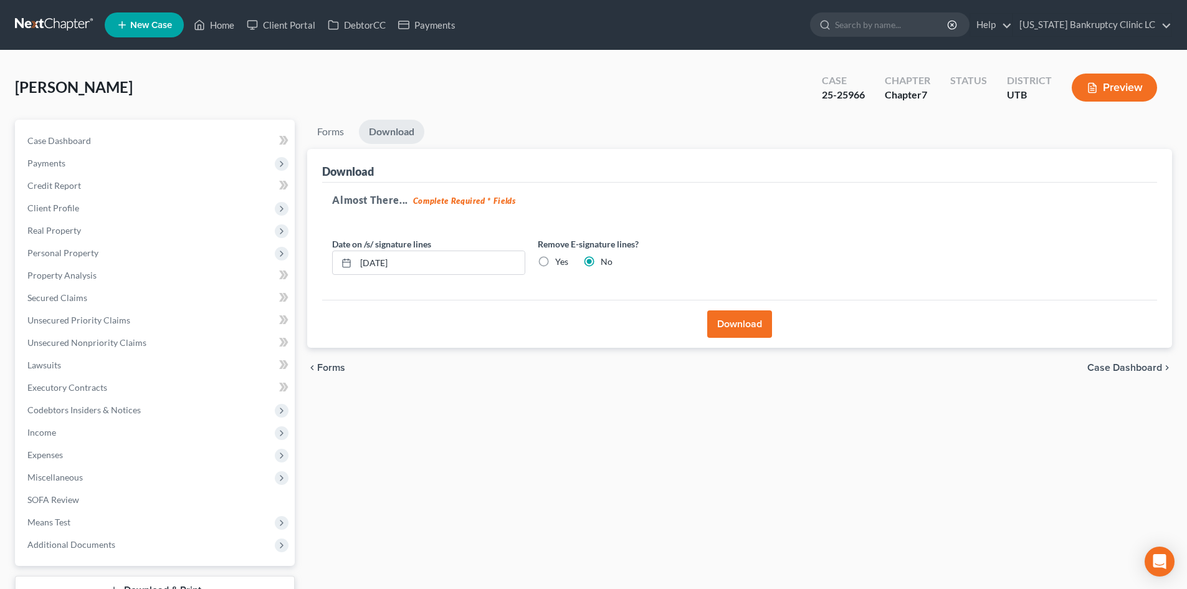
click at [748, 323] on button "Download" at bounding box center [739, 323] width 65 height 27
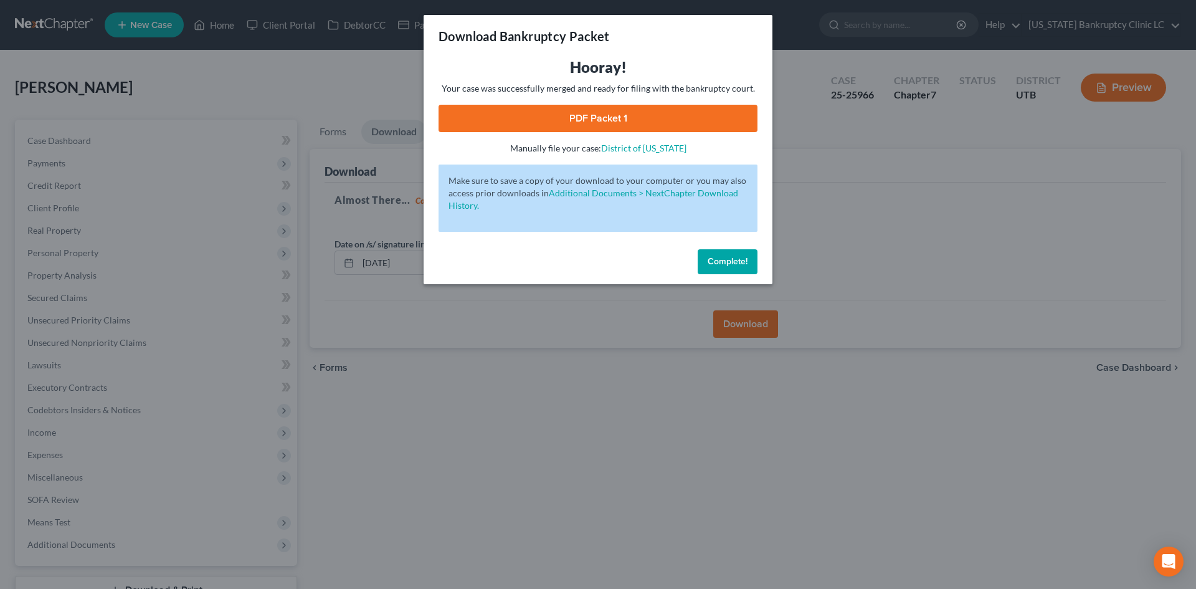
click at [666, 122] on link "PDF Packet 1" at bounding box center [598, 118] width 319 height 27
click at [740, 272] on button "Complete!" at bounding box center [728, 261] width 60 height 25
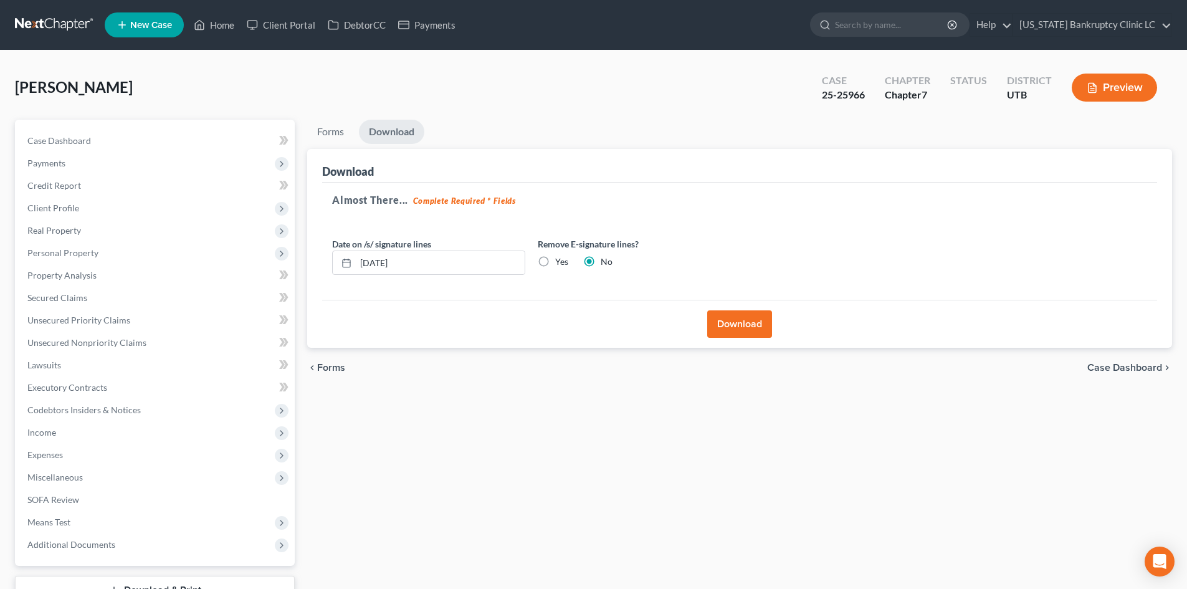
click at [520, 404] on div "Forms Download Forms Forms to Download Select which forms you would like to dow…" at bounding box center [739, 379] width 877 height 518
click at [237, 95] on div "[PERSON_NAME] Upgraded Case 25-25966 Chapter Chapter 7 Status District UTB Prev…" at bounding box center [593, 92] width 1157 height 54
click at [62, 437] on span "Income" at bounding box center [155, 432] width 277 height 22
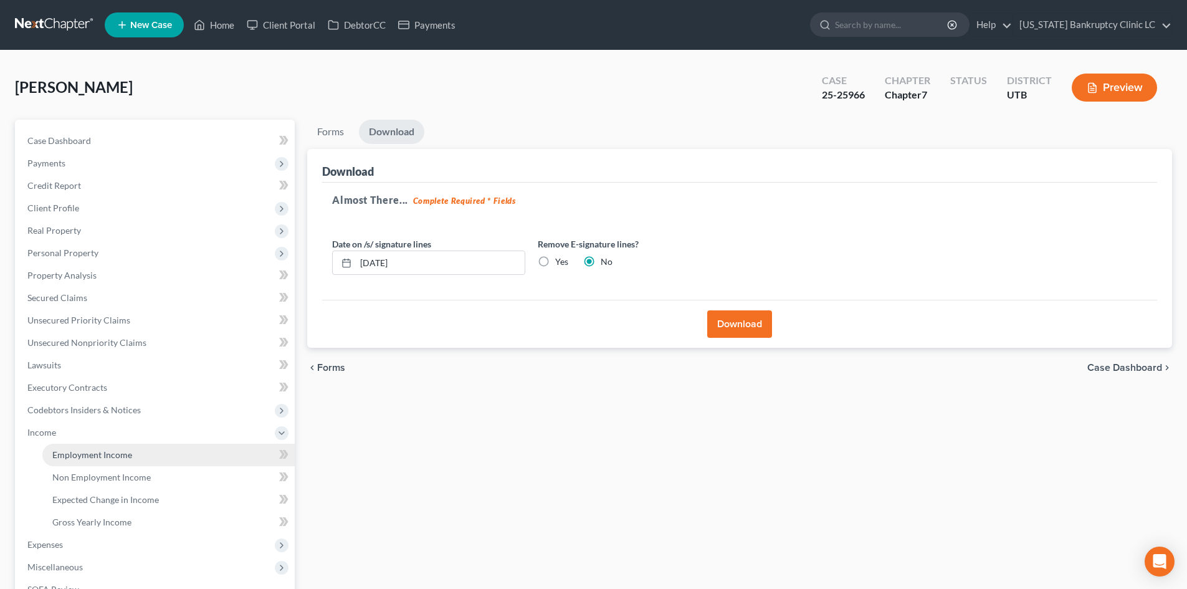
click at [108, 457] on span "Employment Income" at bounding box center [92, 454] width 80 height 11
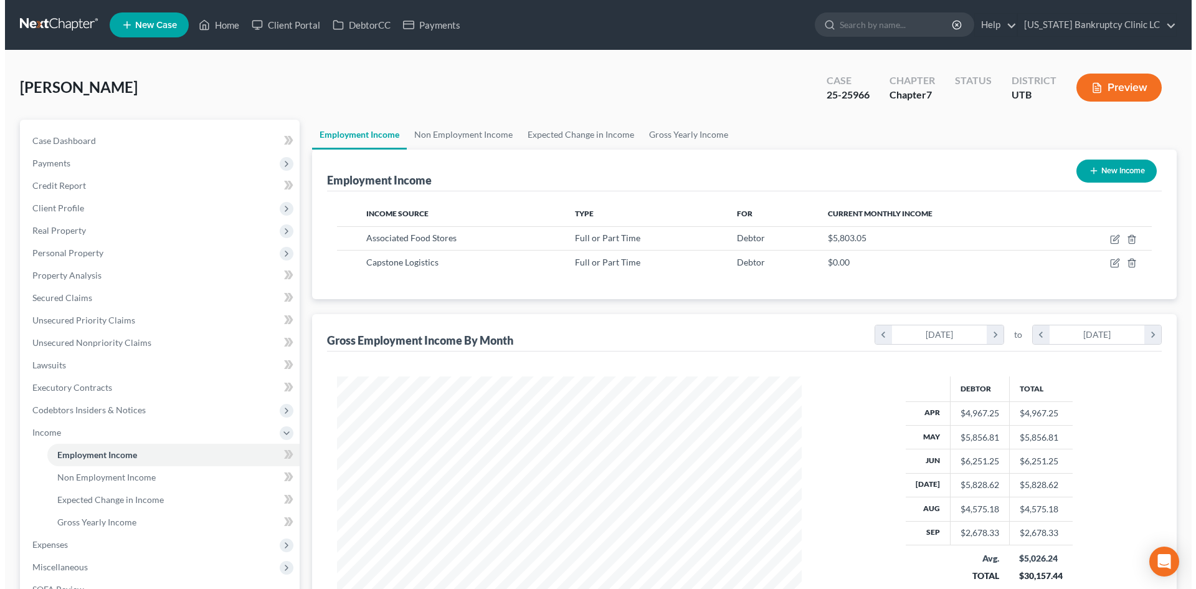
scroll to position [232, 490]
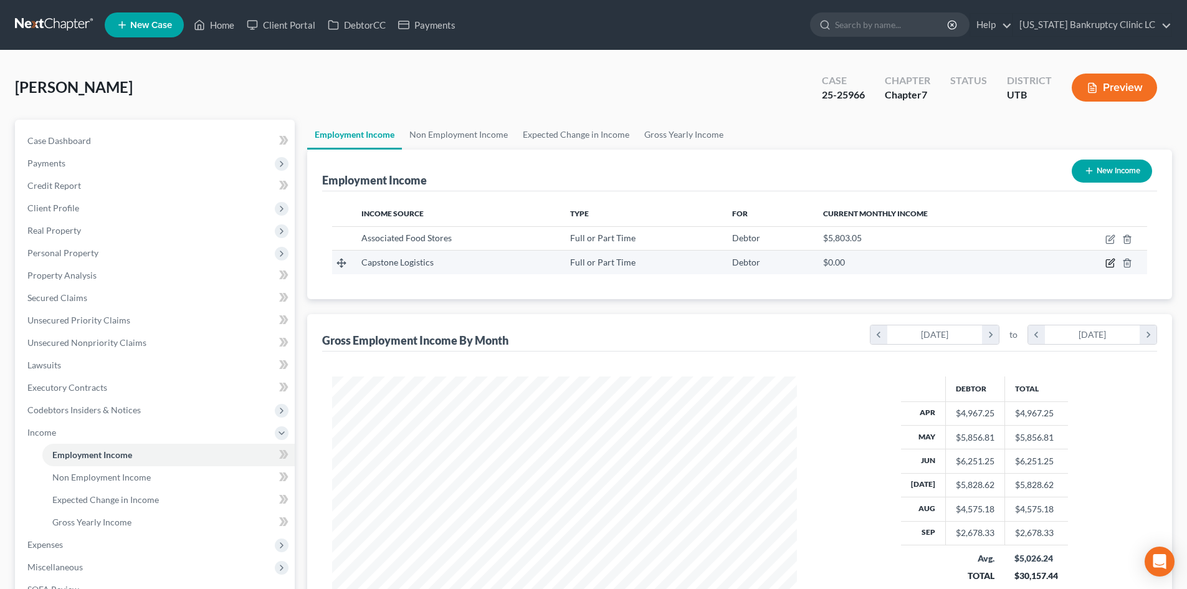
click at [1112, 265] on icon "button" at bounding box center [1110, 263] width 10 height 10
select select "0"
select select "10"
select select "3"
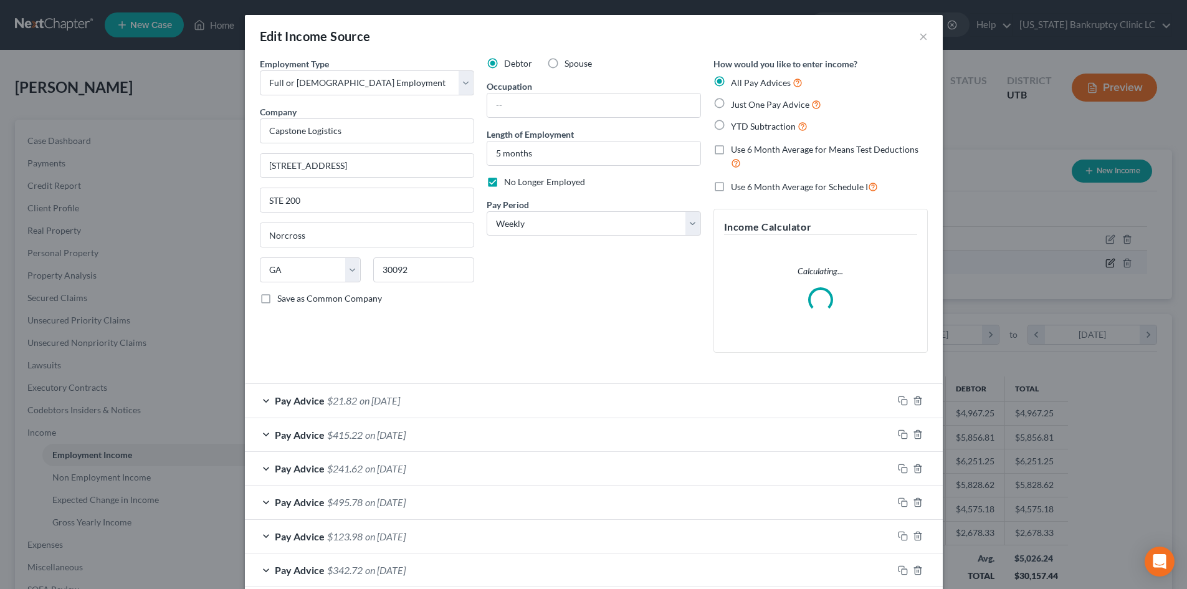
scroll to position [234, 494]
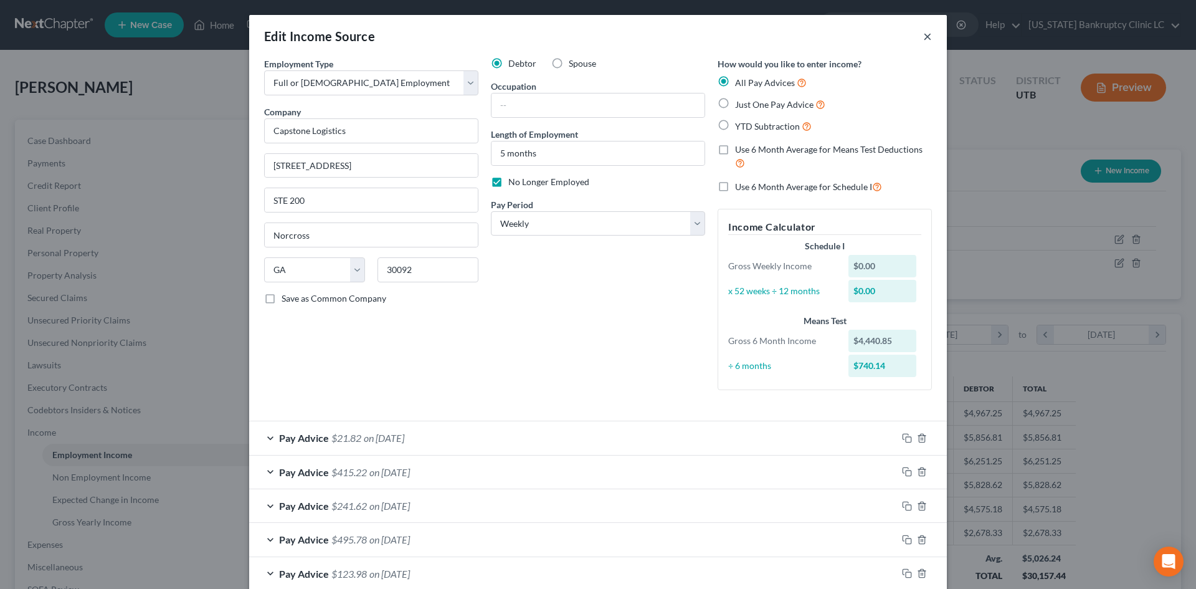
click at [925, 35] on button "×" at bounding box center [927, 36] width 9 height 15
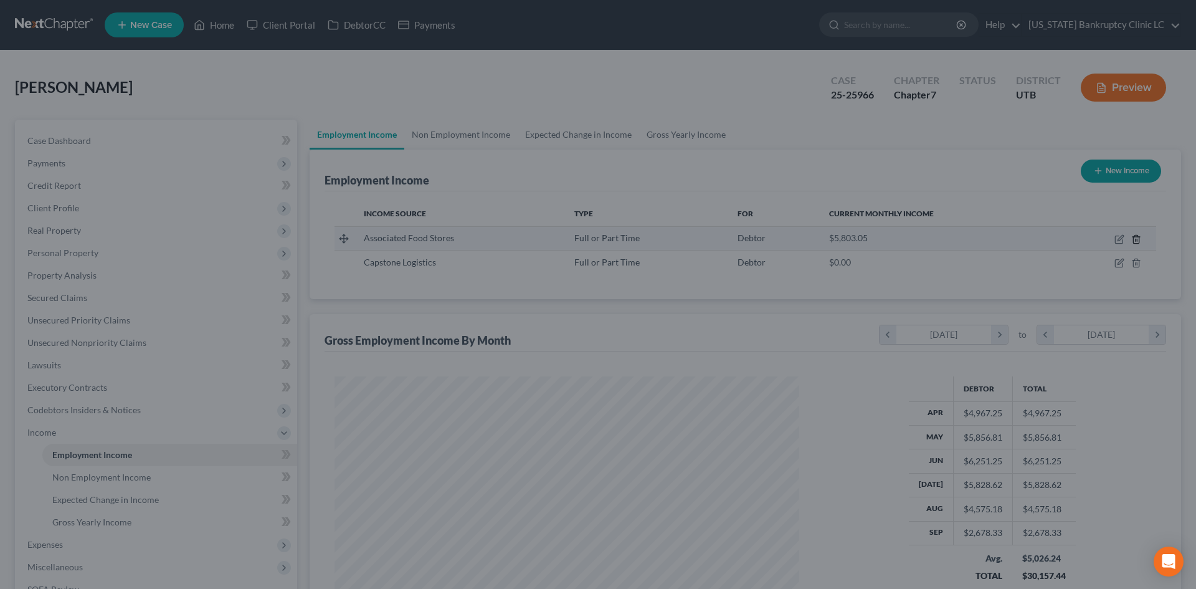
scroll to position [622809, 622551]
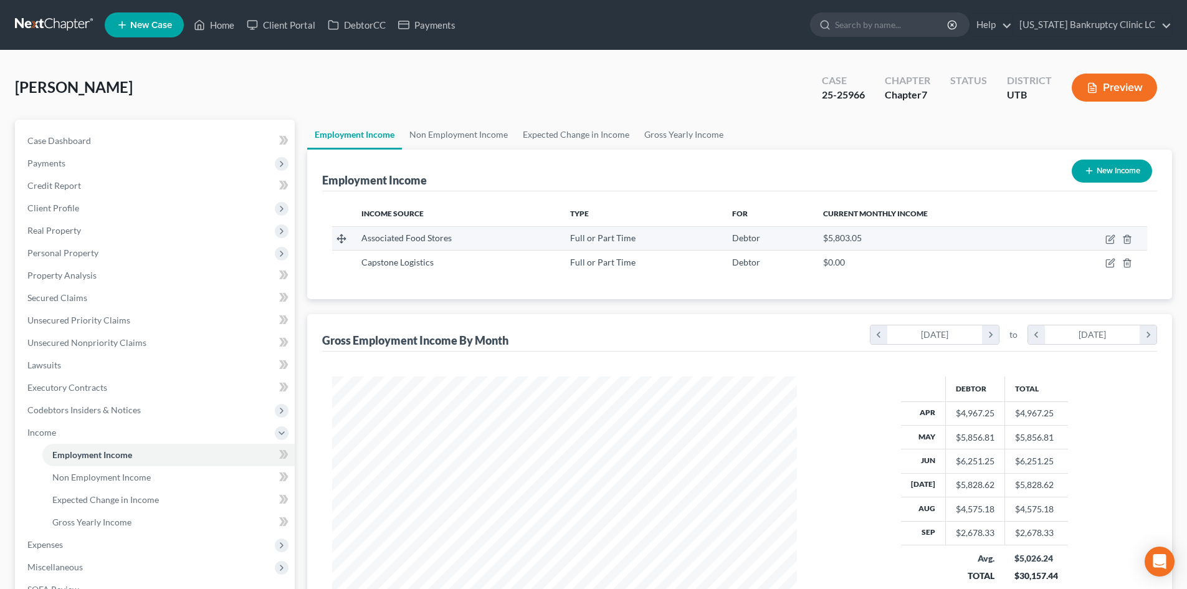
click at [1110, 246] on td at bounding box center [1098, 238] width 98 height 24
click at [1112, 234] on icon "button" at bounding box center [1110, 239] width 10 height 10
select select "0"
select select "46"
select select "2"
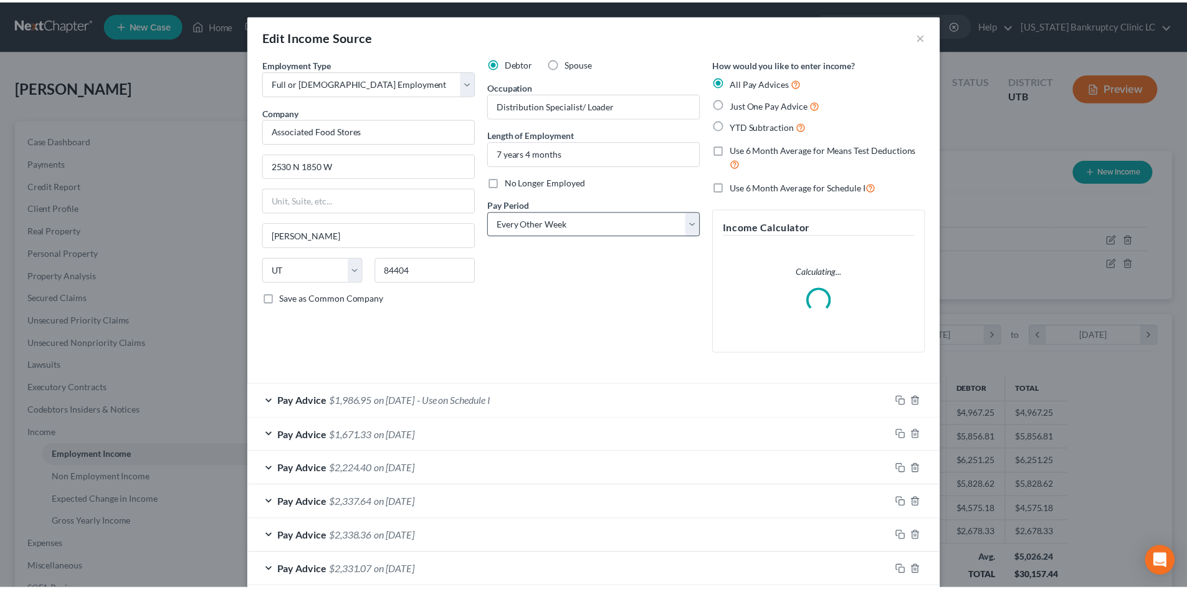
scroll to position [234, 494]
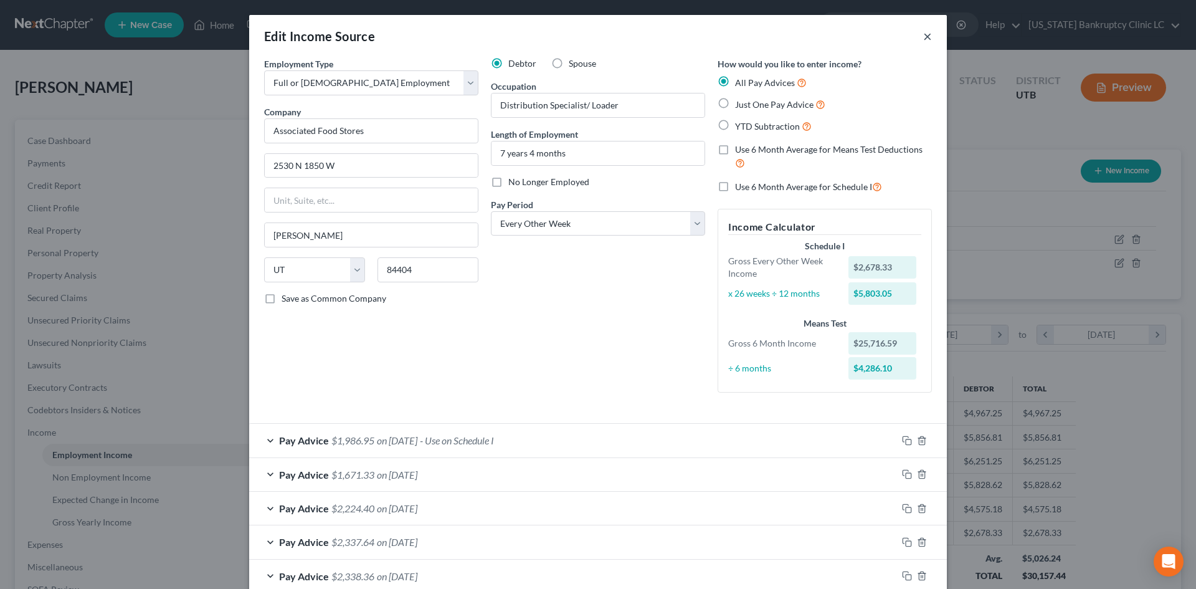
click at [925, 37] on button "×" at bounding box center [927, 36] width 9 height 15
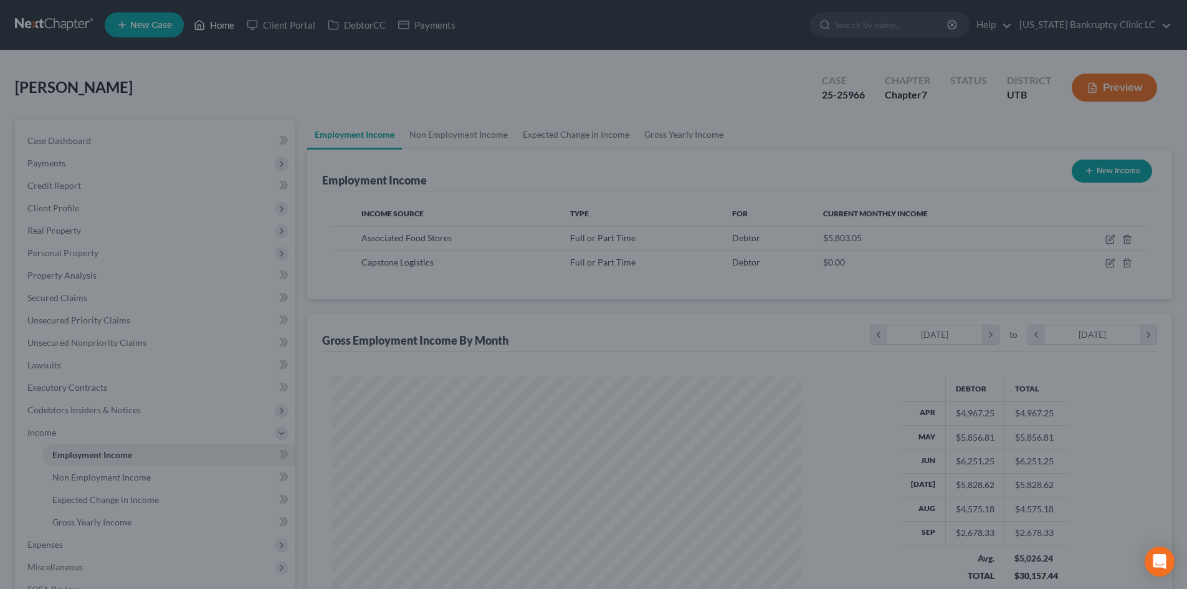
scroll to position [622809, 622551]
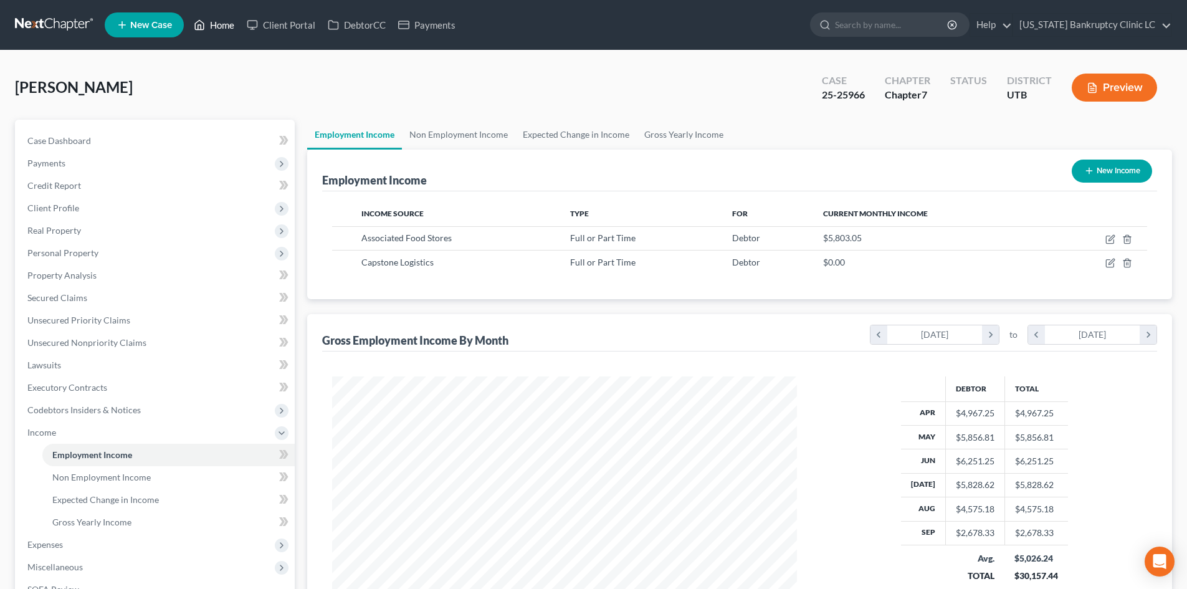
click at [209, 24] on link "Home" at bounding box center [214, 25] width 53 height 22
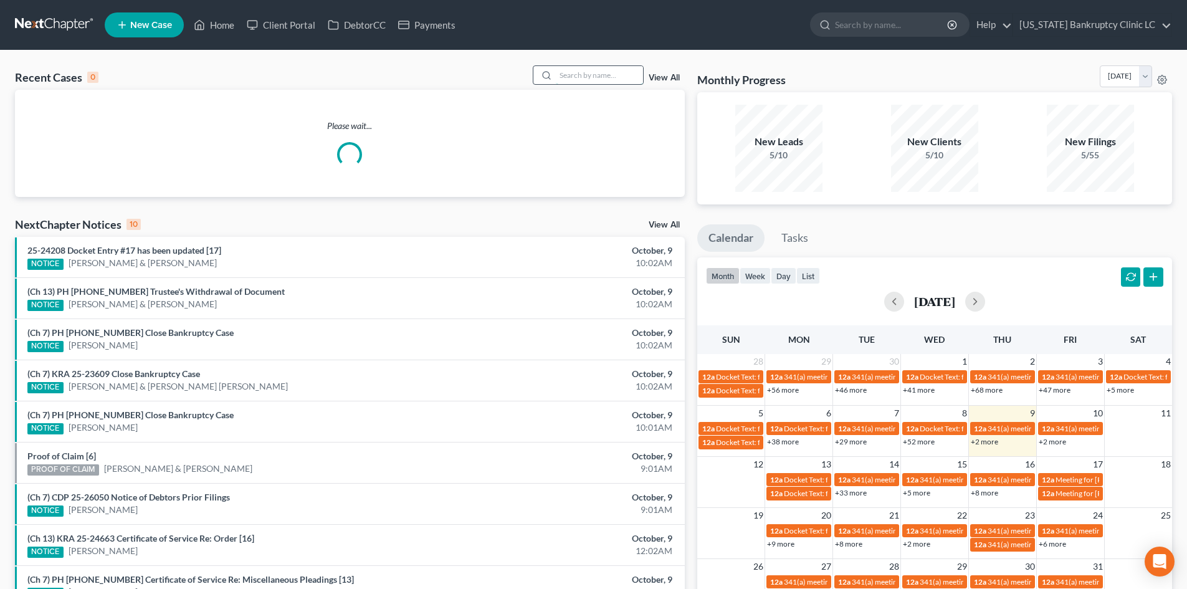
click at [593, 73] on input "search" at bounding box center [599, 75] width 87 height 18
paste input "25-25816"
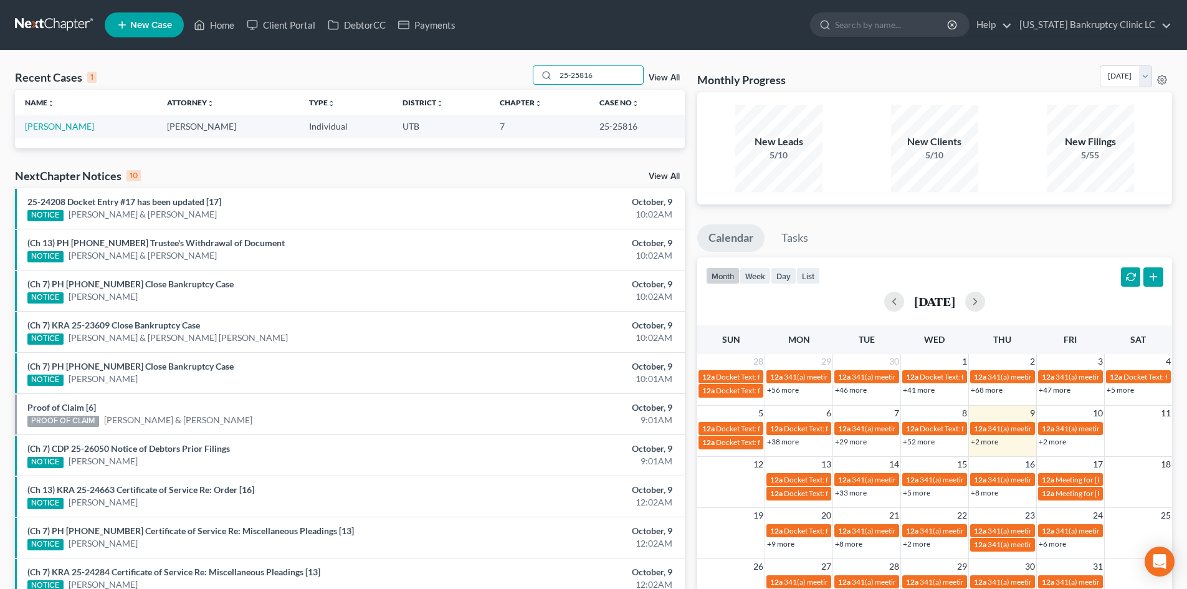
type input "25-25816"
click at [42, 131] on link "[PERSON_NAME]" at bounding box center [59, 126] width 69 height 11
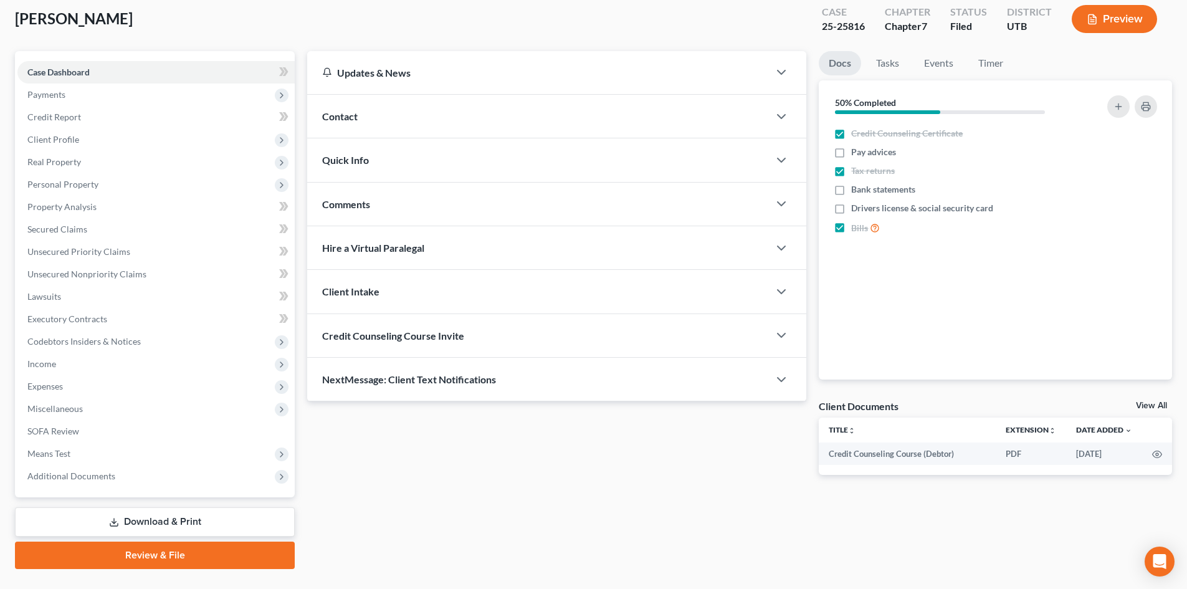
scroll to position [96, 0]
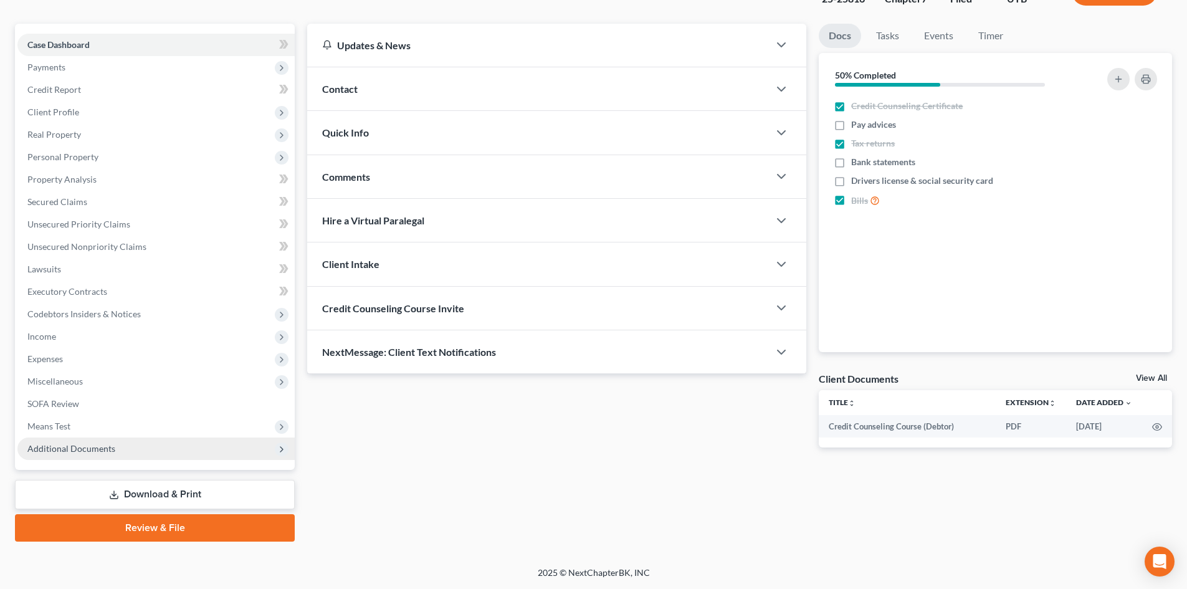
click at [123, 446] on span "Additional Documents" at bounding box center [155, 448] width 277 height 22
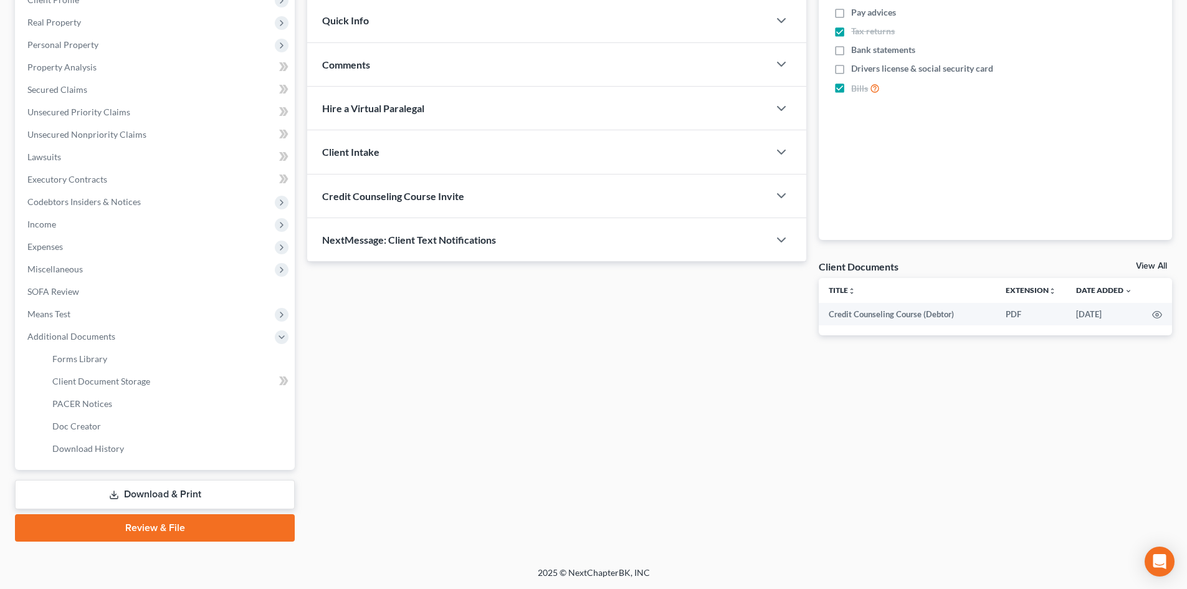
drag, startPoint x: 126, startPoint y: 496, endPoint x: 639, endPoint y: 588, distance: 521.0
click at [127, 496] on link "Download & Print" at bounding box center [155, 494] width 280 height 29
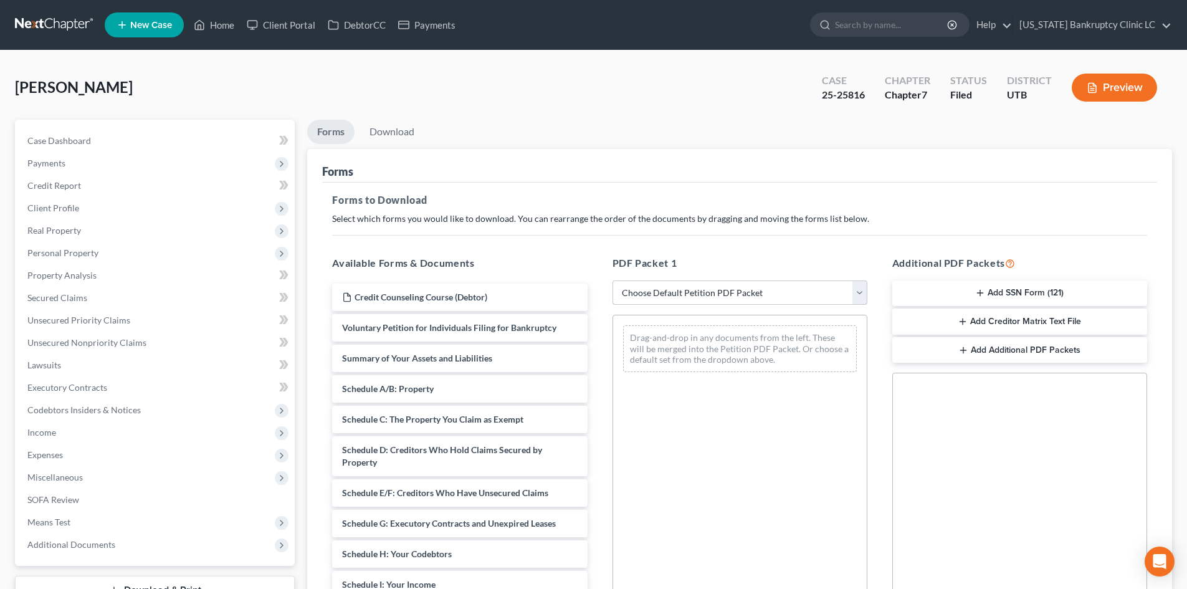
click at [672, 285] on select "Choose Default Petition PDF Packet Complete Bankruptcy Petition (all forms and …" at bounding box center [739, 292] width 255 height 25
select select "6"
click at [612, 280] on select "Choose Default Petition PDF Packet Complete Bankruptcy Petition (all forms and …" at bounding box center [739, 292] width 255 height 25
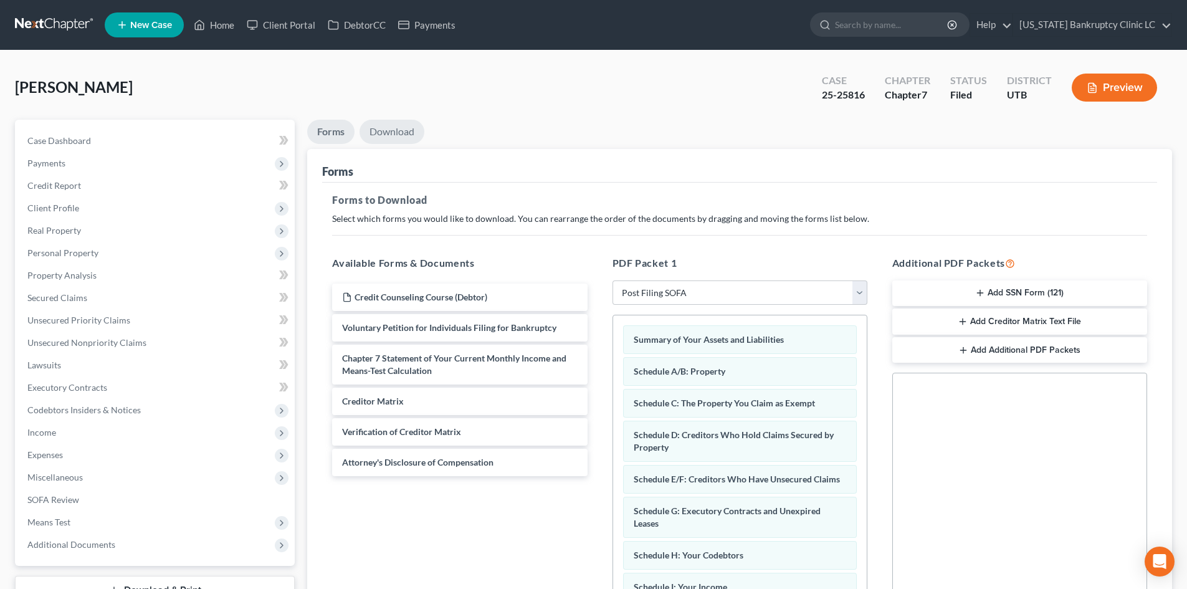
click at [394, 138] on link "Download" at bounding box center [391, 132] width 65 height 24
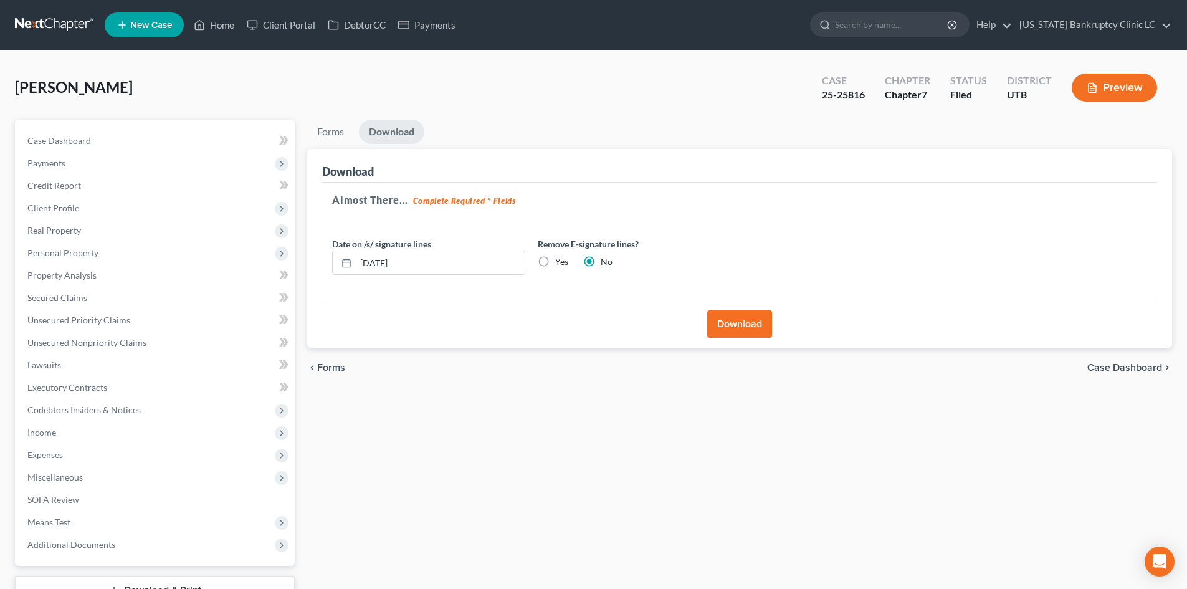
click at [738, 319] on button "Download" at bounding box center [739, 323] width 65 height 27
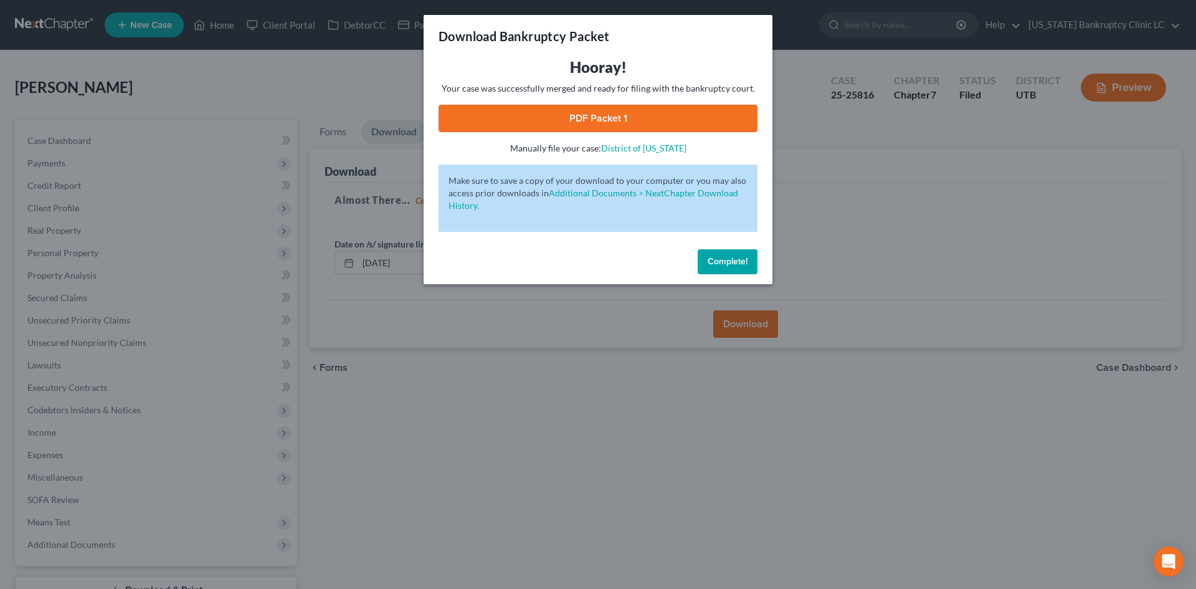
click at [722, 125] on link "PDF Packet 1" at bounding box center [598, 118] width 319 height 27
click at [718, 254] on button "Complete!" at bounding box center [728, 261] width 60 height 25
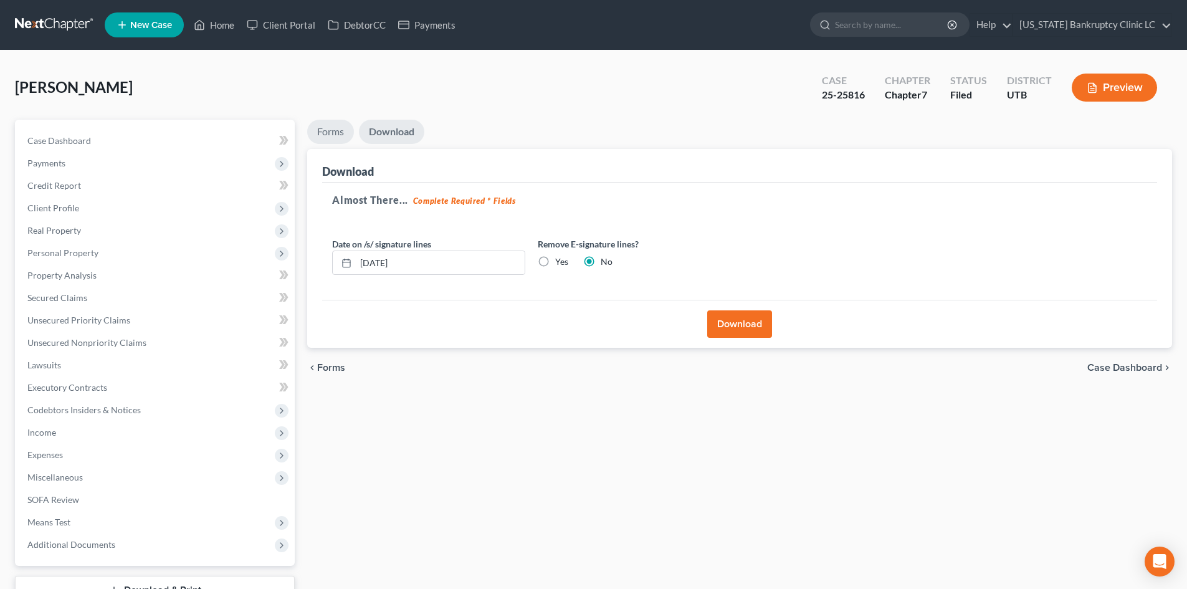
click at [327, 122] on link "Forms" at bounding box center [330, 132] width 47 height 24
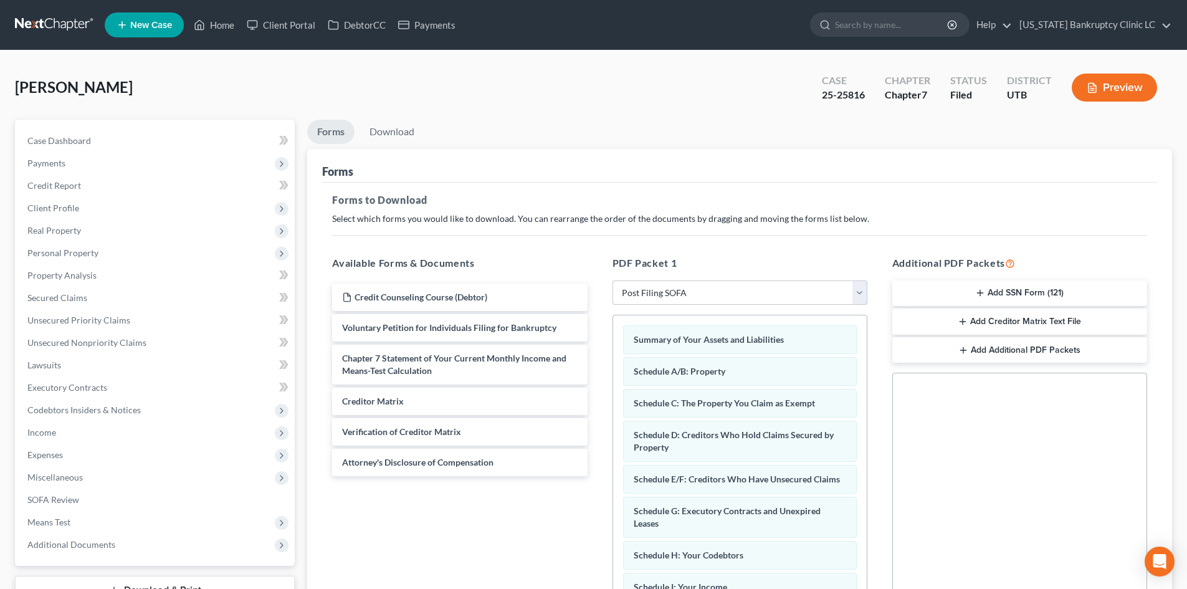
click at [666, 293] on select "Choose Default Petition PDF Packet Complete Bankruptcy Petition (all forms and …" at bounding box center [739, 292] width 255 height 25
select select
click at [612, 280] on select "Choose Default Petition PDF Packet Complete Bankruptcy Petition (all forms and …" at bounding box center [739, 292] width 255 height 25
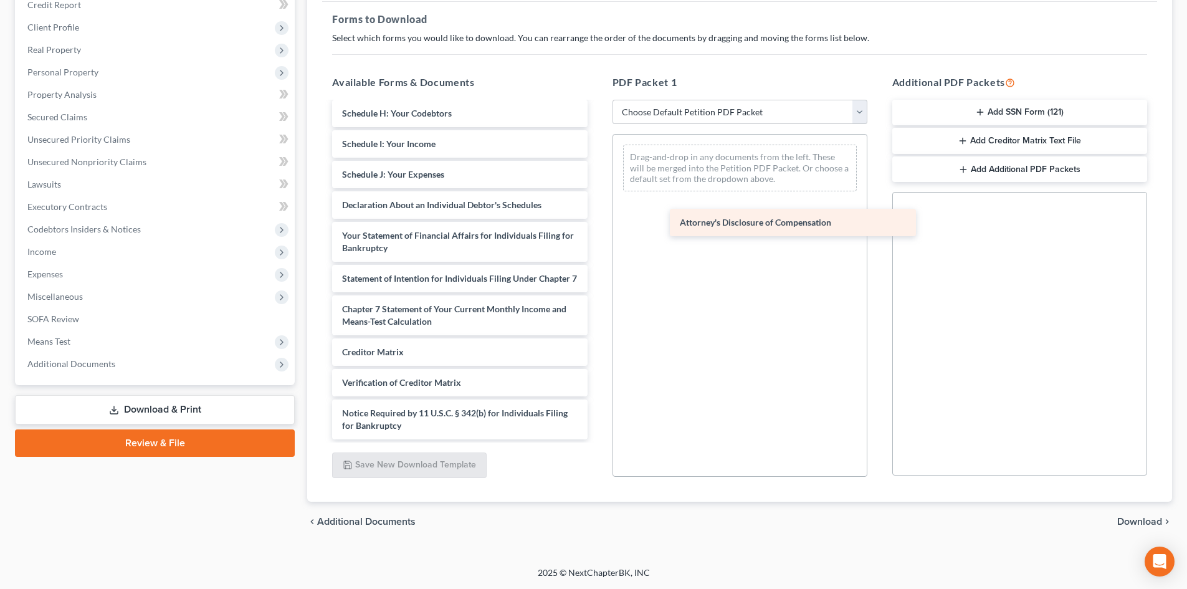
scroll to position [272, 0]
drag, startPoint x: 427, startPoint y: 431, endPoint x: 766, endPoint y: 171, distance: 426.7
click at [597, 173] on div "Attorney's Disclosure of Compensation Credit Counseling Course (Debtor) Volunta…" at bounding box center [459, 141] width 275 height 596
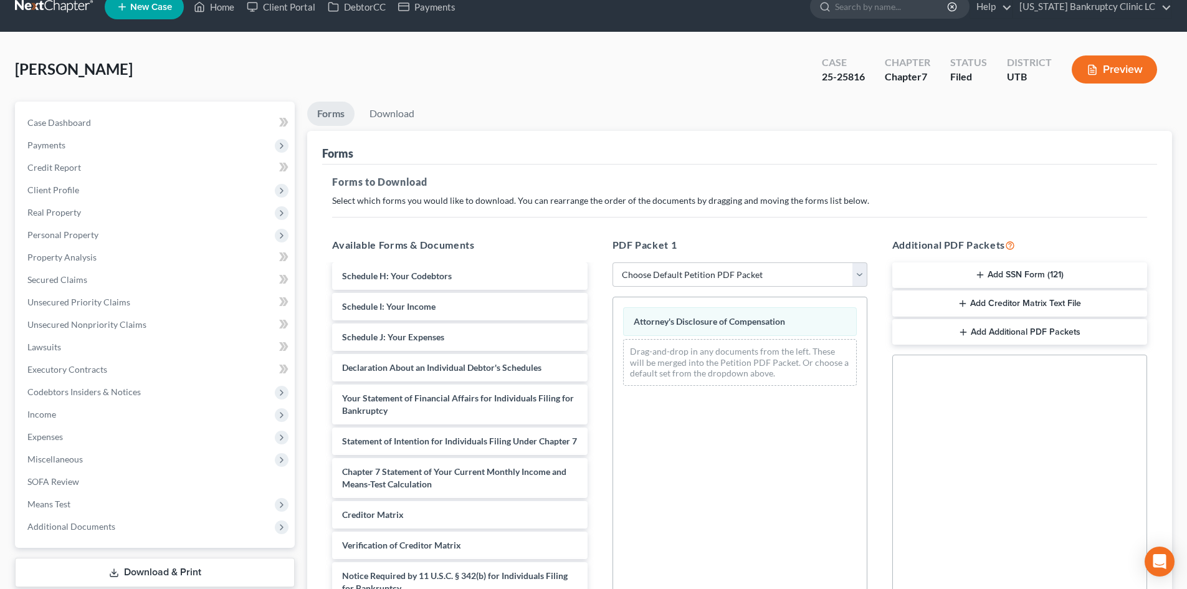
scroll to position [0, 0]
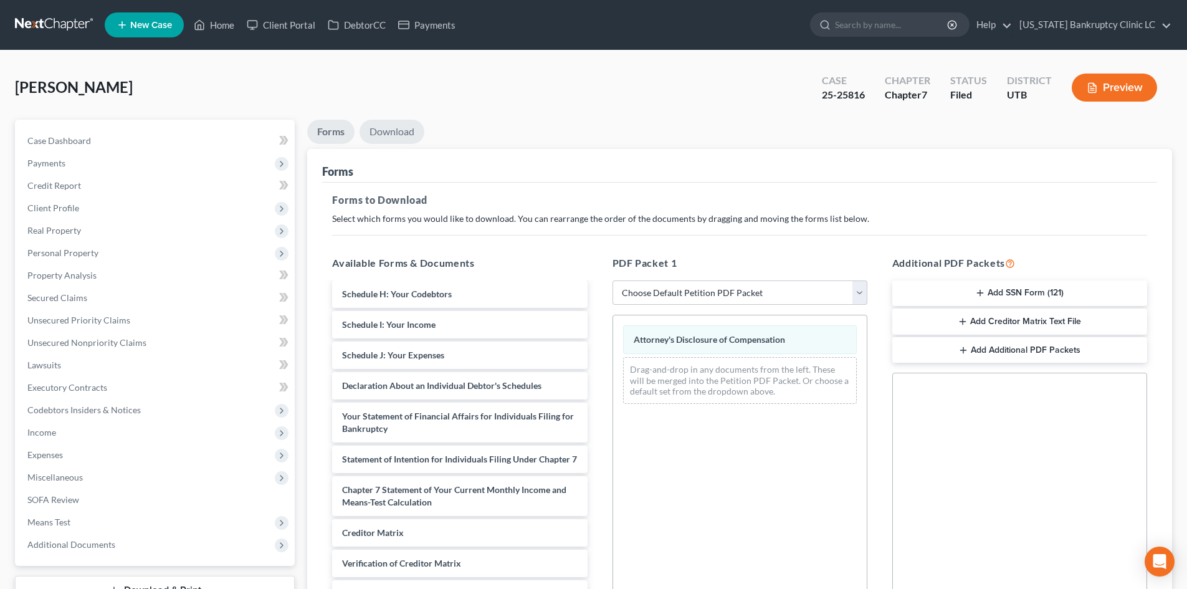
click at [402, 127] on link "Download" at bounding box center [391, 132] width 65 height 24
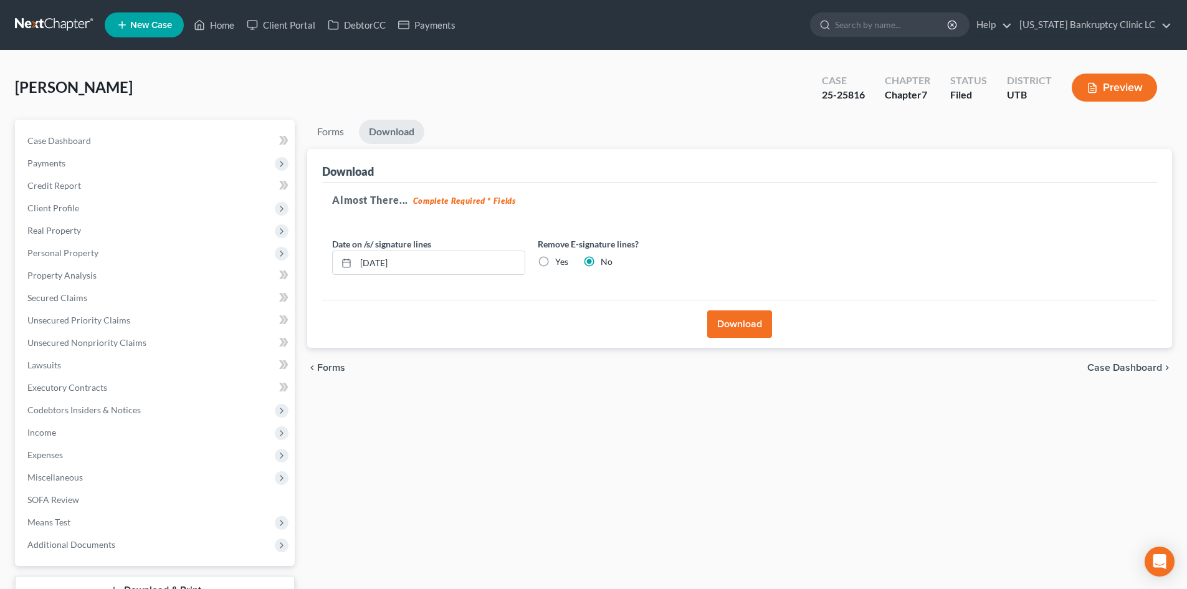
drag, startPoint x: 735, startPoint y: 320, endPoint x: 778, endPoint y: 345, distance: 50.0
click at [735, 318] on button "Download" at bounding box center [739, 323] width 65 height 27
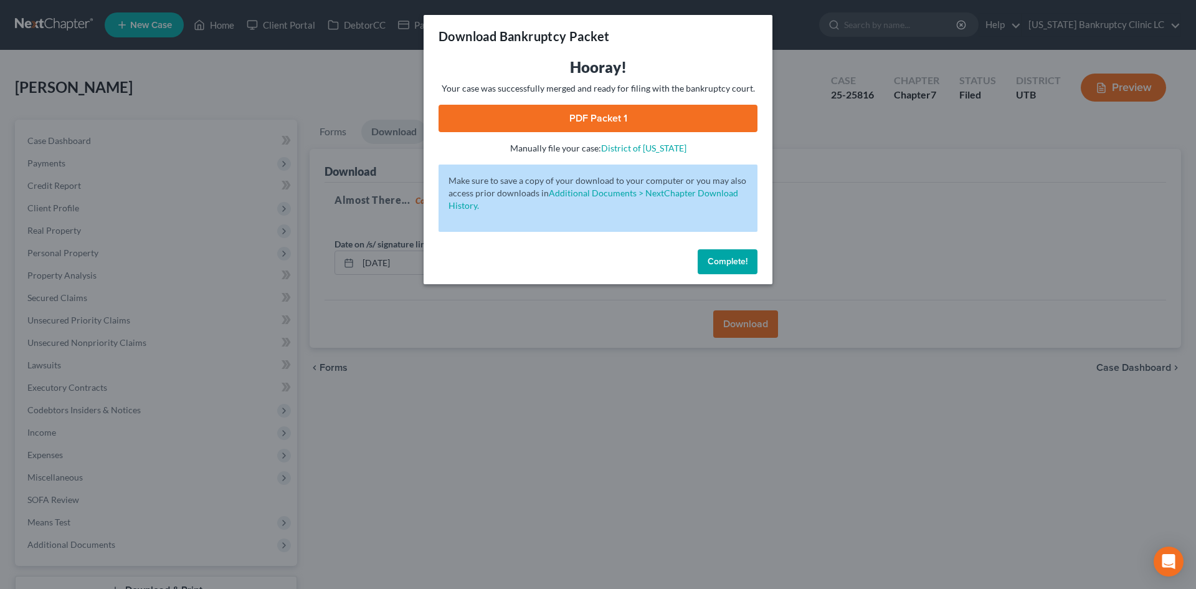
click at [675, 123] on link "PDF Packet 1" at bounding box center [598, 118] width 319 height 27
click at [715, 255] on button "Complete!" at bounding box center [728, 261] width 60 height 25
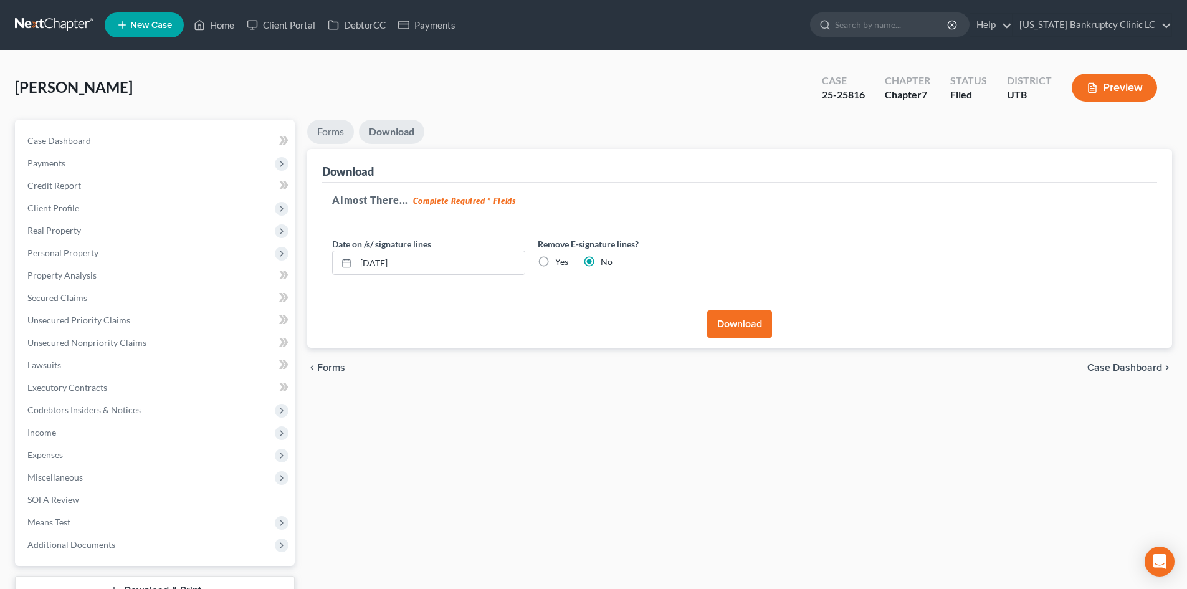
click at [336, 120] on link "Forms" at bounding box center [330, 132] width 47 height 24
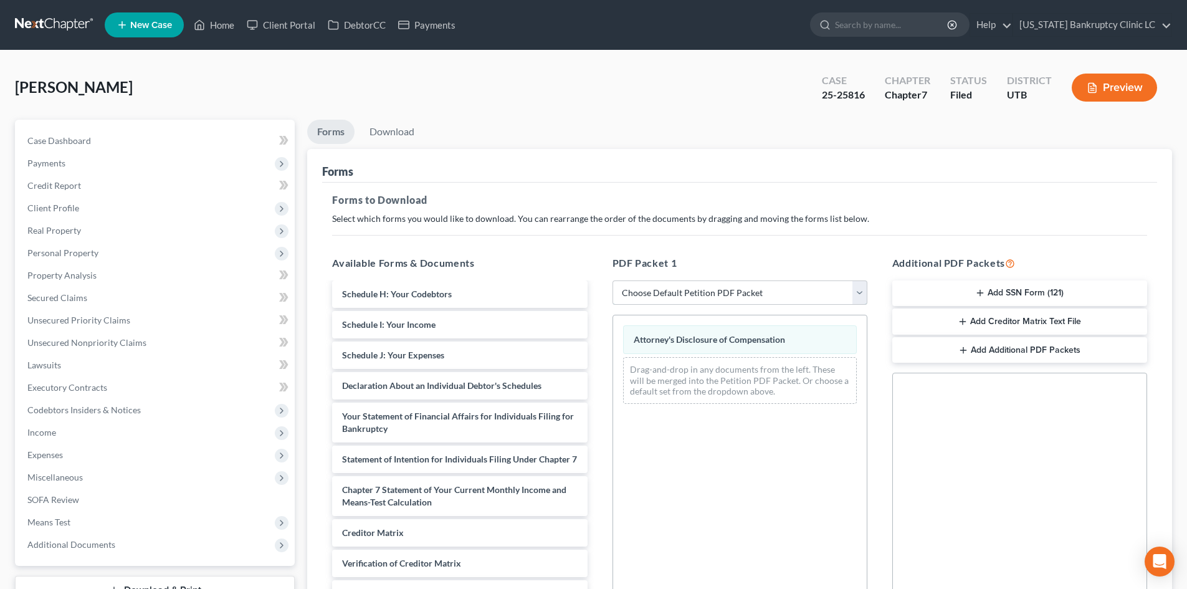
click at [677, 295] on select "Choose Default Petition PDF Packet Complete Bankruptcy Petition (all forms and …" at bounding box center [739, 292] width 255 height 25
click at [672, 257] on h5 "PDF Packet 1" at bounding box center [739, 262] width 255 height 15
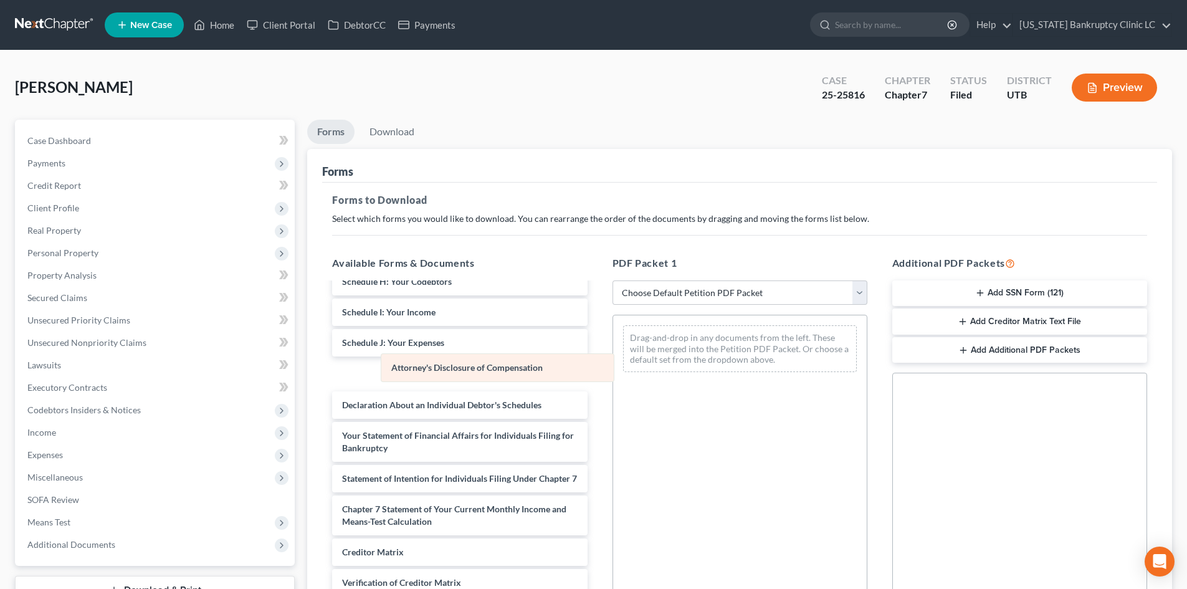
drag, startPoint x: 673, startPoint y: 337, endPoint x: 431, endPoint y: 369, distance: 243.8
click at [613, 365] on div "Attorney's Disclosure of Compensation Attorney's Disclosure of Compensation Dra…" at bounding box center [740, 348] width 254 height 67
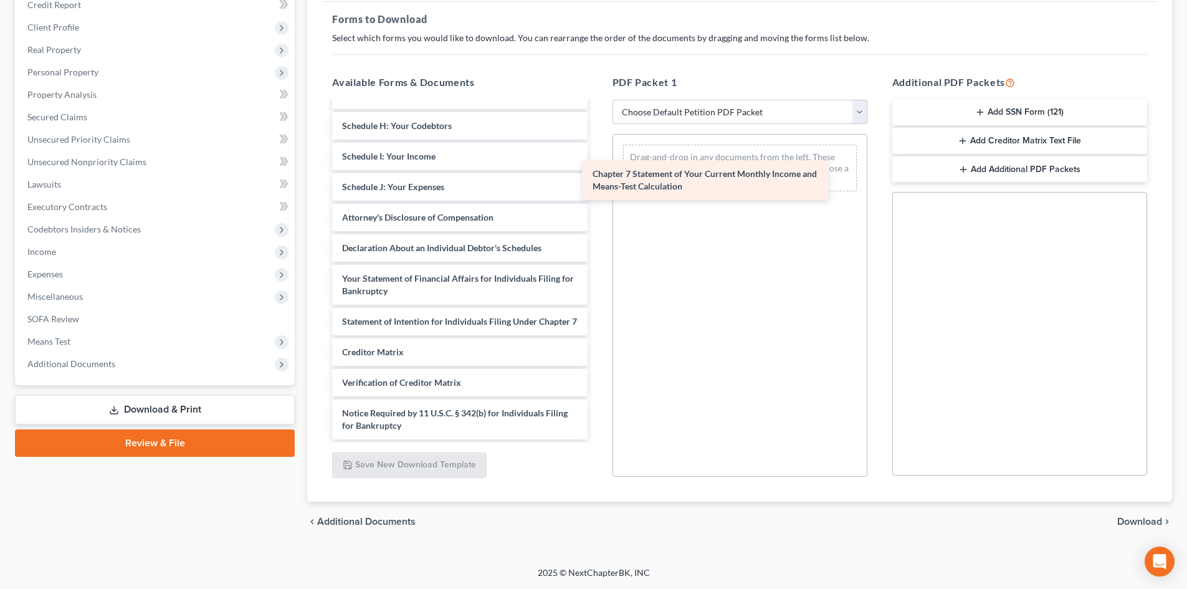
scroll to position [260, 0]
drag, startPoint x: 404, startPoint y: 319, endPoint x: 664, endPoint y: 176, distance: 296.4
click at [597, 168] on div "Chapter 7 Statement of Your Current Monthly Income and Means-Test Calculation C…" at bounding box center [459, 147] width 275 height 584
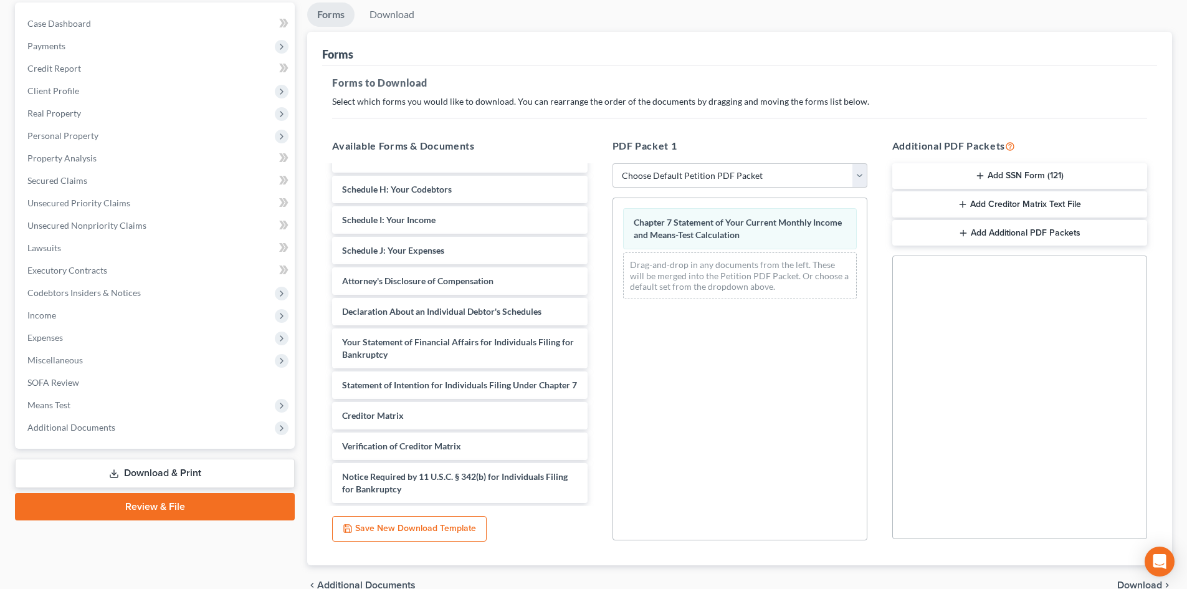
scroll to position [56, 0]
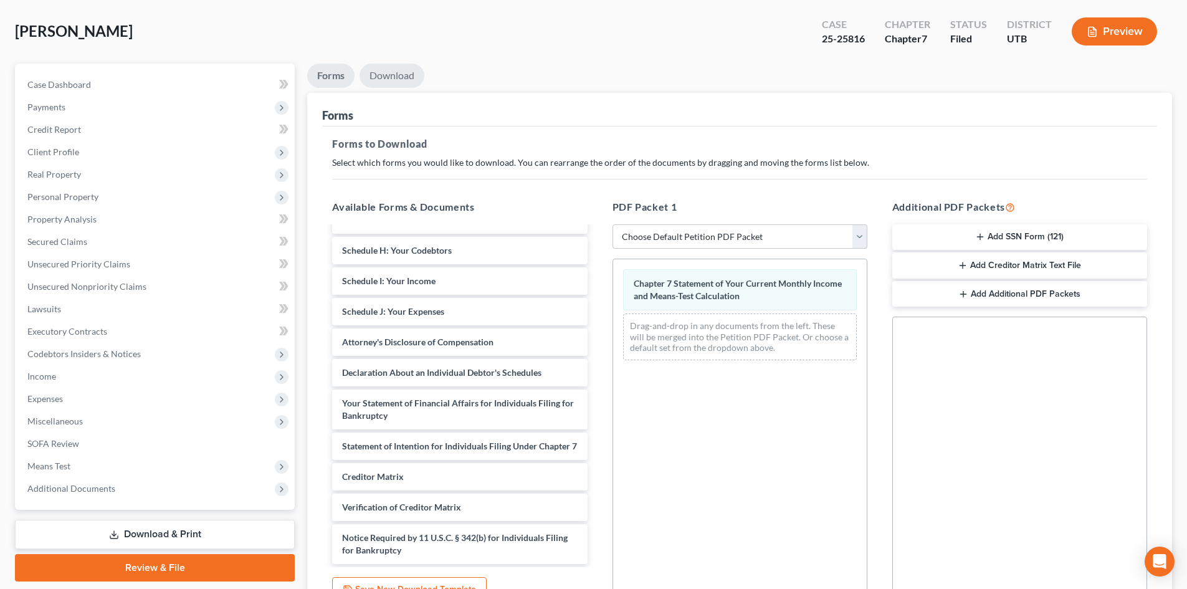
click at [393, 86] on link "Download" at bounding box center [391, 76] width 65 height 24
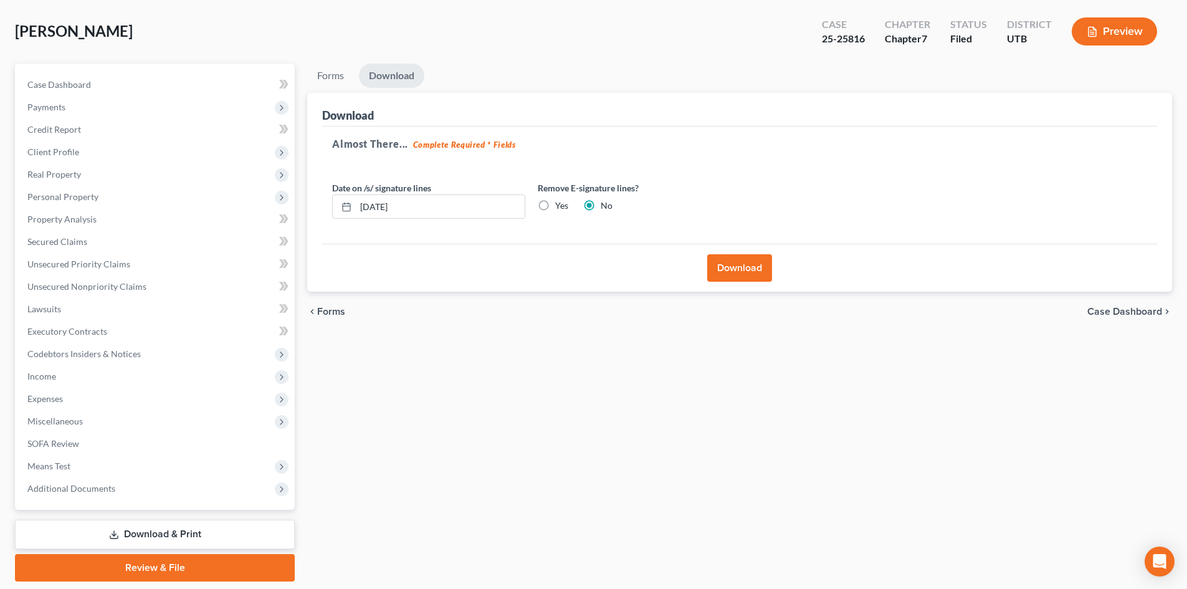
click at [751, 271] on button "Download" at bounding box center [739, 267] width 65 height 27
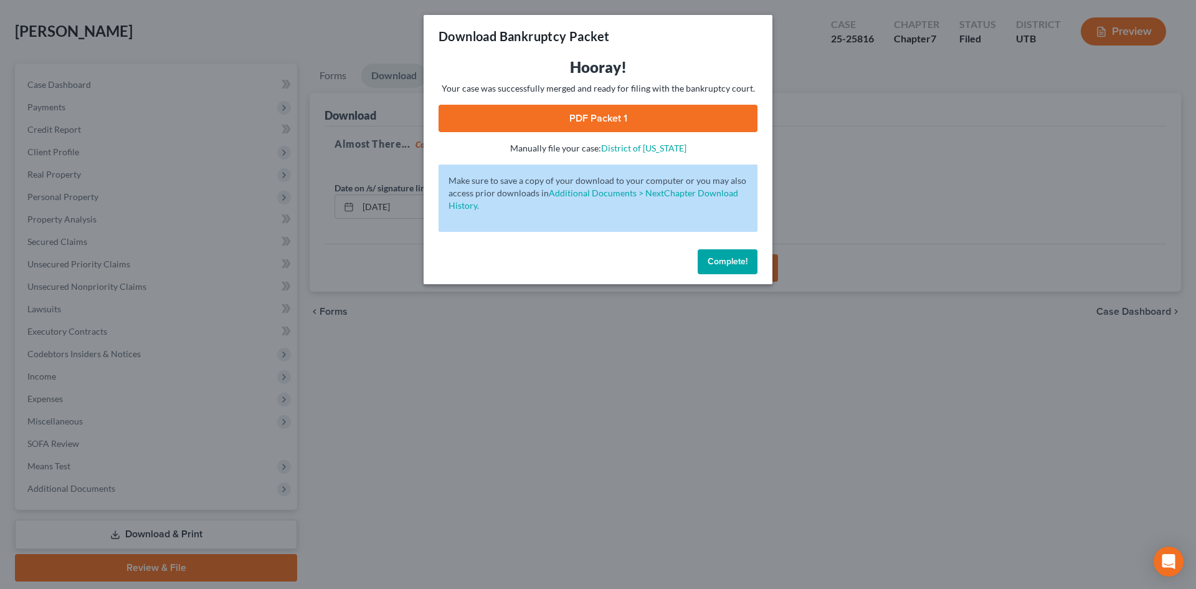
click at [695, 116] on link "PDF Packet 1" at bounding box center [598, 118] width 319 height 27
click at [742, 251] on button "Complete!" at bounding box center [728, 261] width 60 height 25
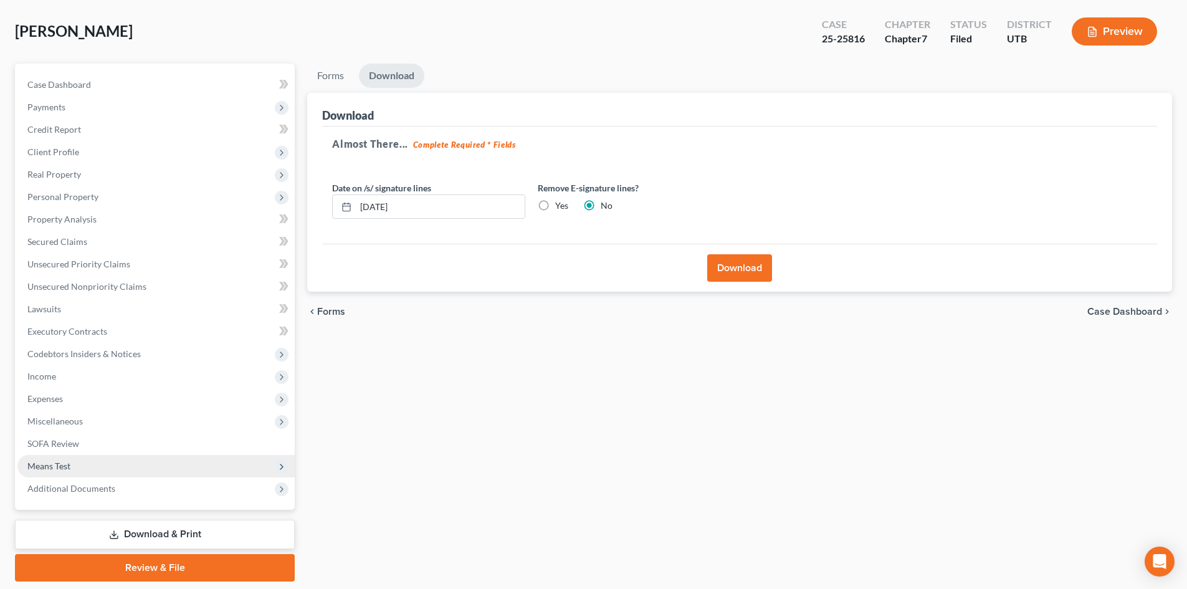
click at [77, 471] on span "Means Test" at bounding box center [155, 466] width 277 height 22
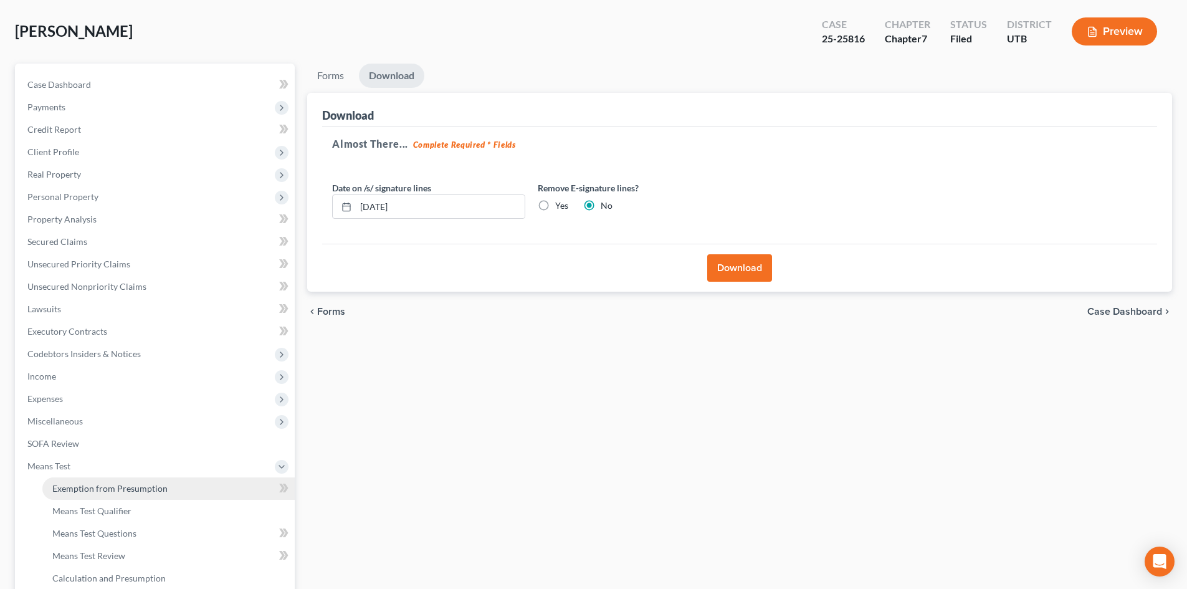
click at [108, 487] on span "Exemption from Presumption" at bounding box center [109, 488] width 115 height 11
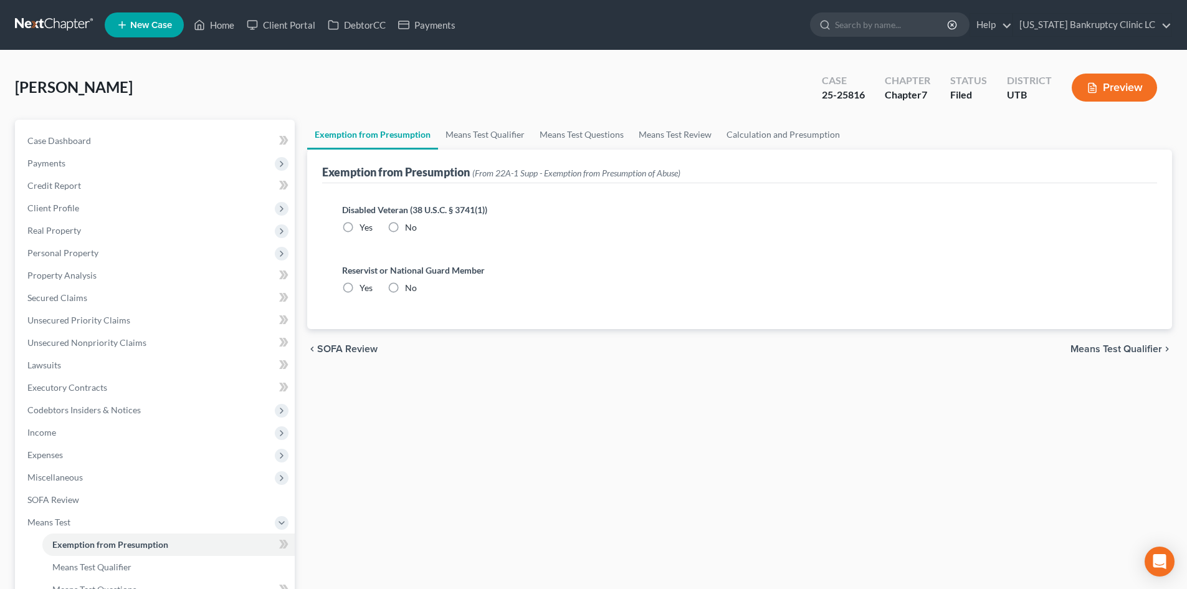
click at [405, 233] on label "No" at bounding box center [411, 227] width 12 height 12
click at [410, 229] on input "No" at bounding box center [414, 225] width 8 height 8
radio input "true"
click at [405, 285] on label "No" at bounding box center [411, 288] width 12 height 12
click at [410, 285] on input "No" at bounding box center [414, 286] width 8 height 8
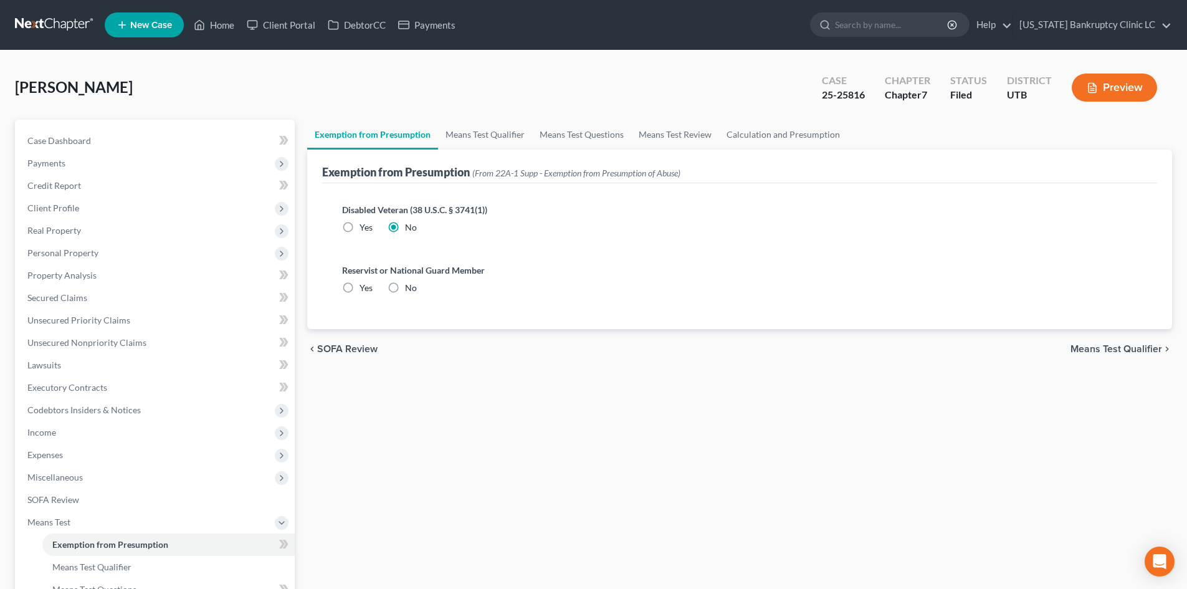
radio input "true"
click at [490, 137] on link "Means Test Qualifier" at bounding box center [485, 135] width 94 height 30
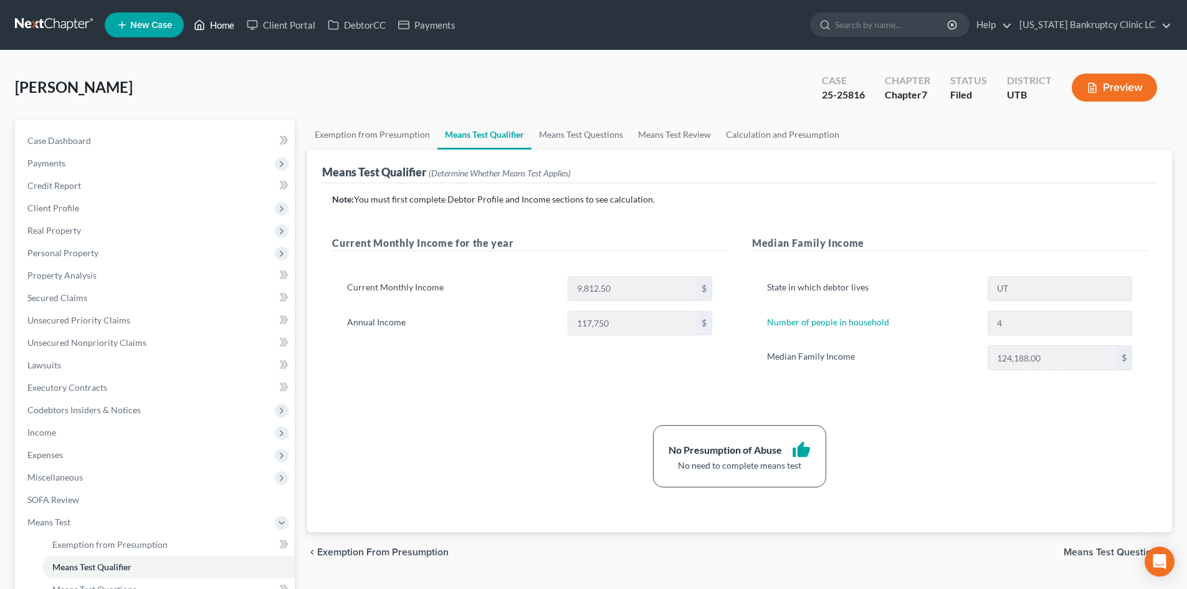
click at [224, 24] on link "Home" at bounding box center [214, 25] width 53 height 22
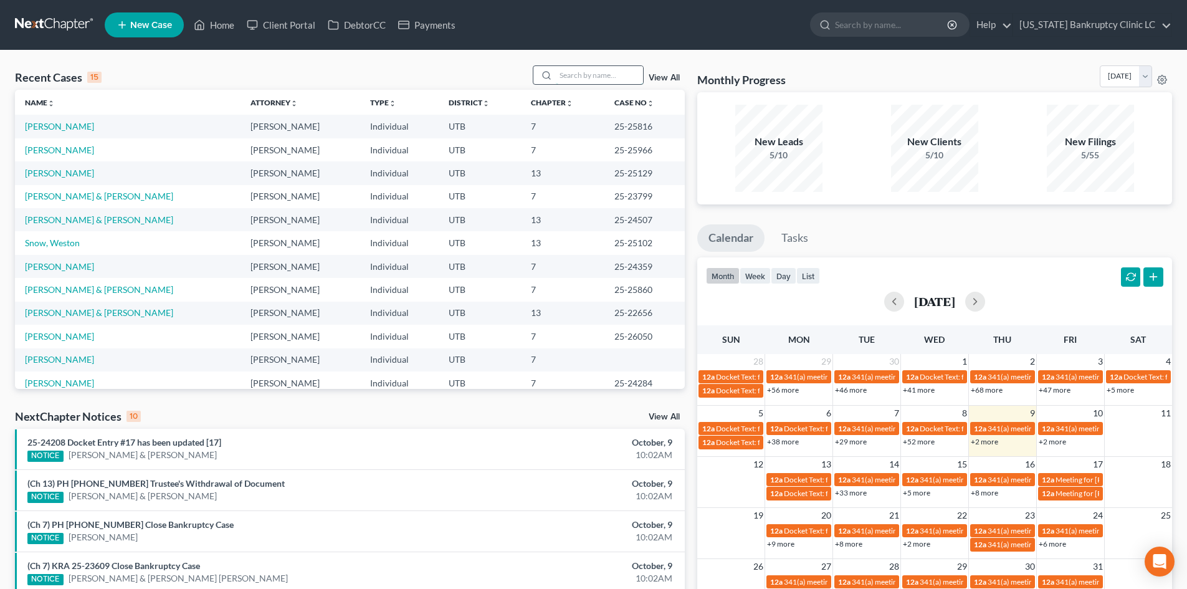
click at [574, 77] on input "search" at bounding box center [599, 75] width 87 height 18
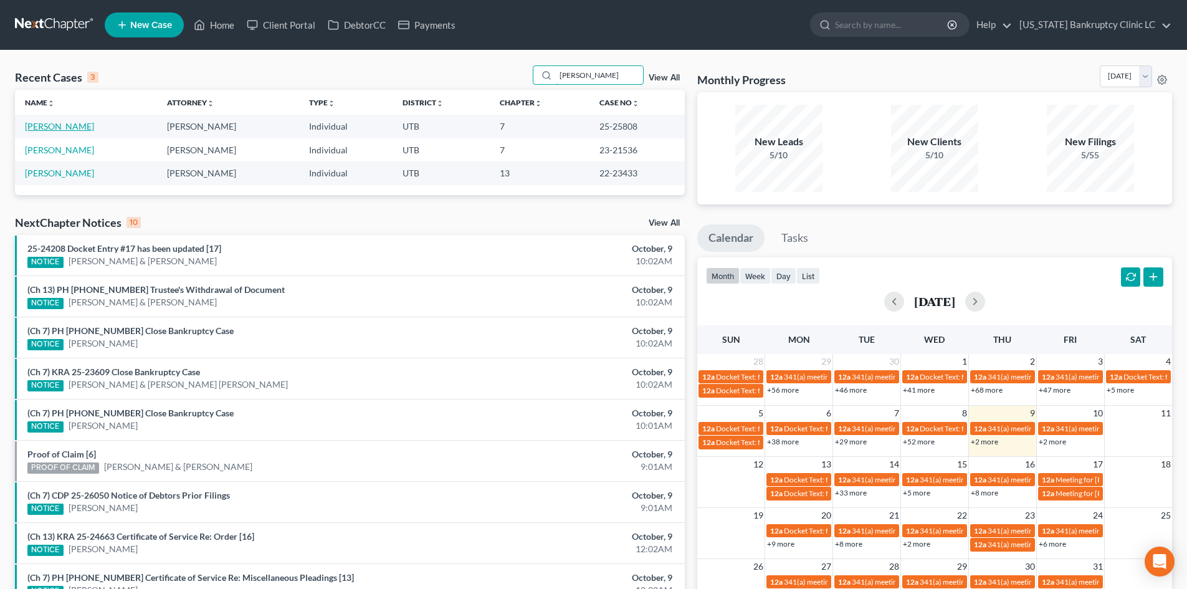
type input "[PERSON_NAME]"
click at [58, 128] on link "[PERSON_NAME]" at bounding box center [59, 126] width 69 height 11
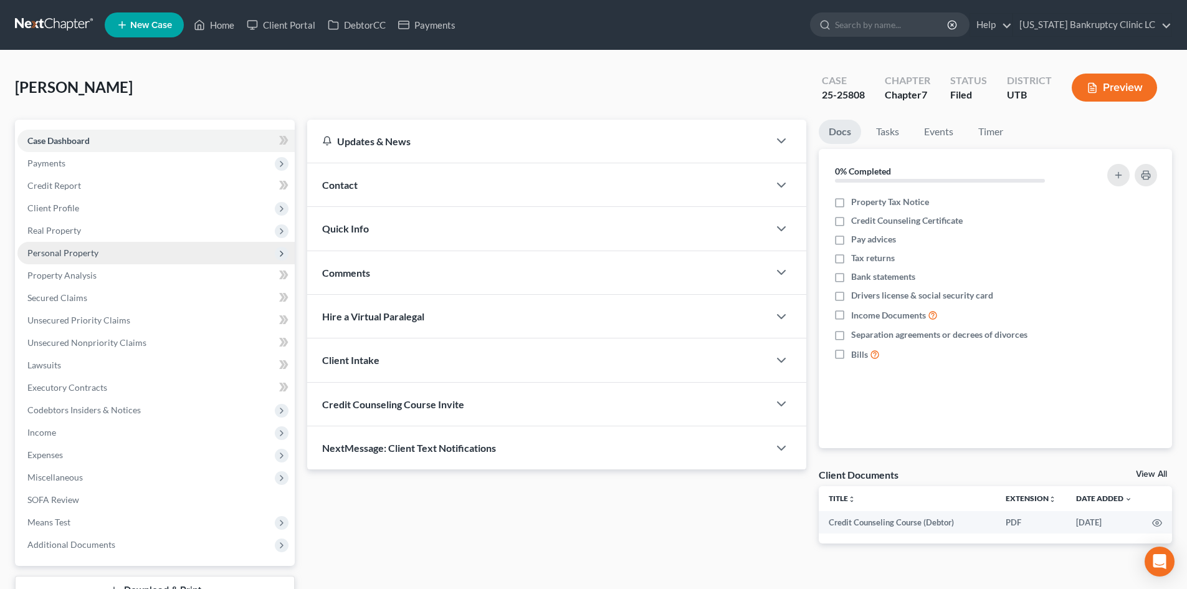
click at [90, 260] on span "Personal Property" at bounding box center [155, 253] width 277 height 22
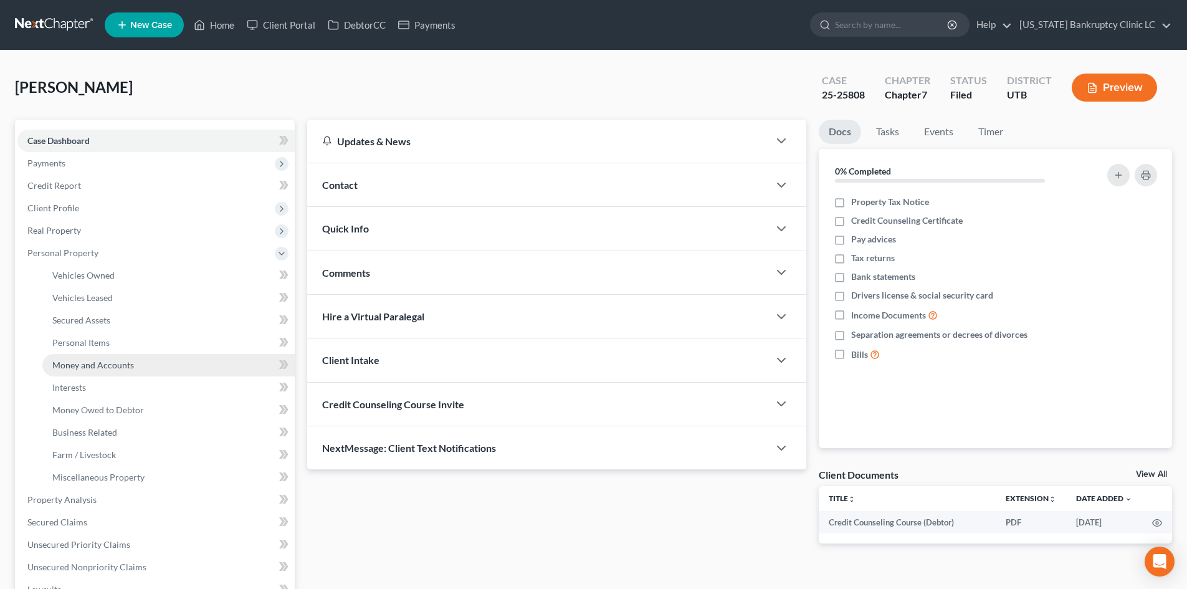
click at [117, 369] on span "Money and Accounts" at bounding box center [93, 364] width 82 height 11
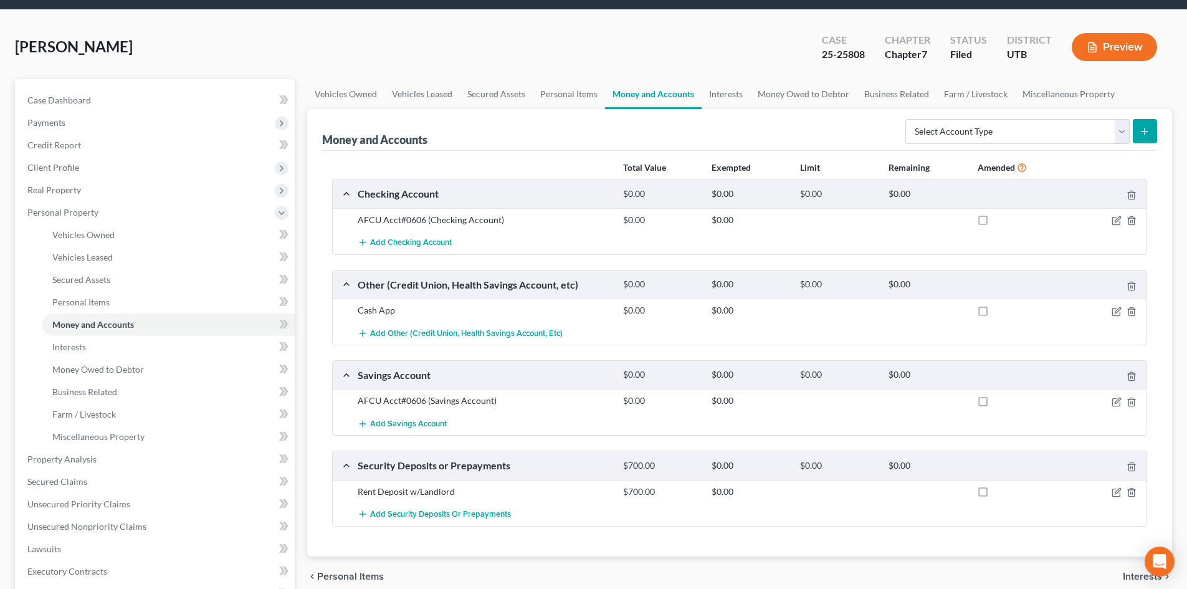
scroll to position [62, 0]
